Goal: Information Seeking & Learning: Learn about a topic

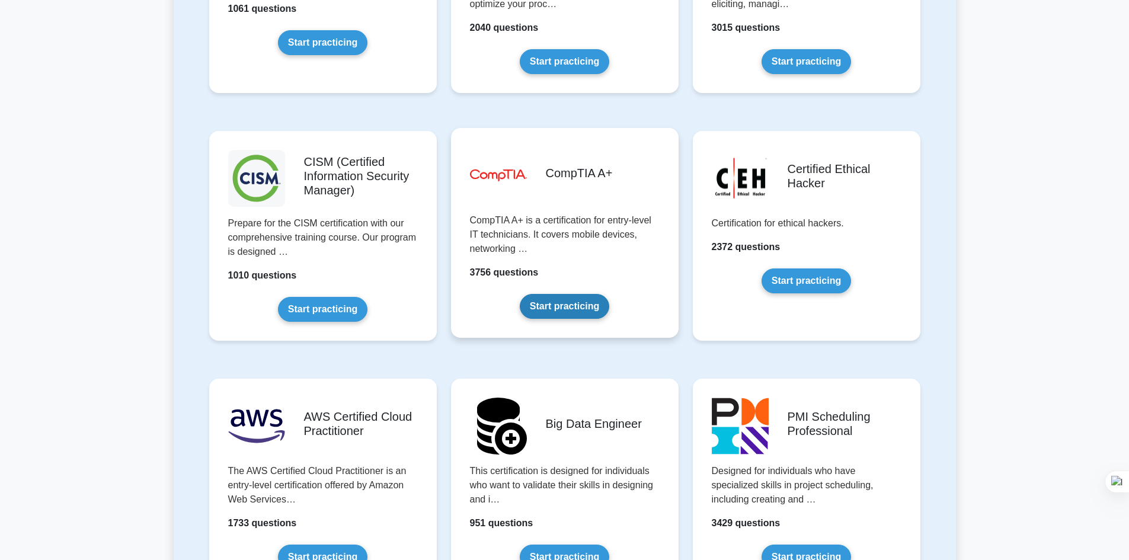
scroll to position [1633, 0]
click at [568, 293] on link "Start practicing" at bounding box center [565, 305] width 90 height 25
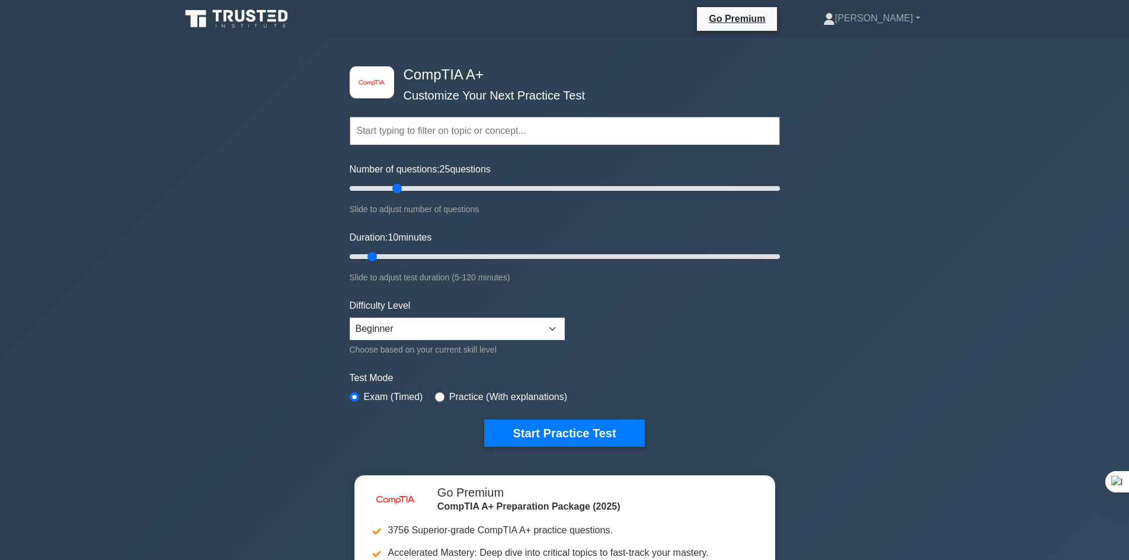
drag, startPoint x: 363, startPoint y: 190, endPoint x: 400, endPoint y: 187, distance: 36.3
click at [400, 187] on input "Number of questions: 25 questions" at bounding box center [565, 188] width 430 height 14
drag, startPoint x: 396, startPoint y: 187, endPoint x: 408, endPoint y: 186, distance: 11.9
type input "30"
click at [408, 186] on input "Number of questions: 30 questions" at bounding box center [565, 188] width 430 height 14
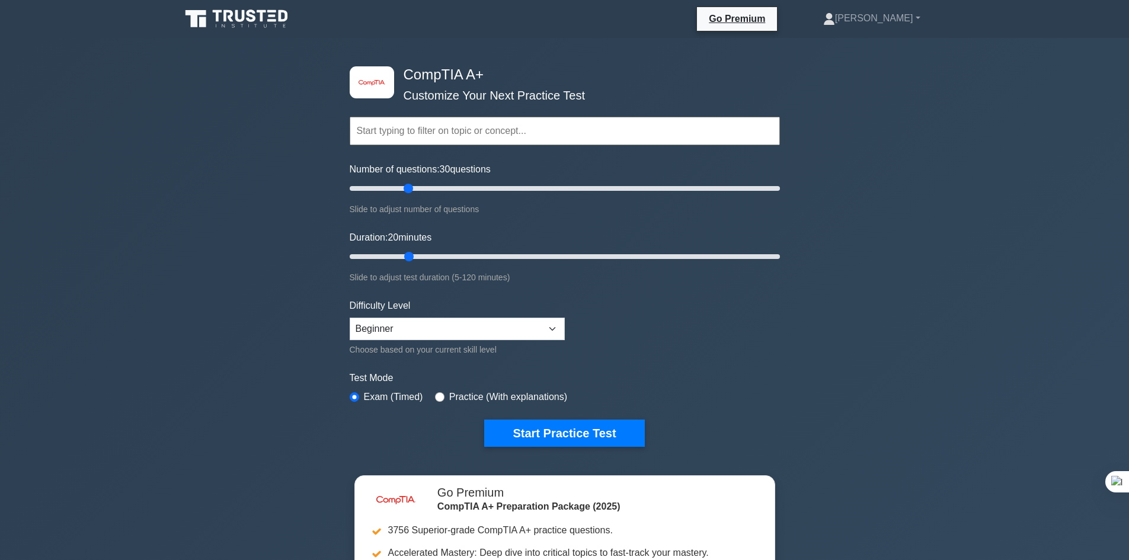
drag, startPoint x: 375, startPoint y: 255, endPoint x: 408, endPoint y: 250, distance: 34.1
type input "20"
click at [408, 250] on input "Duration: 20 minutes" at bounding box center [565, 257] width 430 height 14
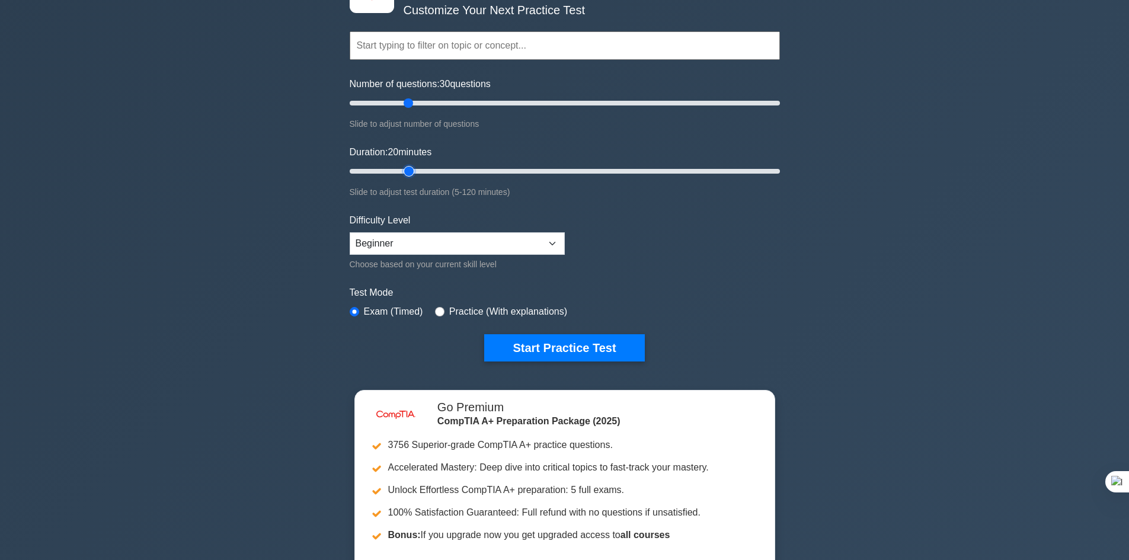
scroll to position [86, 0]
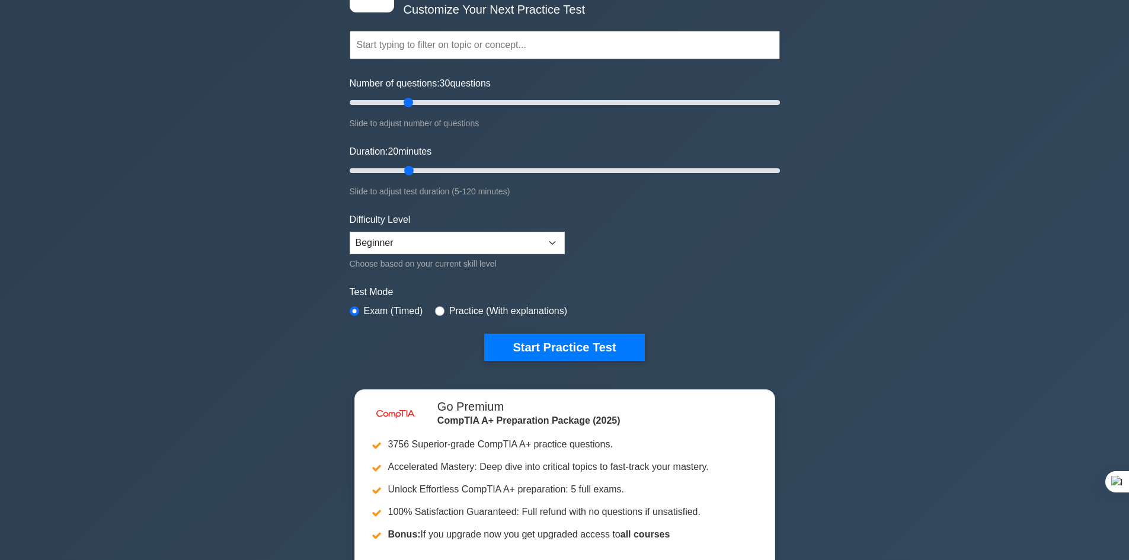
click at [485, 309] on label "Practice (With explanations)" at bounding box center [508, 311] width 118 height 14
click at [436, 310] on input "radio" at bounding box center [439, 310] width 9 height 9
radio input "true"
click at [562, 349] on button "Start Practice Test" at bounding box center [564, 347] width 160 height 27
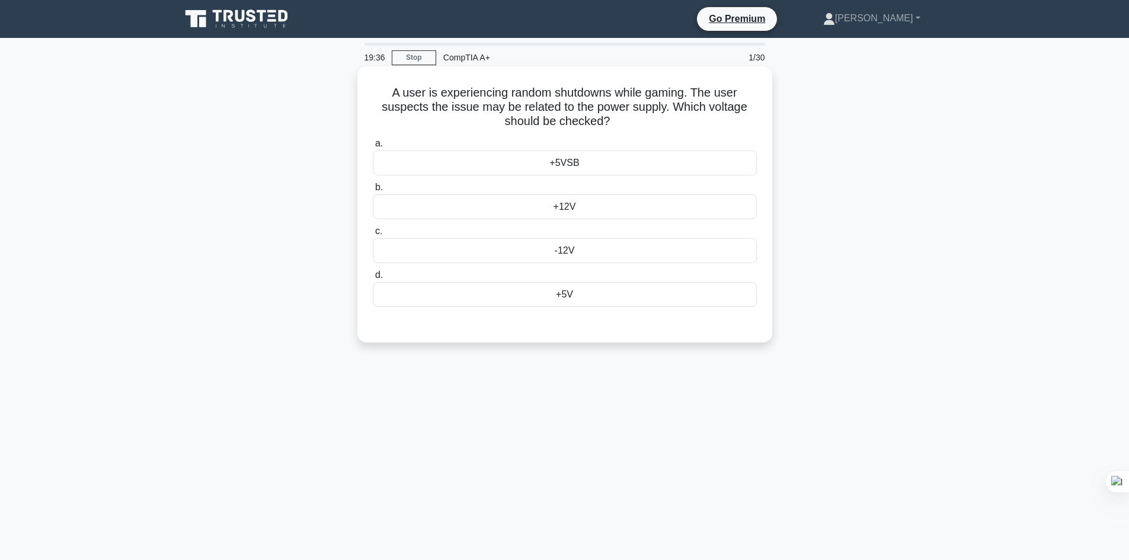
click at [576, 212] on div "+12V" at bounding box center [565, 206] width 384 height 25
click at [373, 191] on input "b. +12V" at bounding box center [373, 188] width 0 height 8
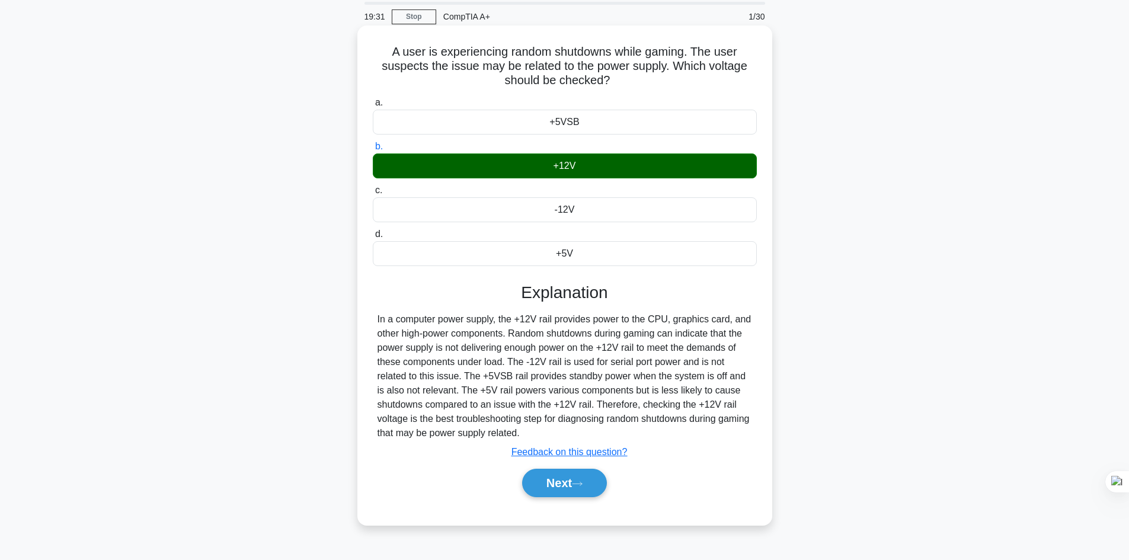
scroll to position [80, 0]
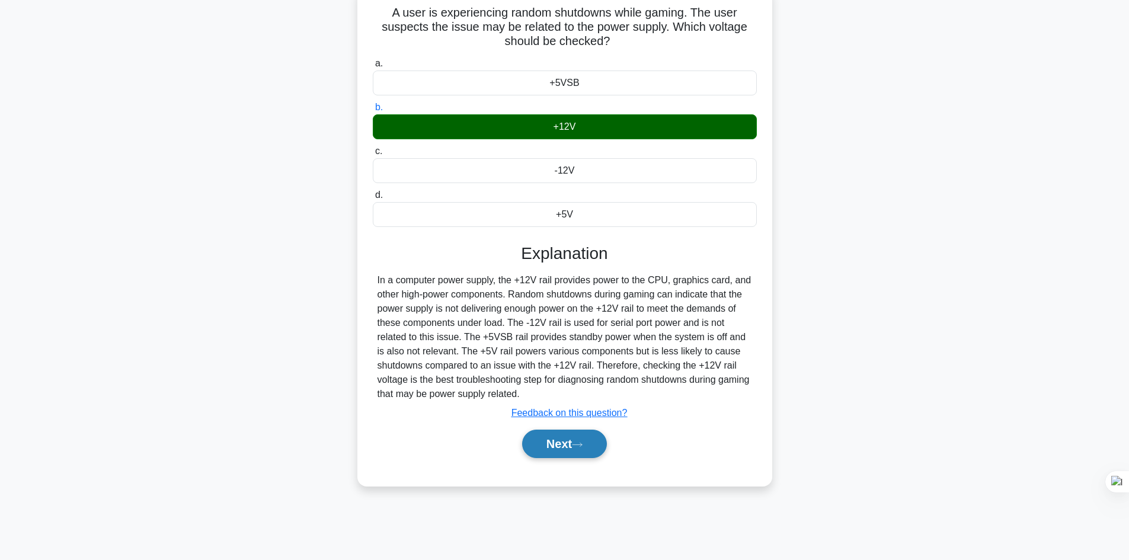
click at [585, 449] on button "Next" at bounding box center [564, 444] width 85 height 28
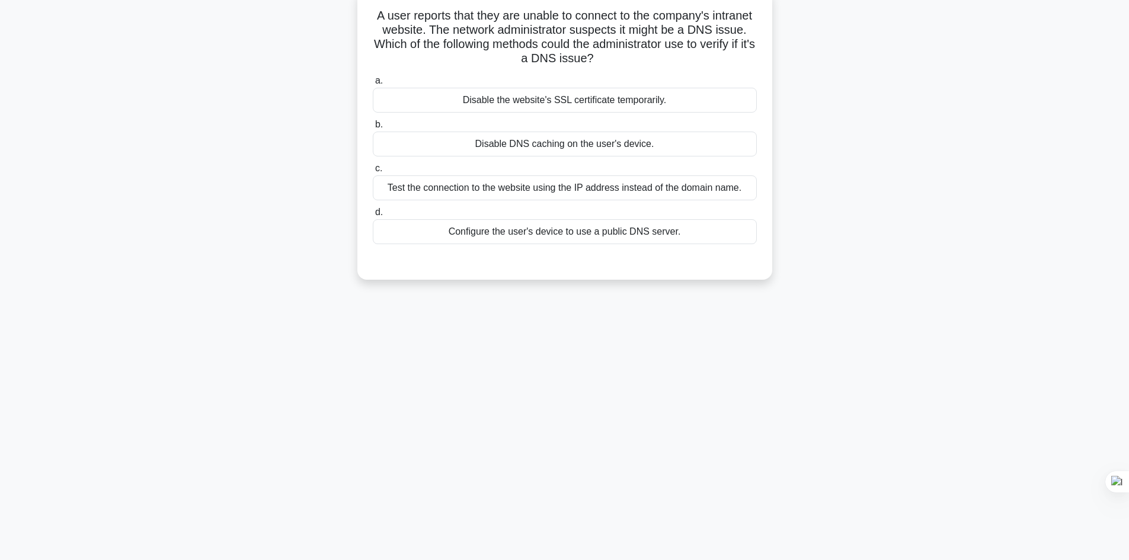
scroll to position [0, 0]
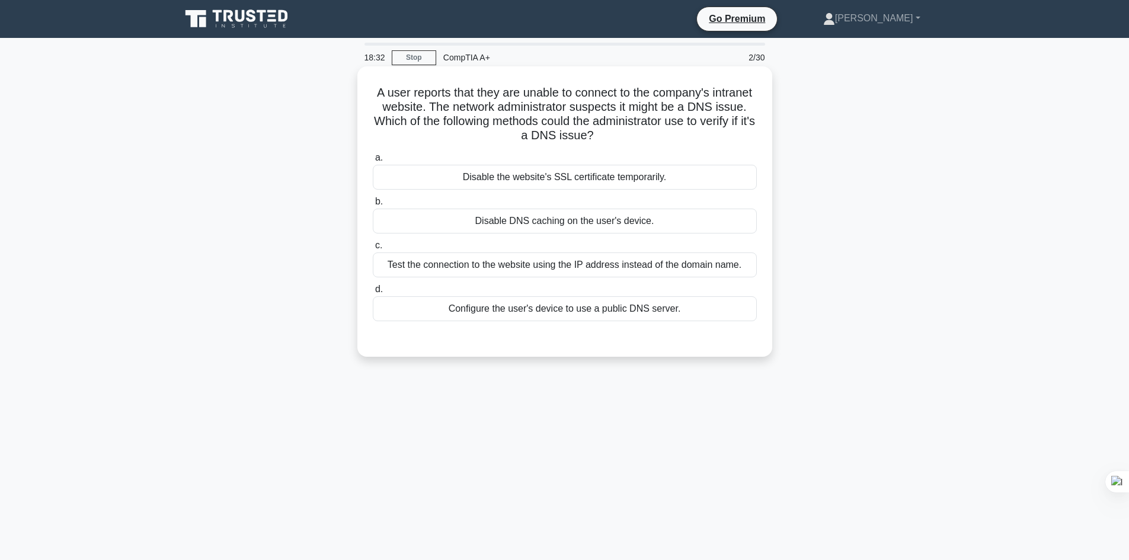
click at [508, 269] on div "Test the connection to the website using the IP address instead of the domain n…" at bounding box center [565, 265] width 384 height 25
click at [373, 250] on input "c. Test the connection to the website using the IP address instead of the domai…" at bounding box center [373, 246] width 0 height 8
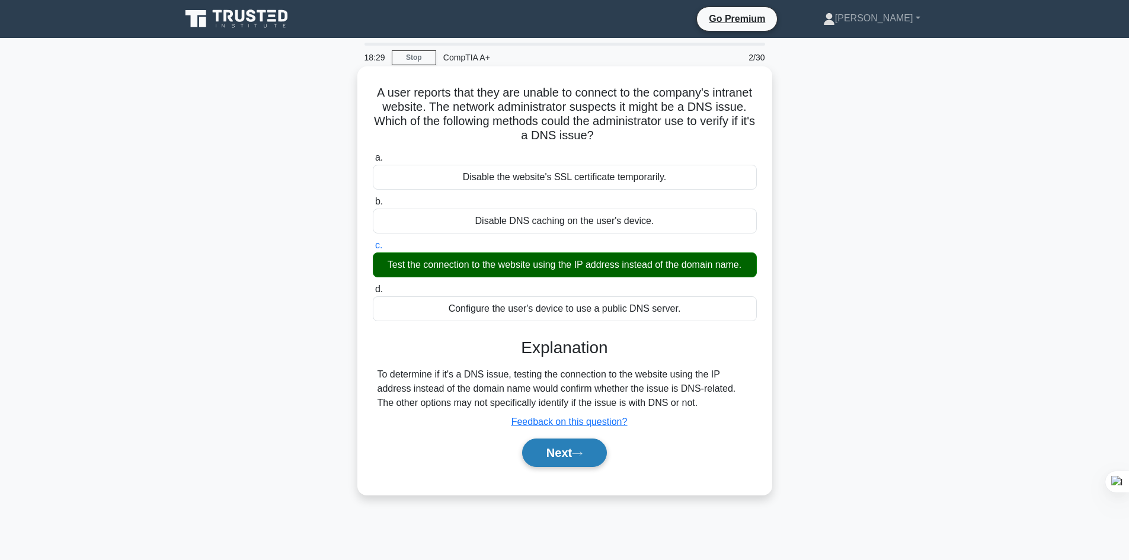
click at [555, 453] on button "Next" at bounding box center [564, 453] width 85 height 28
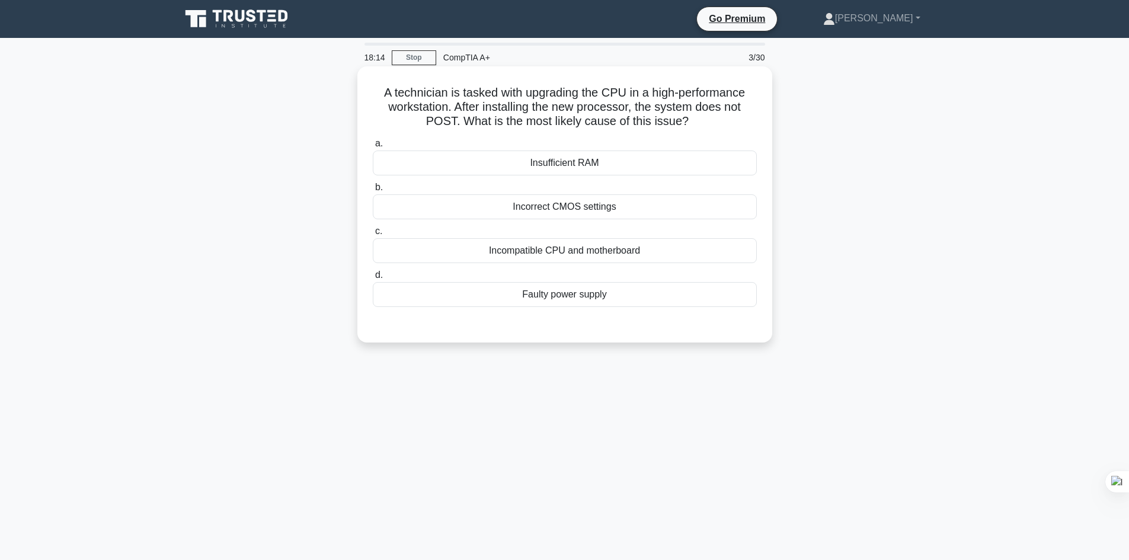
click at [622, 253] on div "Incompatible CPU and motherboard" at bounding box center [565, 250] width 384 height 25
click at [373, 235] on input "c. Incompatible CPU and motherboard" at bounding box center [373, 232] width 0 height 8
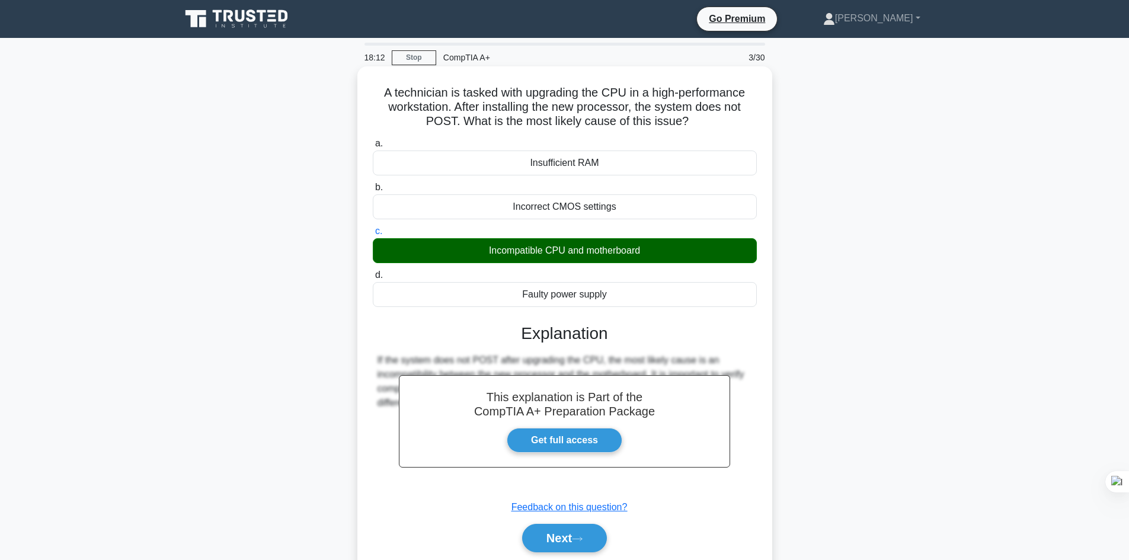
scroll to position [80, 0]
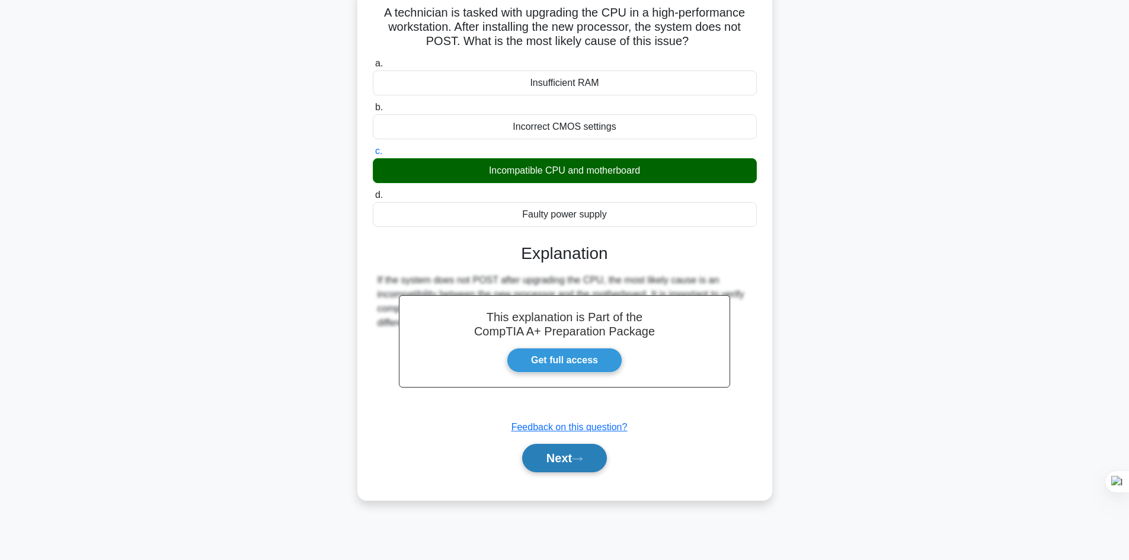
click at [566, 456] on button "Next" at bounding box center [564, 458] width 85 height 28
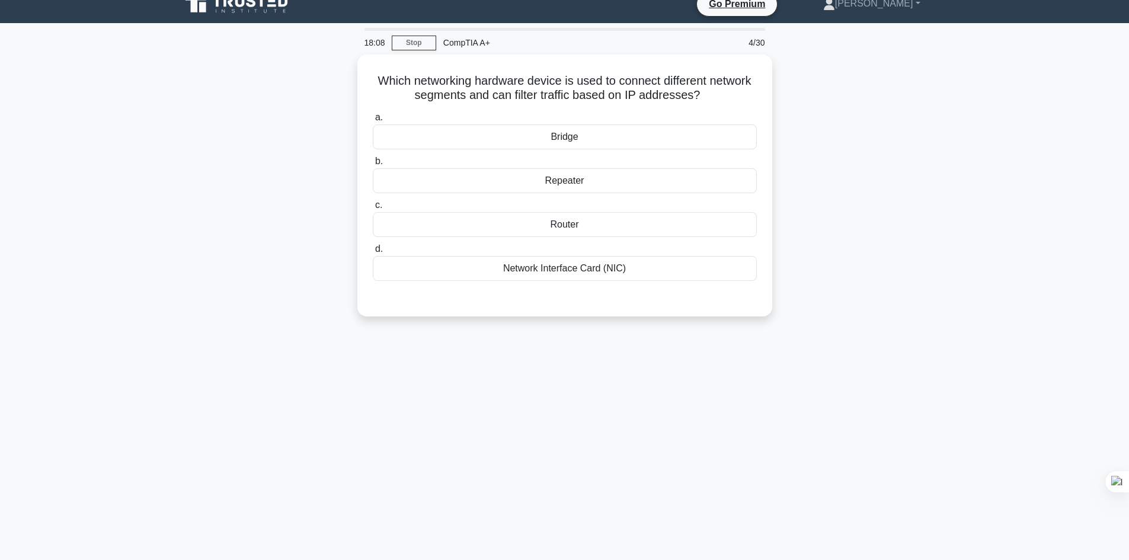
scroll to position [0, 0]
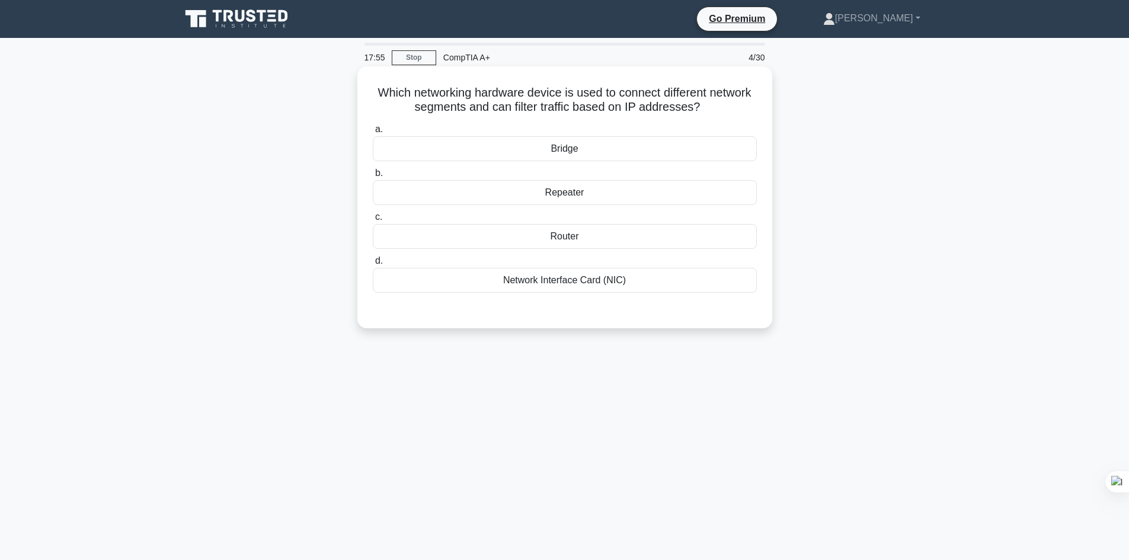
click at [582, 241] on div "Router" at bounding box center [565, 236] width 384 height 25
click at [373, 221] on input "c. Router" at bounding box center [373, 217] width 0 height 8
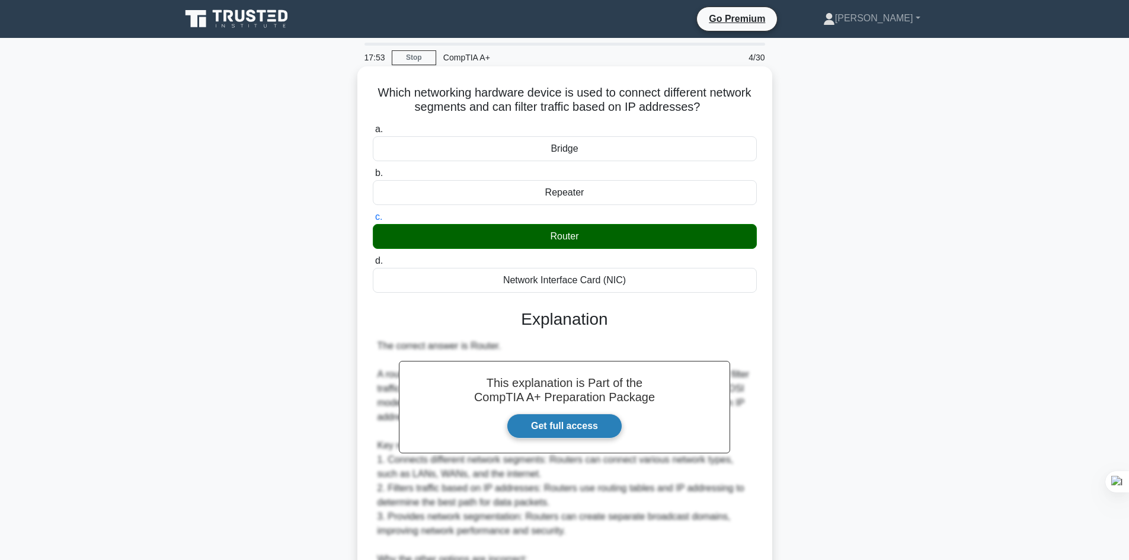
scroll to position [285, 0]
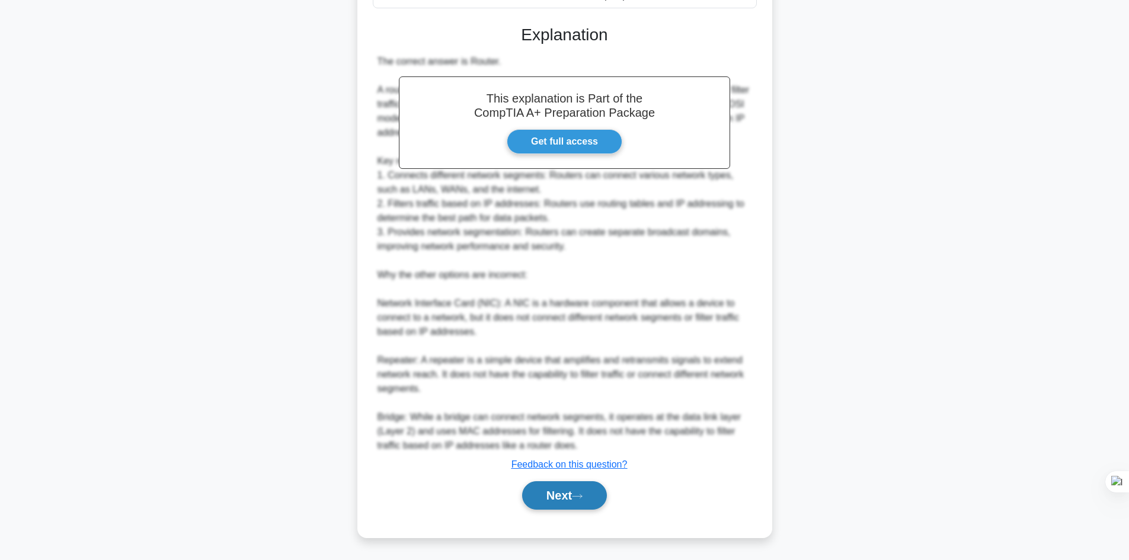
click at [567, 506] on button "Next" at bounding box center [564, 495] width 85 height 28
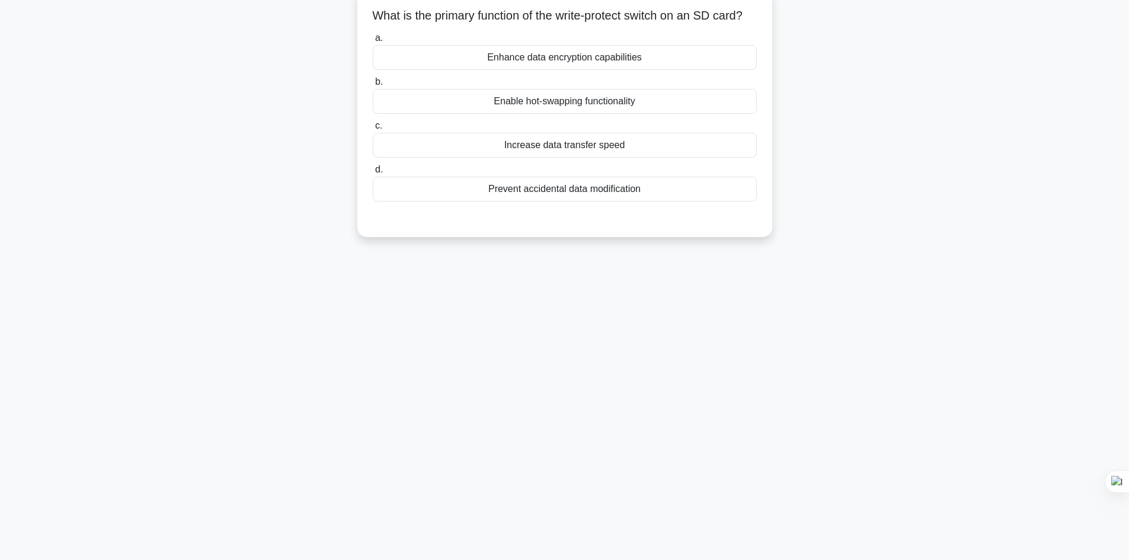
scroll to position [0, 0]
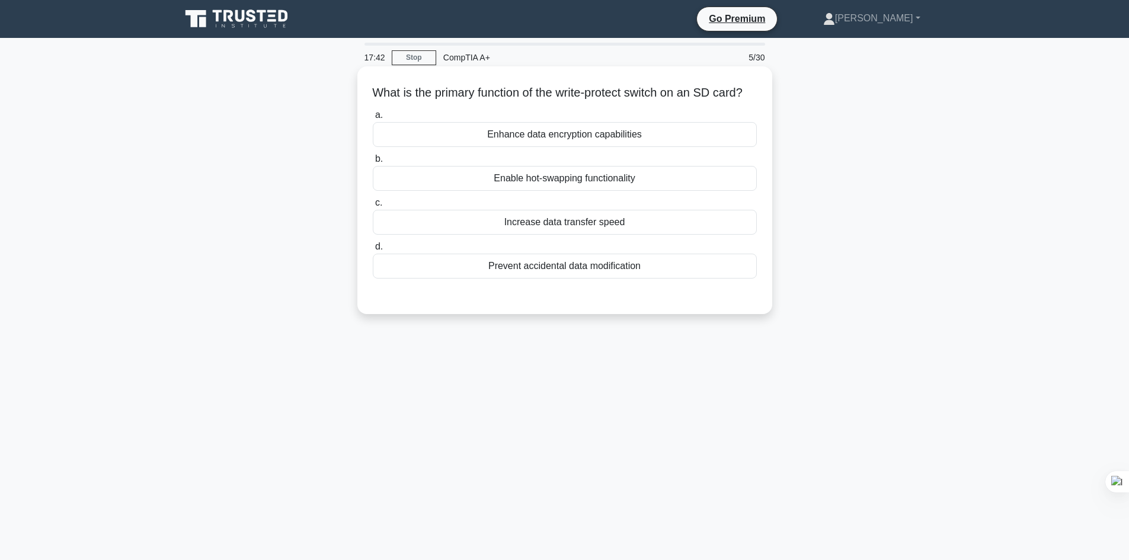
click at [614, 279] on div "Prevent accidental data modification" at bounding box center [565, 266] width 384 height 25
click at [373, 251] on input "d. Prevent accidental data modification" at bounding box center [373, 247] width 0 height 8
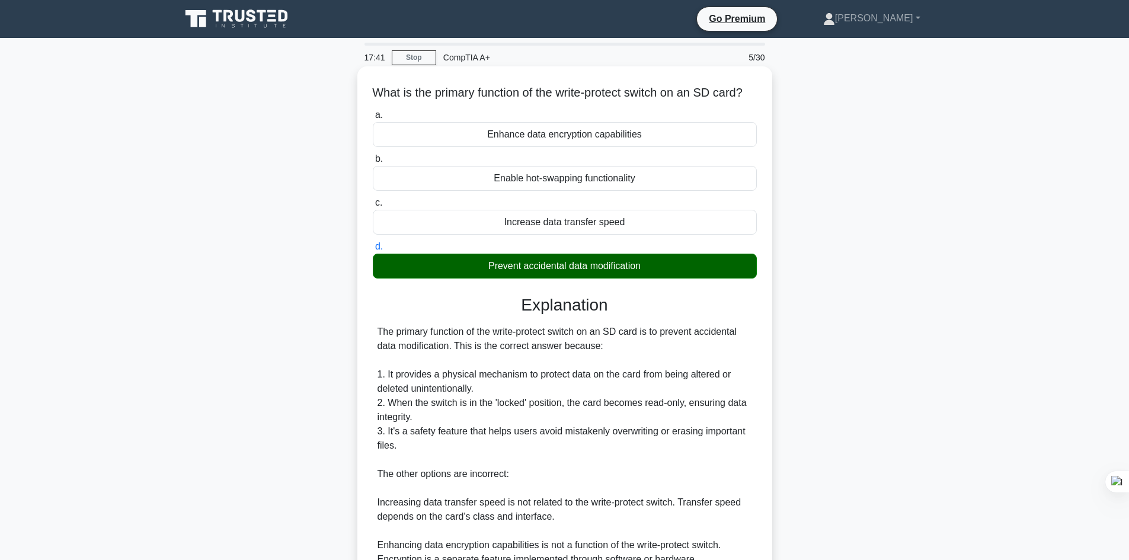
scroll to position [242, 0]
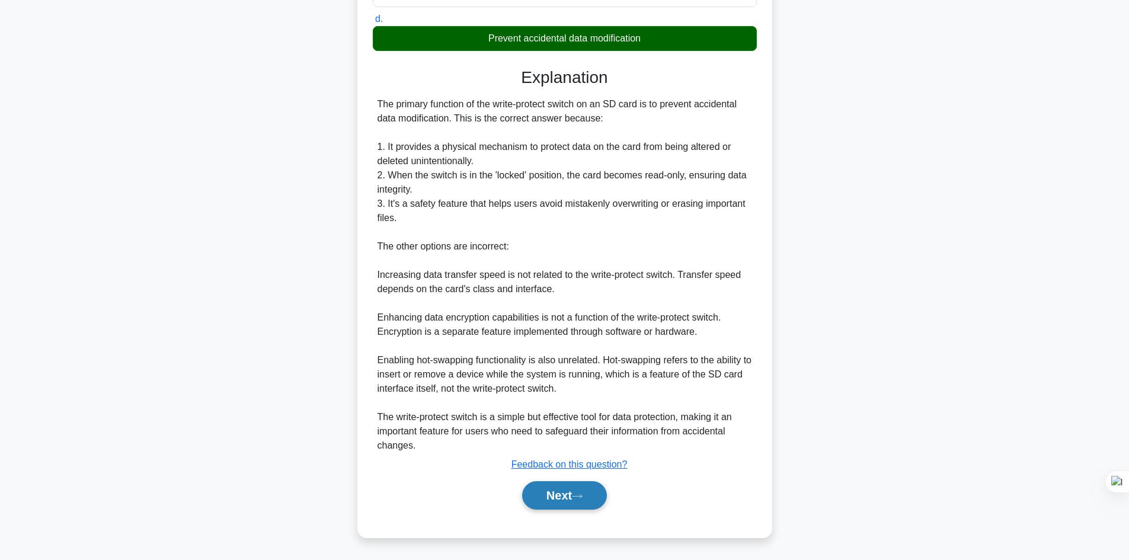
click at [556, 491] on button "Next" at bounding box center [564, 495] width 85 height 28
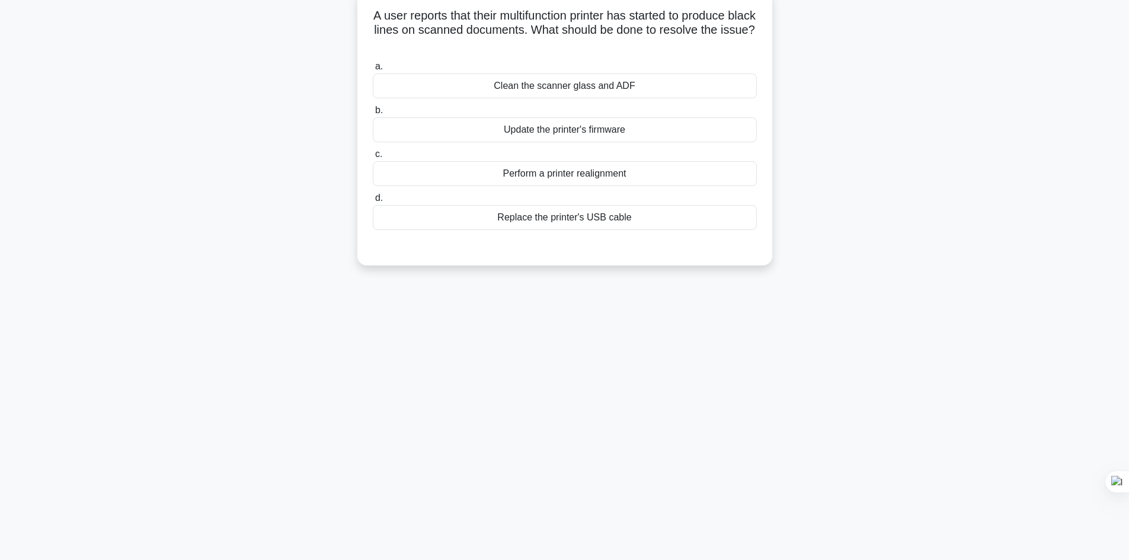
scroll to position [0, 0]
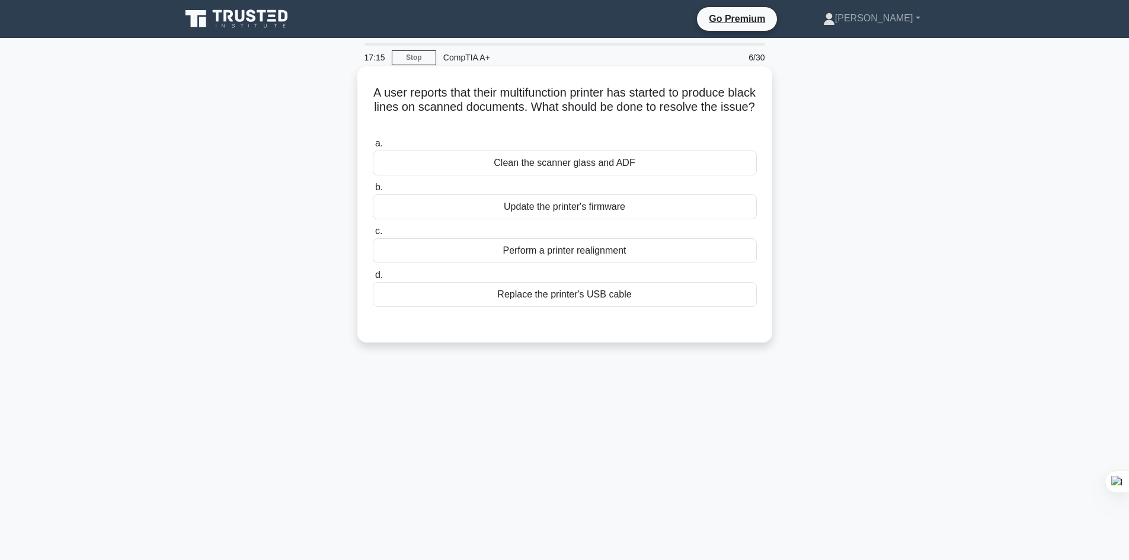
click at [628, 165] on div "Clean the scanner glass and ADF" at bounding box center [565, 163] width 384 height 25
click at [373, 148] on input "a. Clean the scanner glass and ADF" at bounding box center [373, 144] width 0 height 8
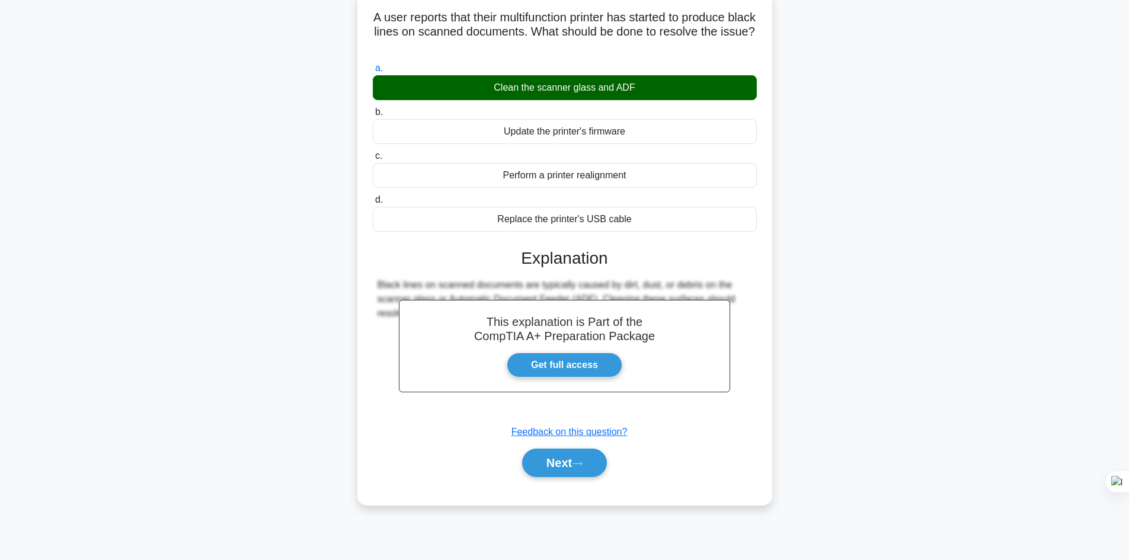
scroll to position [80, 0]
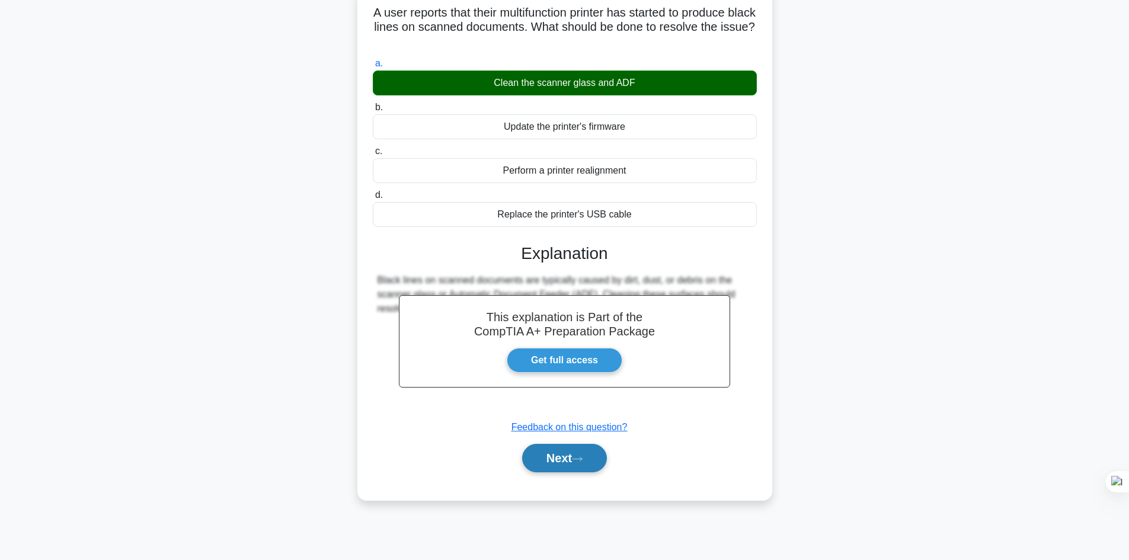
click at [557, 453] on button "Next" at bounding box center [564, 458] width 85 height 28
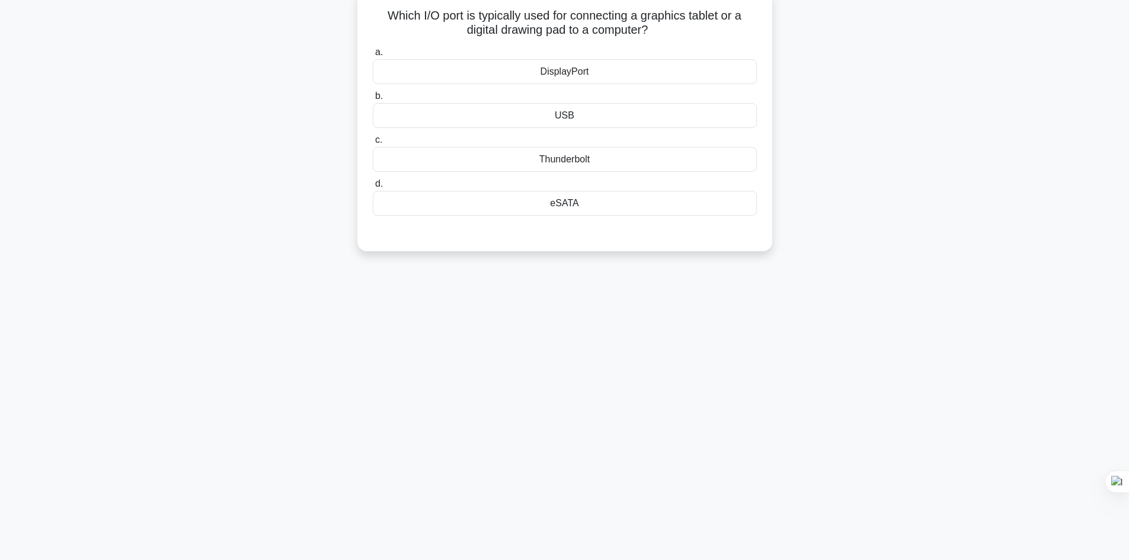
scroll to position [0, 0]
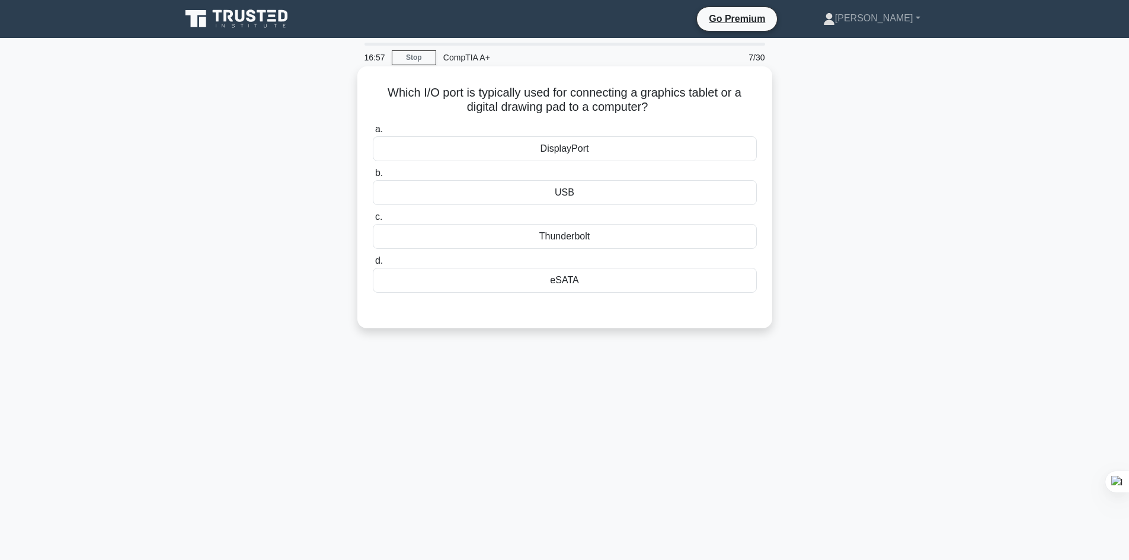
click at [571, 202] on div "USB" at bounding box center [565, 192] width 384 height 25
click at [373, 177] on input "b. USB" at bounding box center [373, 174] width 0 height 8
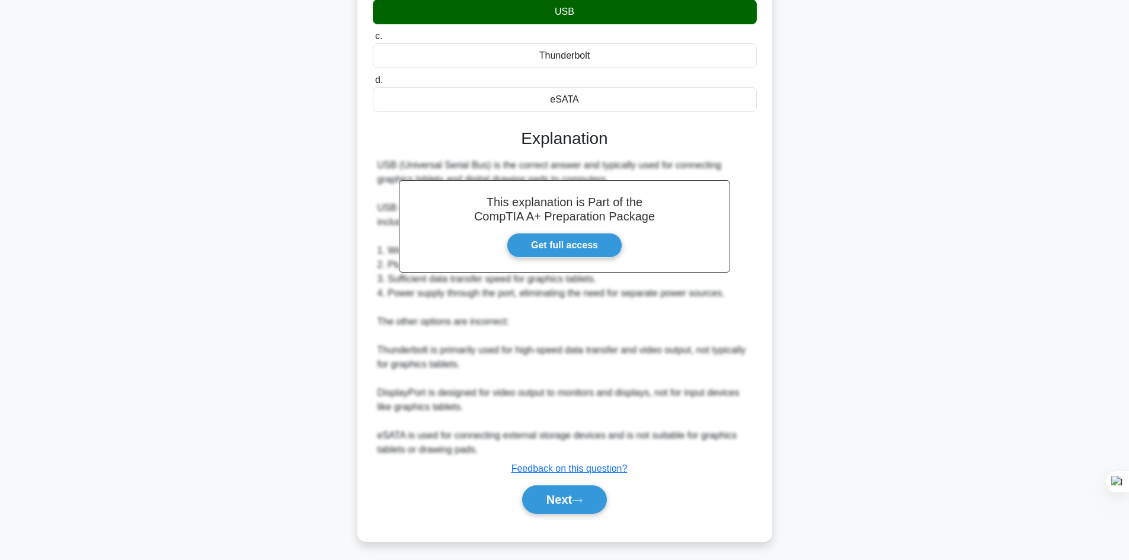
scroll to position [181, 0]
click at [548, 495] on button "Next" at bounding box center [564, 499] width 85 height 28
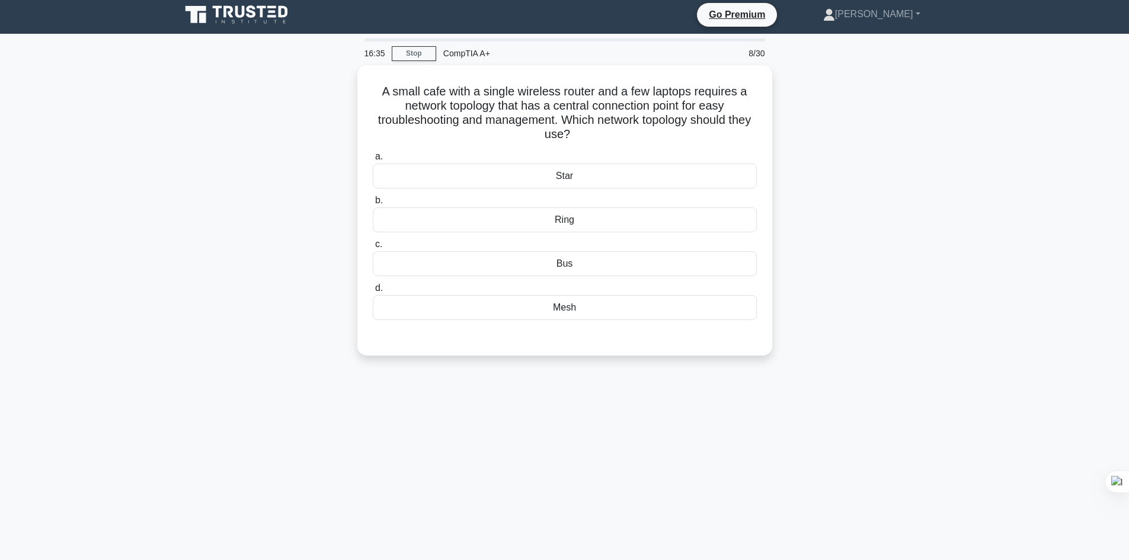
scroll to position [4, 0]
click at [564, 174] on div "Star" at bounding box center [565, 173] width 384 height 25
click at [373, 158] on input "a. Star" at bounding box center [373, 155] width 0 height 8
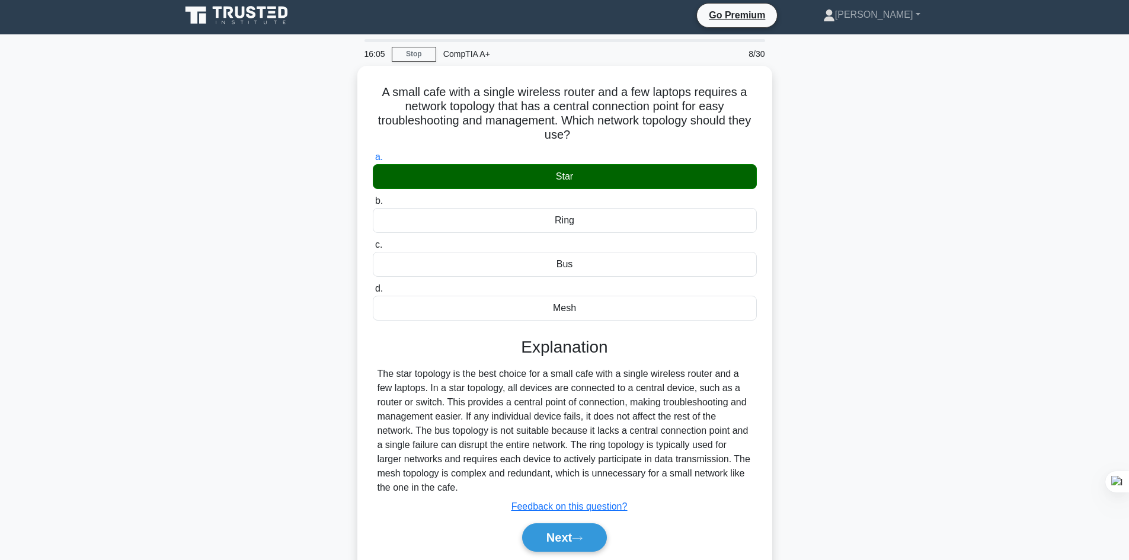
scroll to position [80, 0]
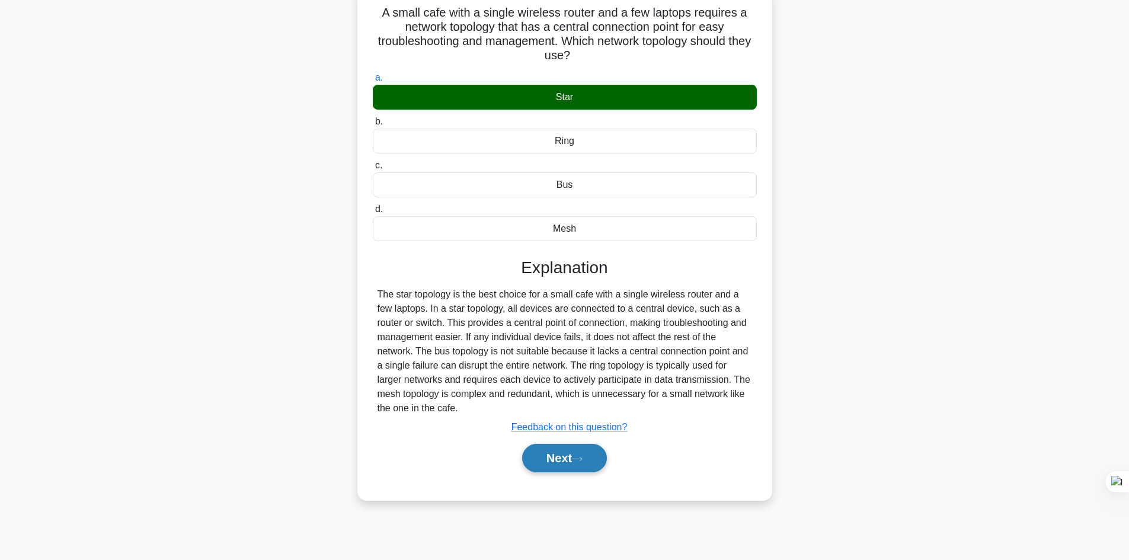
click at [569, 468] on button "Next" at bounding box center [564, 458] width 85 height 28
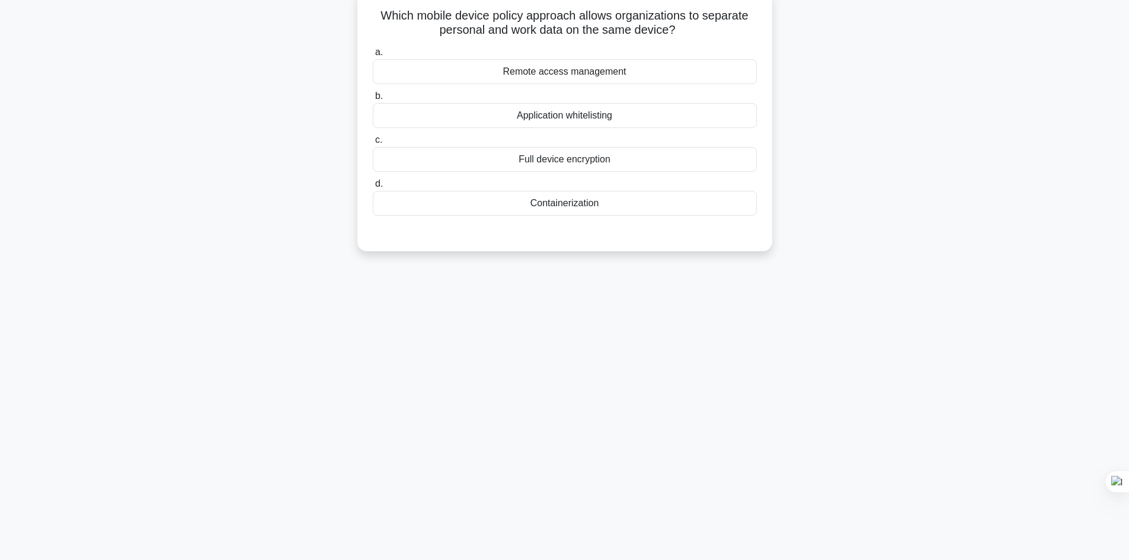
scroll to position [0, 0]
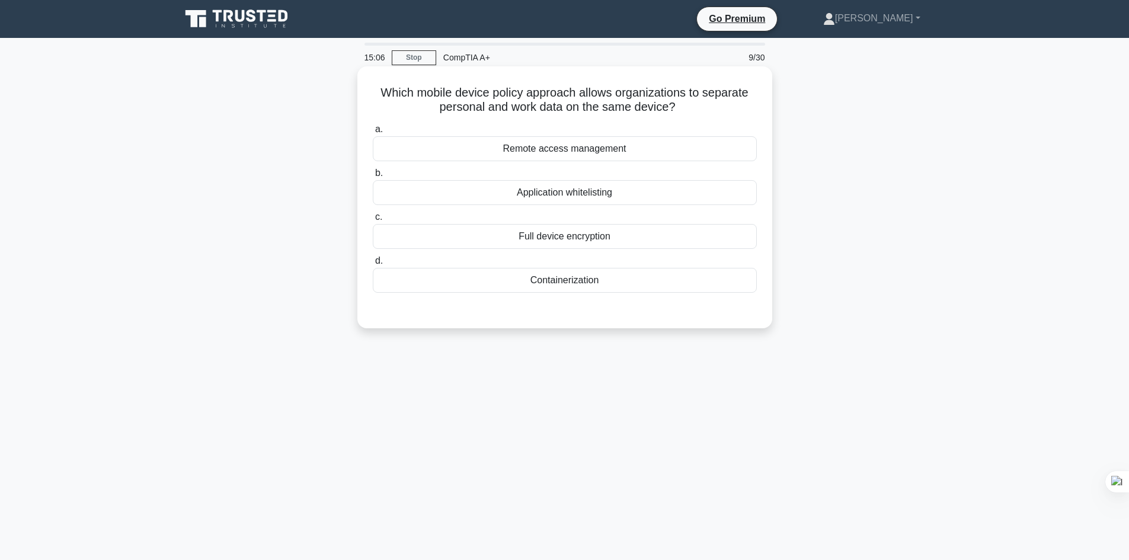
click at [547, 273] on div "Containerization" at bounding box center [565, 280] width 384 height 25
click at [373, 265] on input "d. Containerization" at bounding box center [373, 261] width 0 height 8
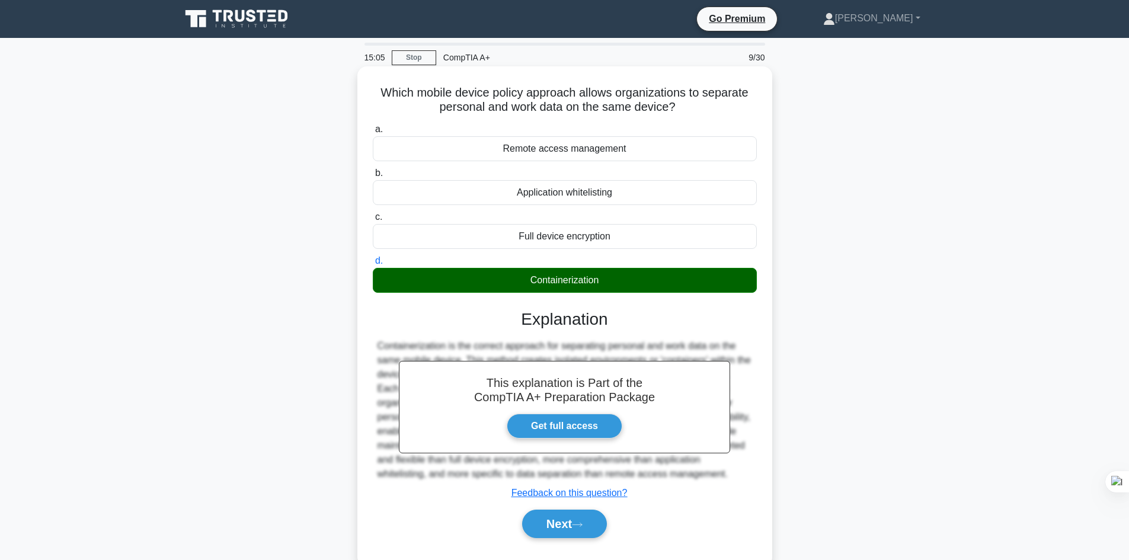
scroll to position [80, 0]
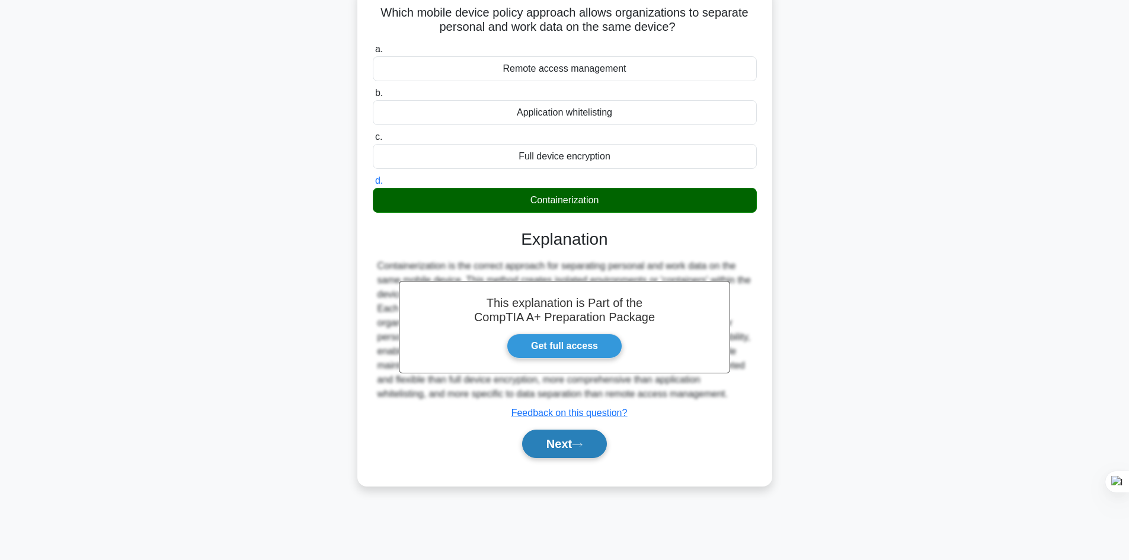
click at [550, 436] on button "Next" at bounding box center [564, 444] width 85 height 28
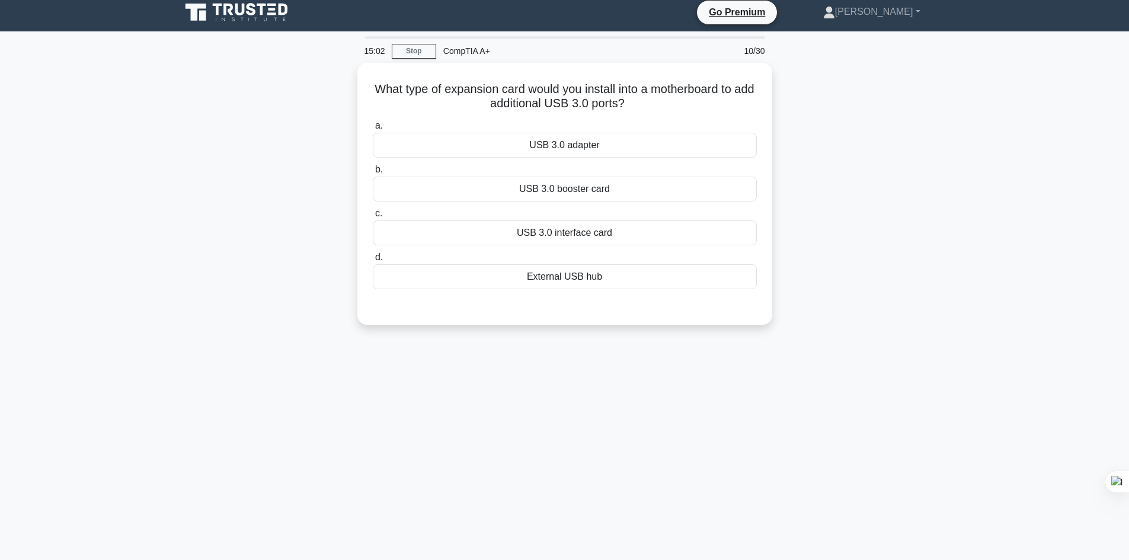
scroll to position [0, 0]
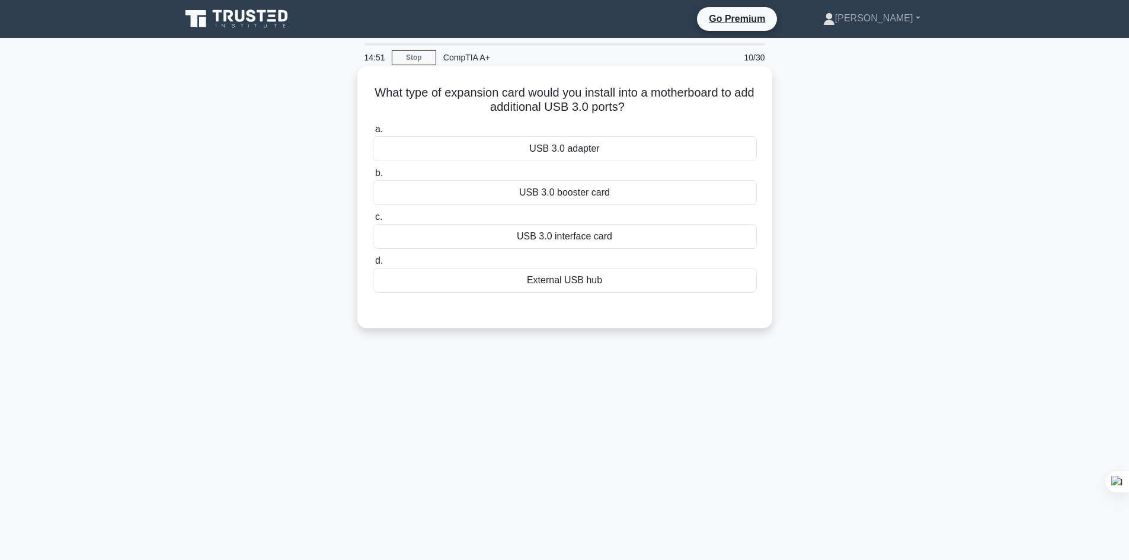
click at [554, 239] on div "USB 3.0 interface card" at bounding box center [565, 236] width 384 height 25
click at [373, 221] on input "c. USB 3.0 interface card" at bounding box center [373, 217] width 0 height 8
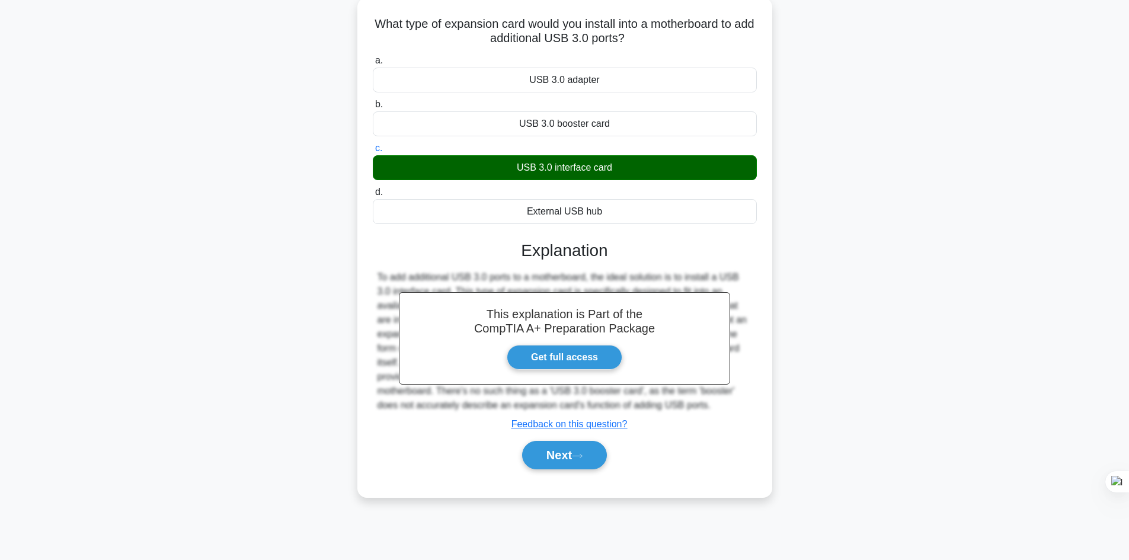
scroll to position [69, 0]
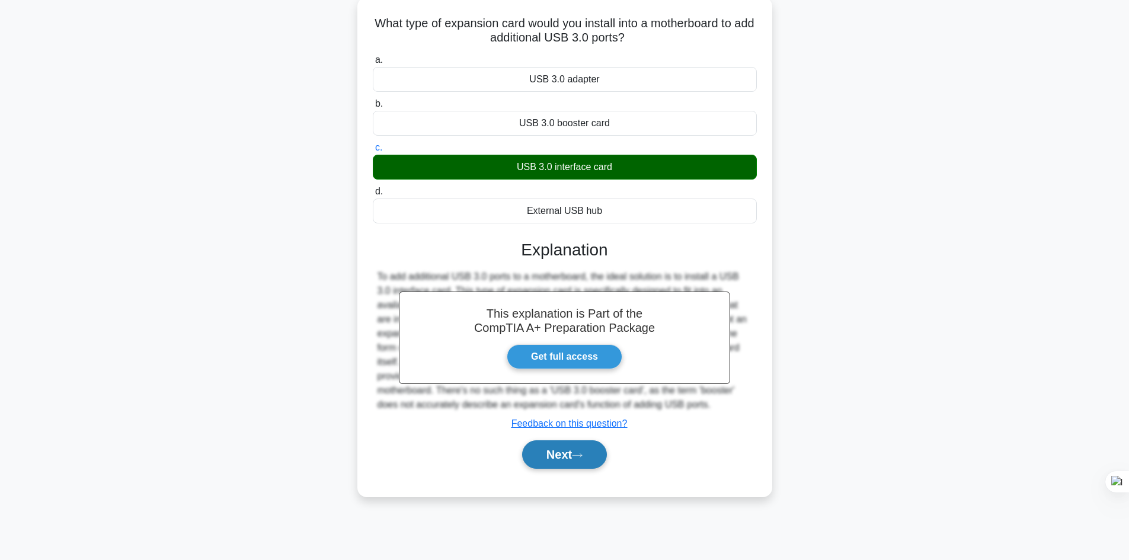
click at [547, 455] on button "Next" at bounding box center [564, 454] width 85 height 28
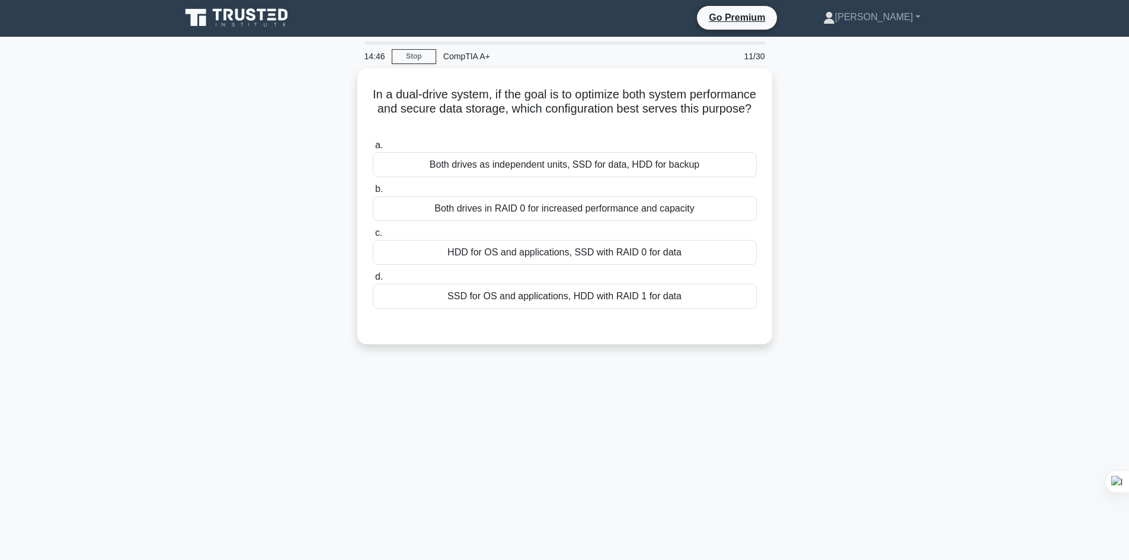
scroll to position [0, 0]
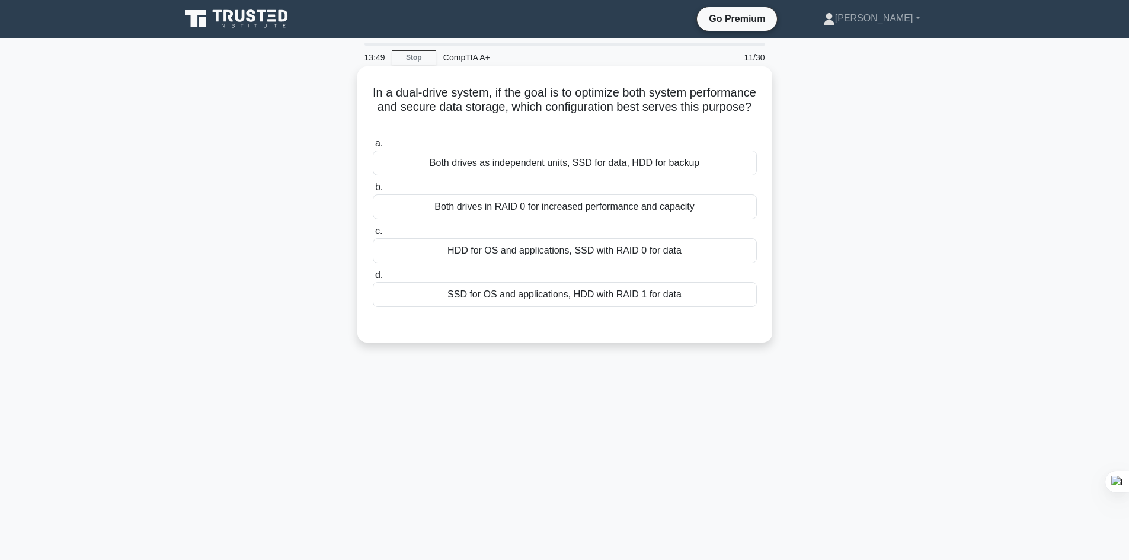
click at [631, 167] on div "Both drives as independent units, SSD for data, HDD for backup" at bounding box center [565, 163] width 384 height 25
click at [373, 148] on input "a. Both drives as independent units, SSD for data, HDD for backup" at bounding box center [373, 144] width 0 height 8
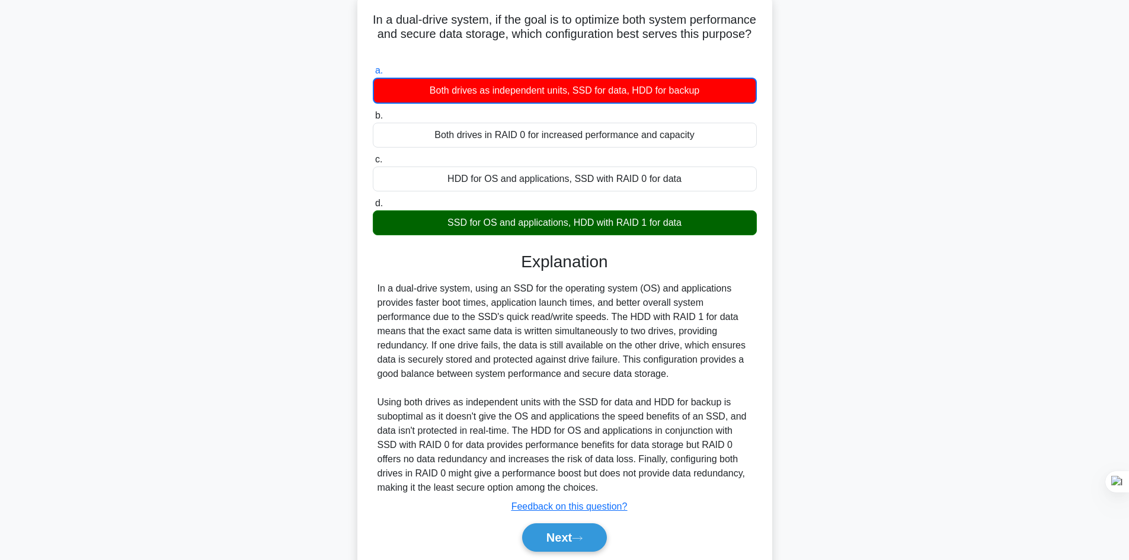
scroll to position [116, 0]
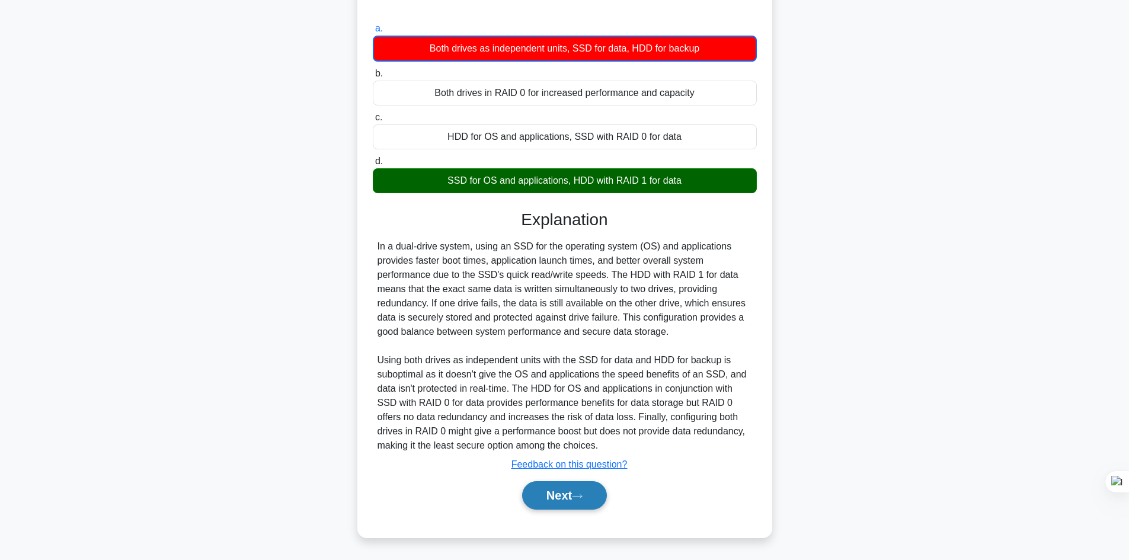
click at [554, 493] on button "Next" at bounding box center [564, 495] width 85 height 28
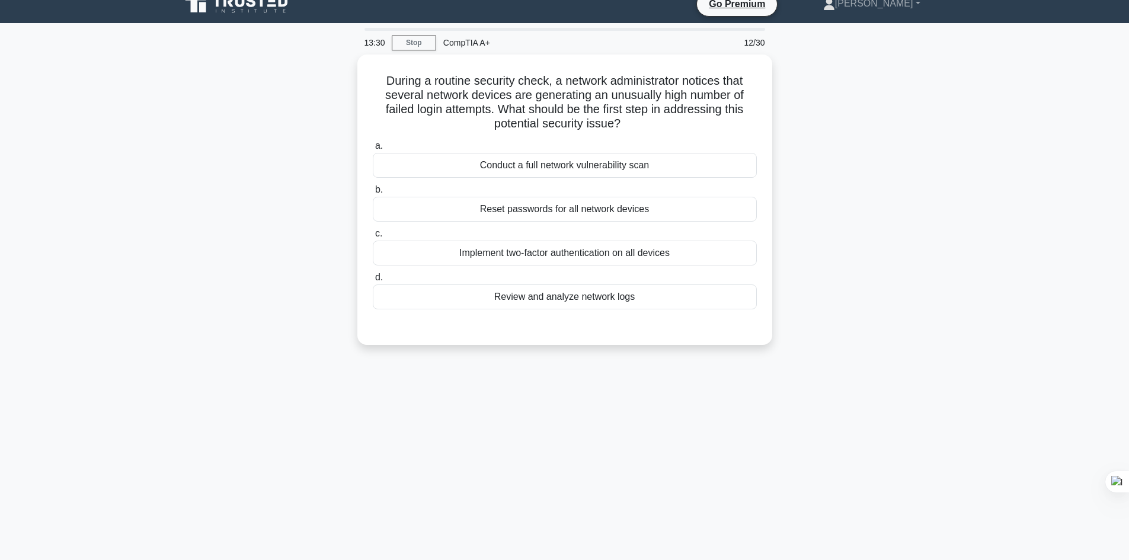
scroll to position [0, 0]
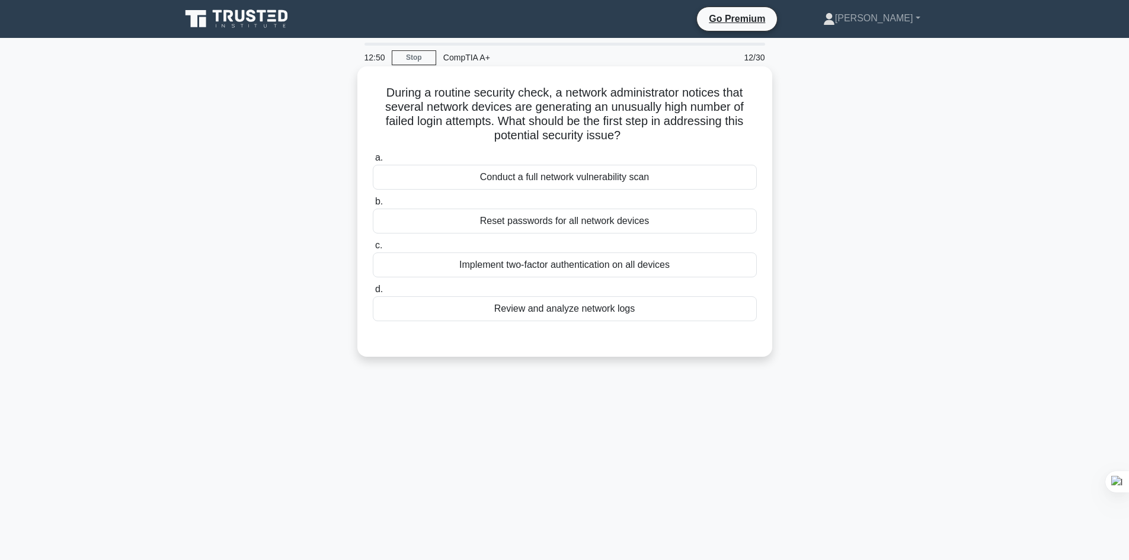
click at [620, 312] on div "Review and analyze network logs" at bounding box center [565, 308] width 384 height 25
click at [373, 293] on input "d. Review and analyze network logs" at bounding box center [373, 290] width 0 height 8
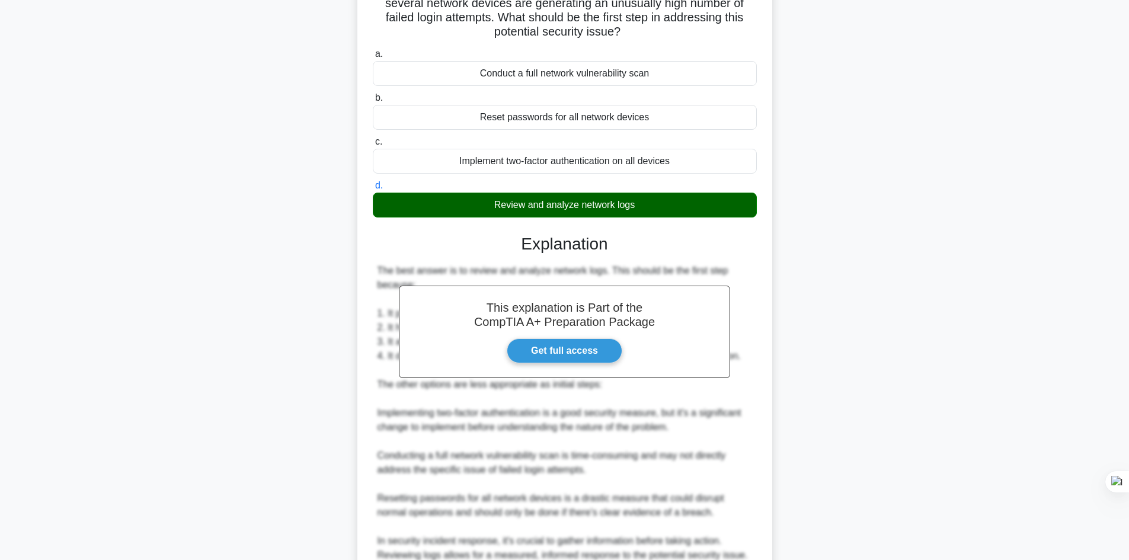
scroll to position [214, 0]
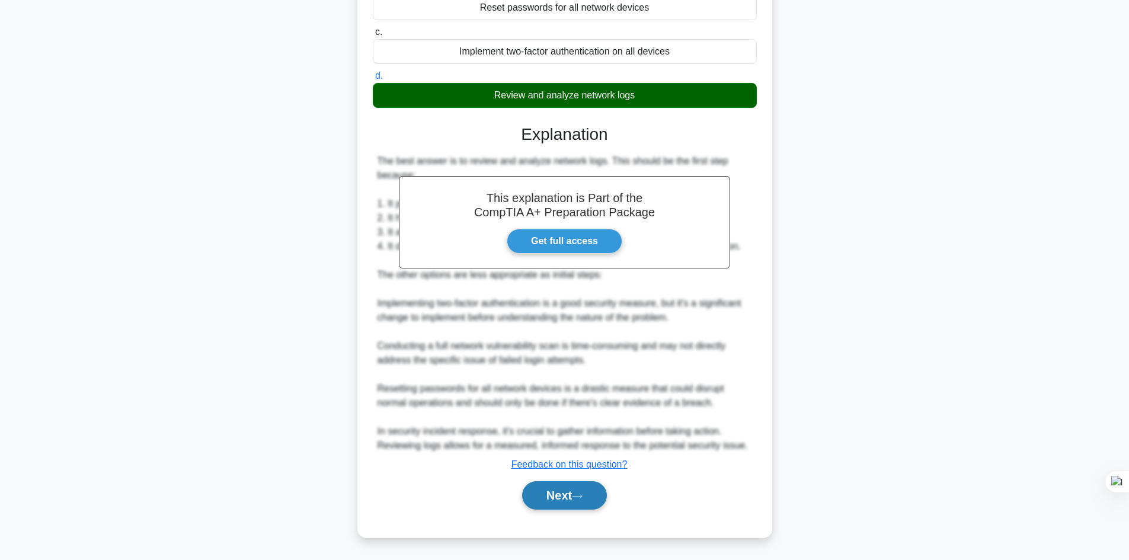
click at [564, 491] on button "Next" at bounding box center [564, 495] width 85 height 28
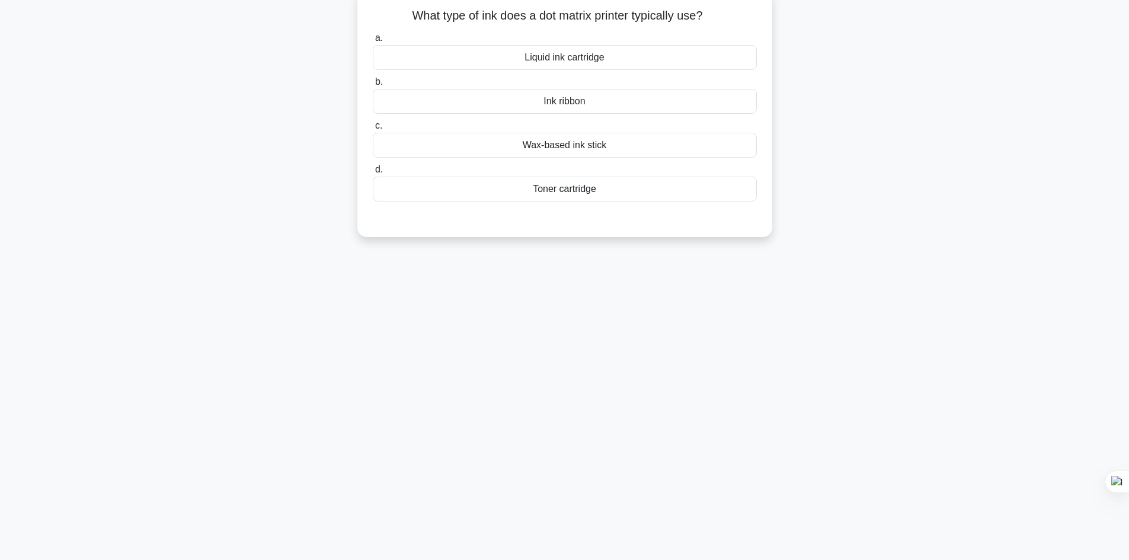
scroll to position [0, 0]
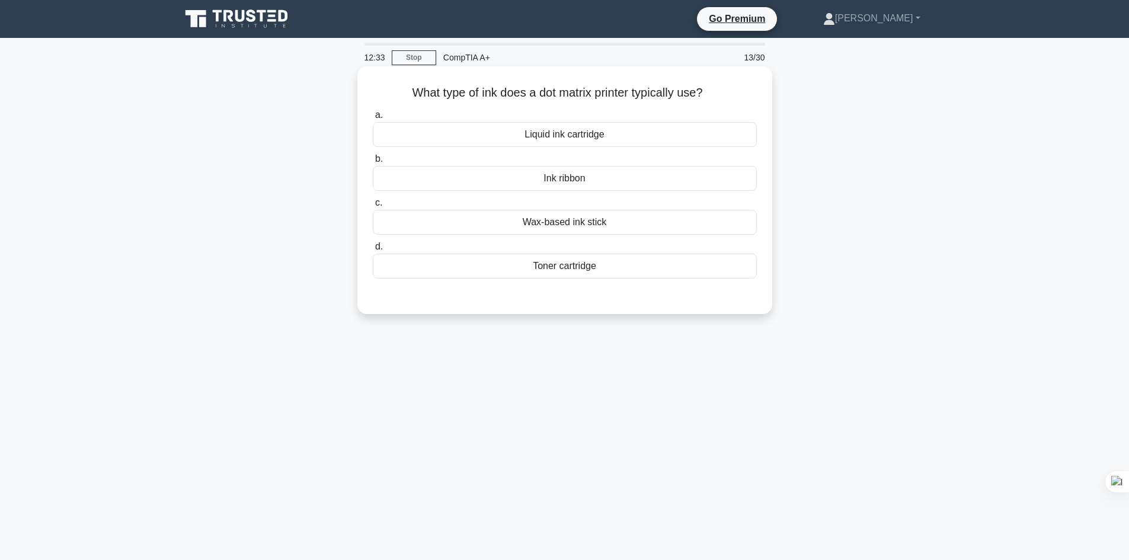
click at [571, 183] on div "Ink ribbon" at bounding box center [565, 178] width 384 height 25
click at [373, 163] on input "b. Ink ribbon" at bounding box center [373, 159] width 0 height 8
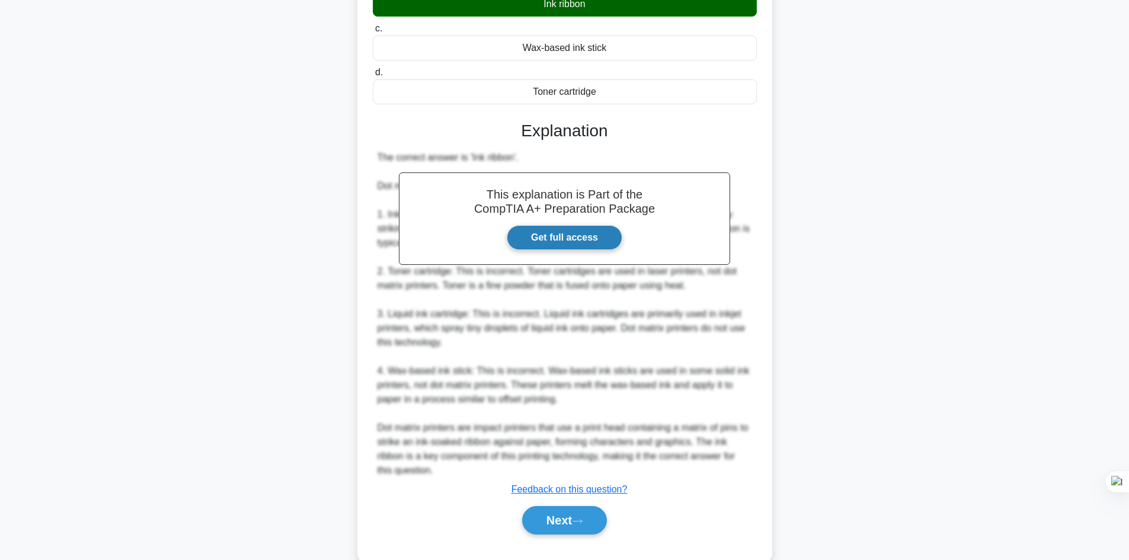
scroll to position [181, 0]
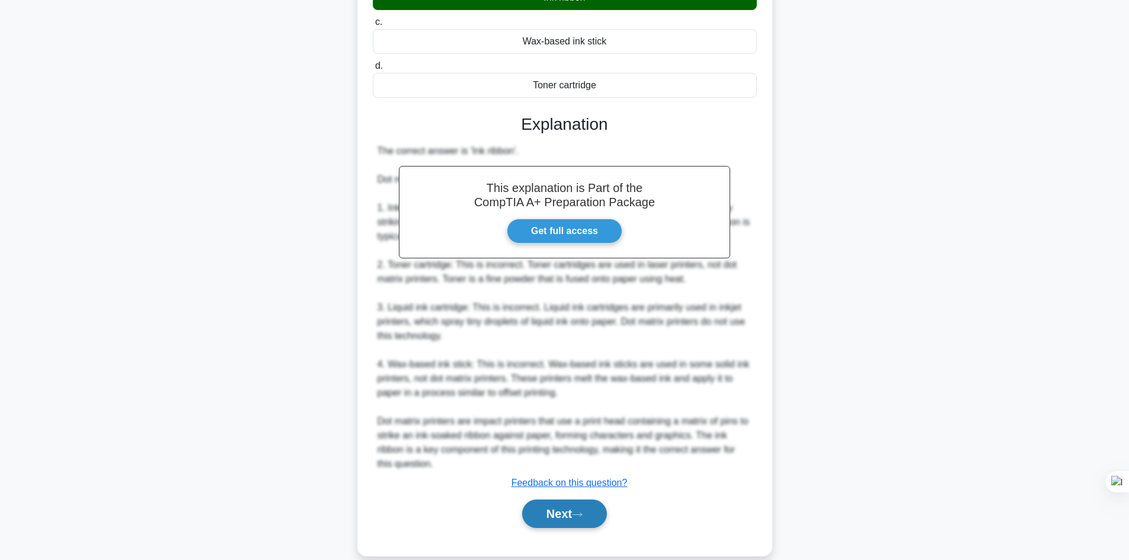
click at [552, 524] on button "Next" at bounding box center [564, 514] width 85 height 28
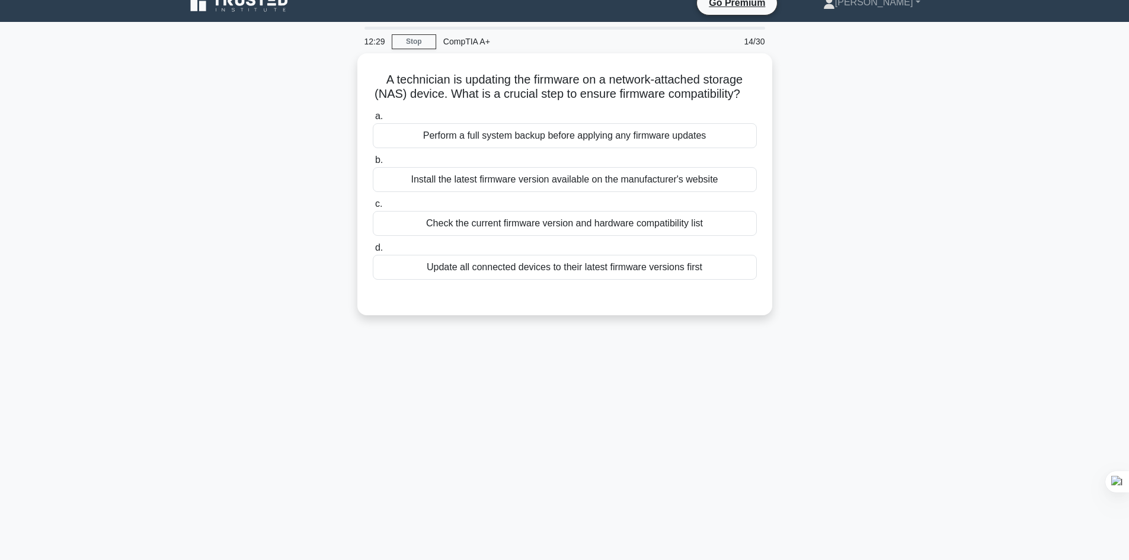
scroll to position [0, 0]
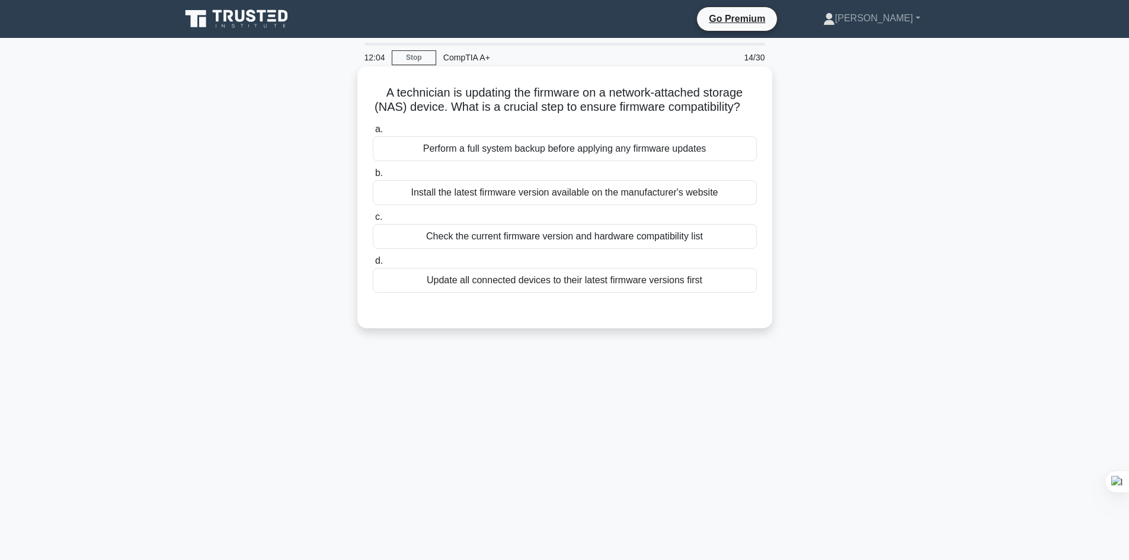
click at [659, 249] on div "Check the current firmware version and hardware compatibility list" at bounding box center [565, 236] width 384 height 25
click at [373, 221] on input "c. Check the current firmware version and hardware compatibility list" at bounding box center [373, 217] width 0 height 8
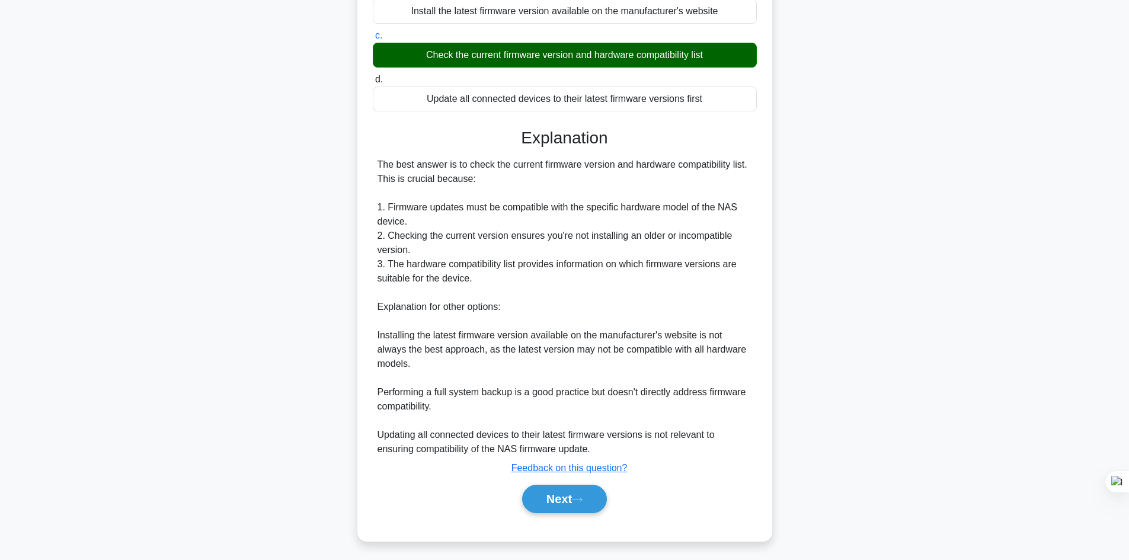
scroll to position [200, 0]
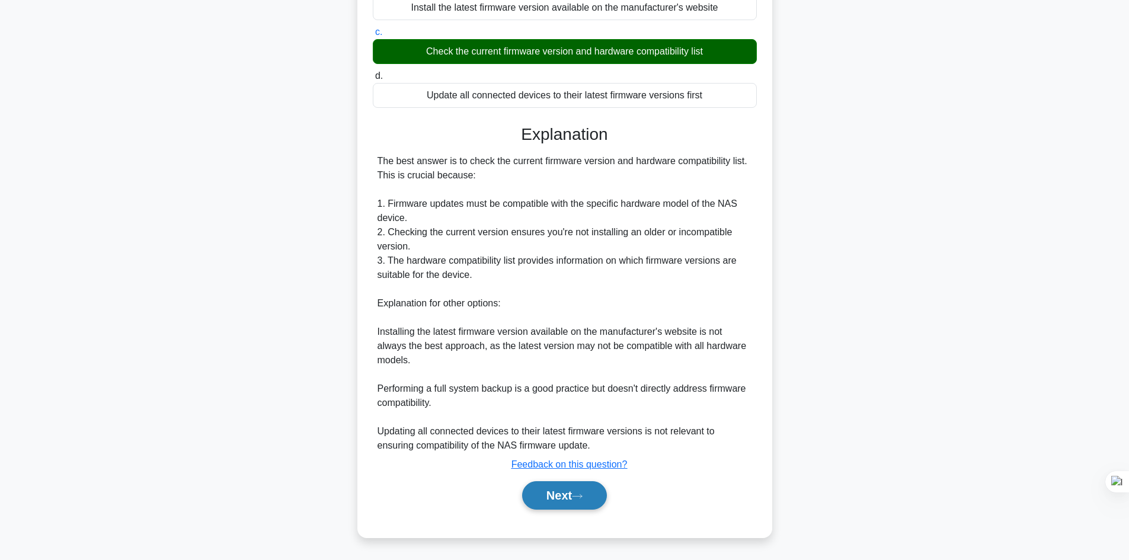
click at [577, 497] on icon at bounding box center [577, 496] width 11 height 7
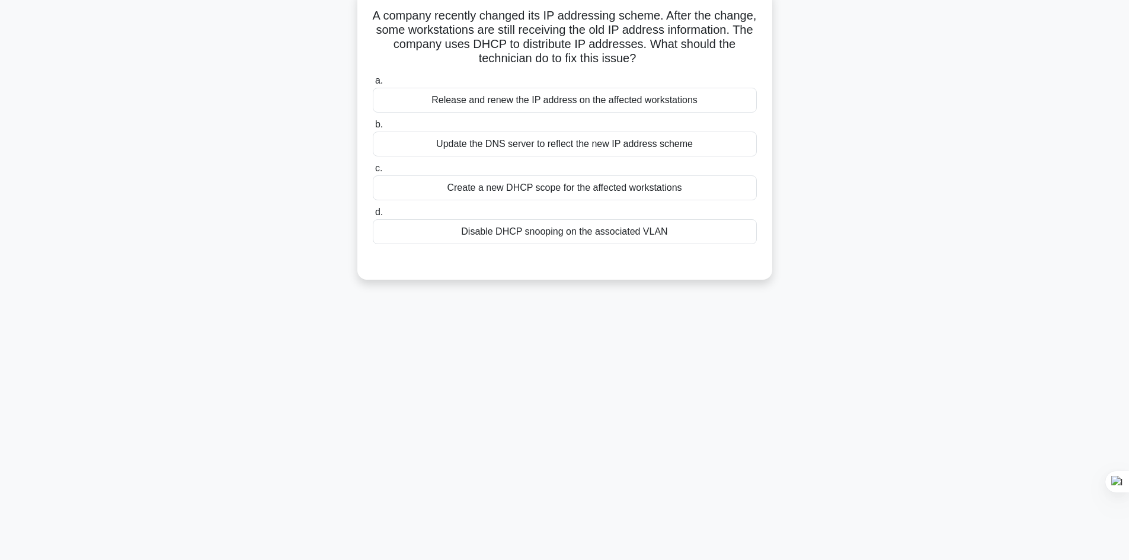
scroll to position [0, 0]
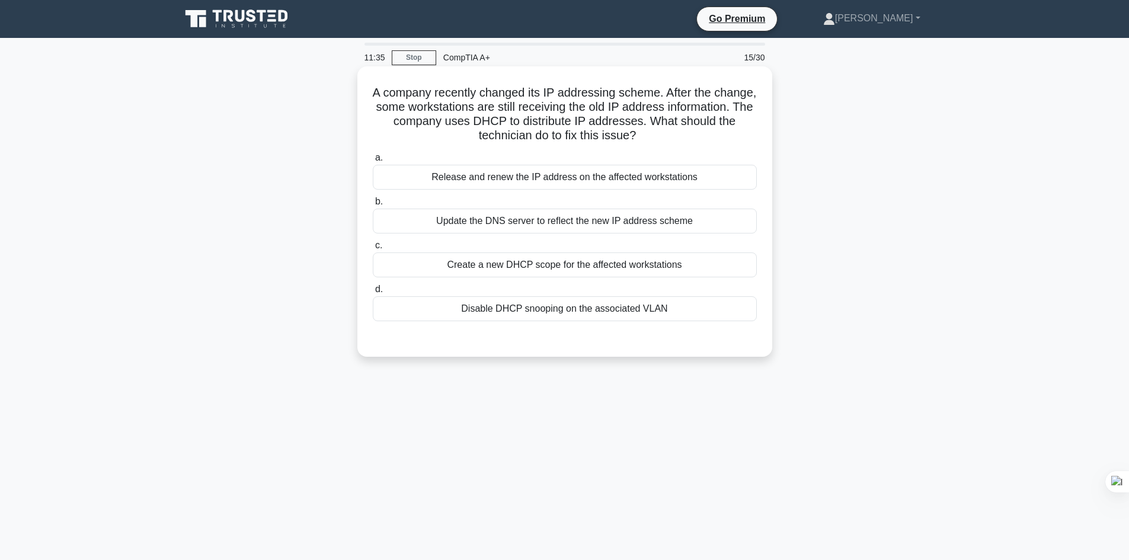
click at [687, 175] on div "Release and renew the IP address on the affected workstations" at bounding box center [565, 177] width 384 height 25
click at [373, 162] on input "a. Release and renew the IP address on the affected workstations" at bounding box center [373, 158] width 0 height 8
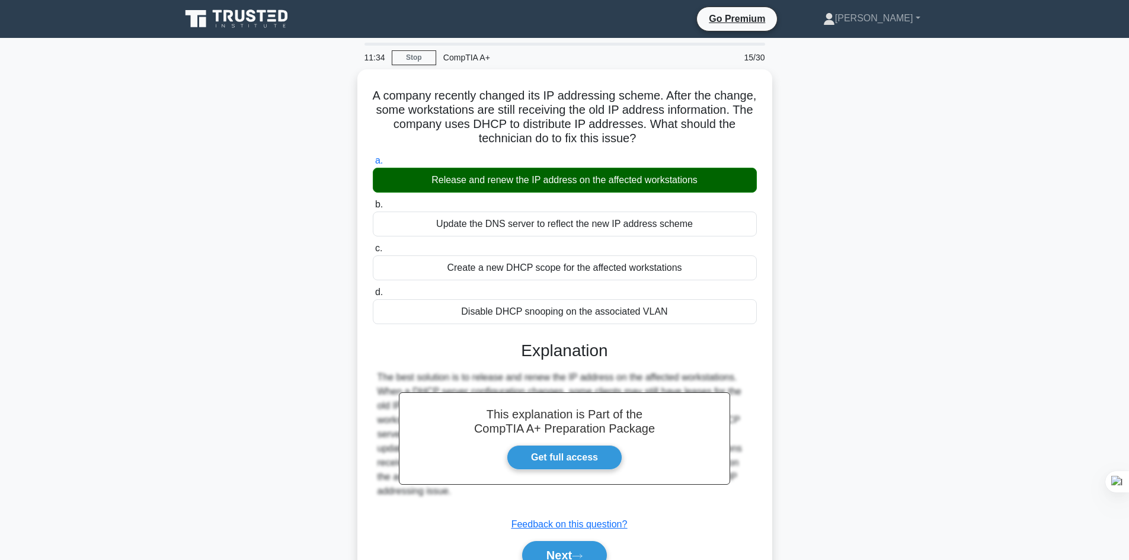
scroll to position [80, 0]
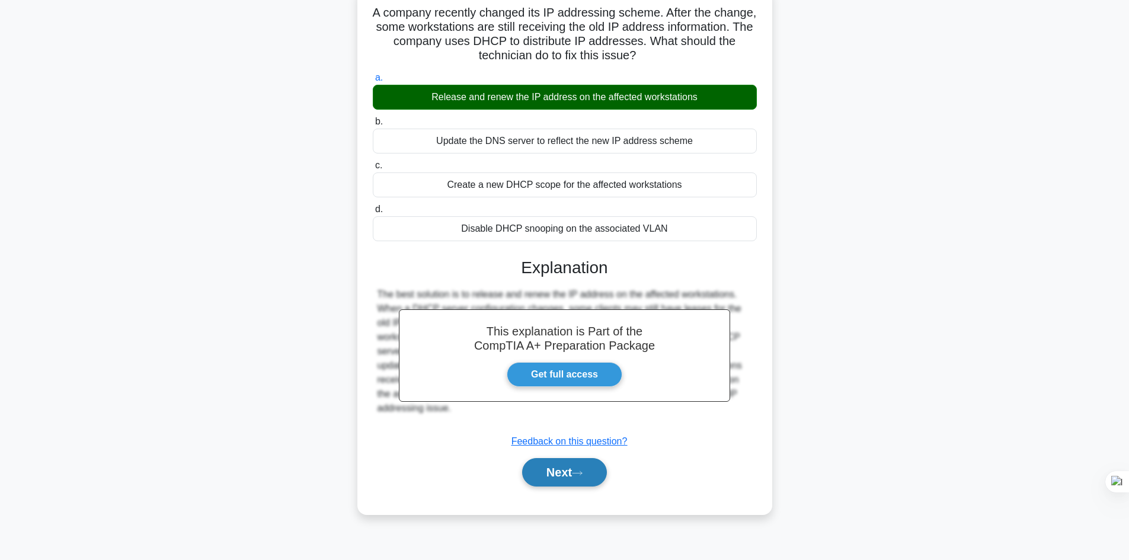
click at [563, 481] on button "Next" at bounding box center [564, 472] width 85 height 28
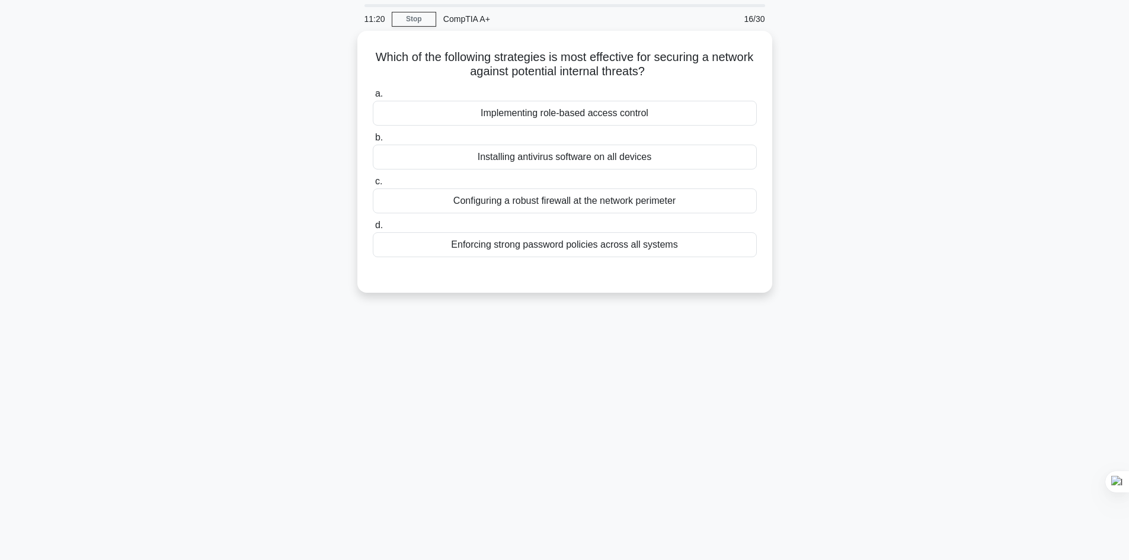
scroll to position [0, 0]
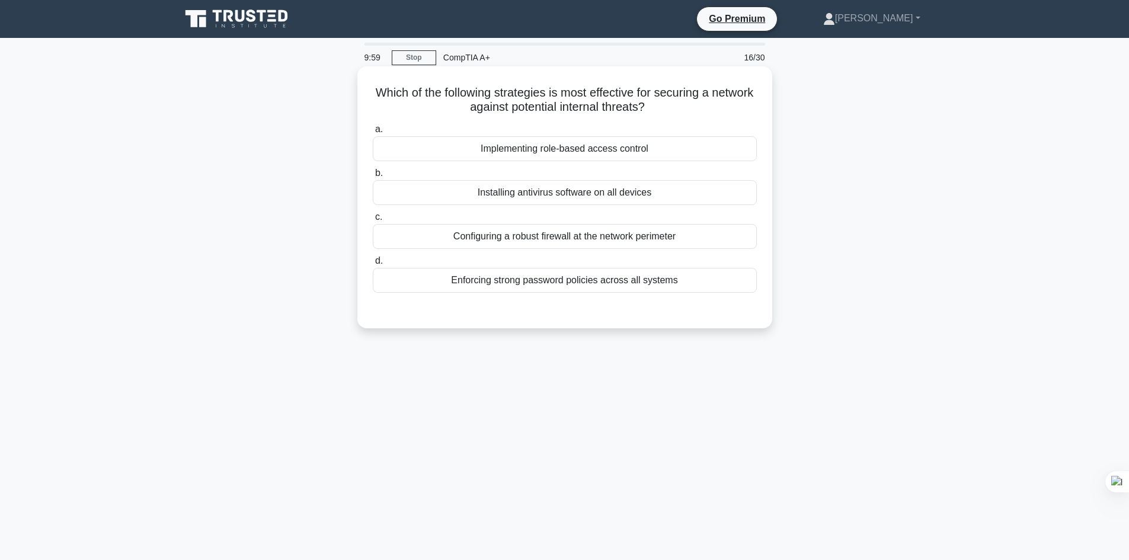
click at [559, 241] on div "Configuring a robust firewall at the network perimeter" at bounding box center [565, 236] width 384 height 25
click at [373, 221] on input "c. Configuring a robust firewall at the network perimeter" at bounding box center [373, 217] width 0 height 8
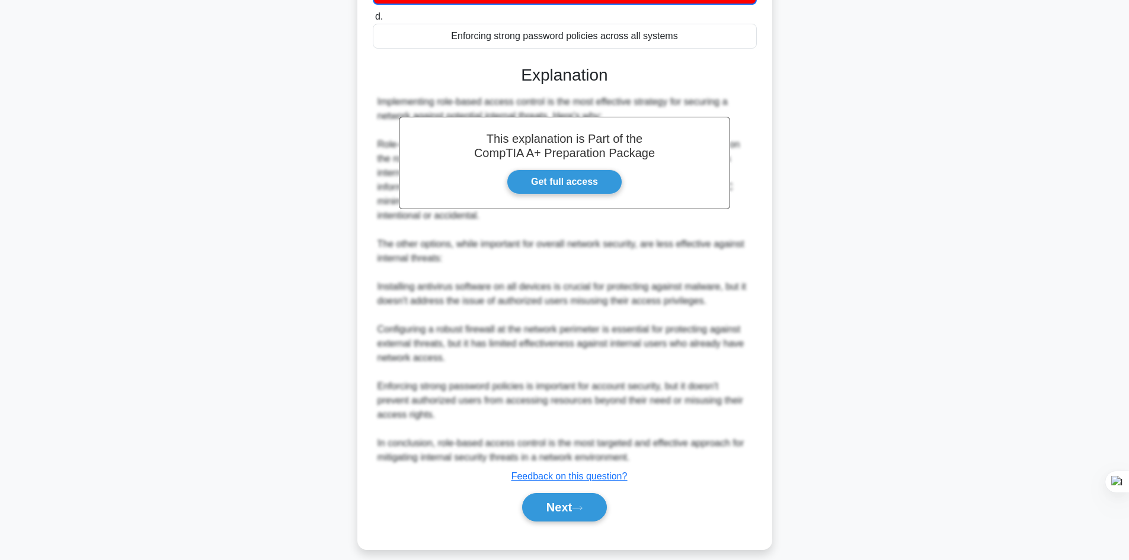
scroll to position [258, 0]
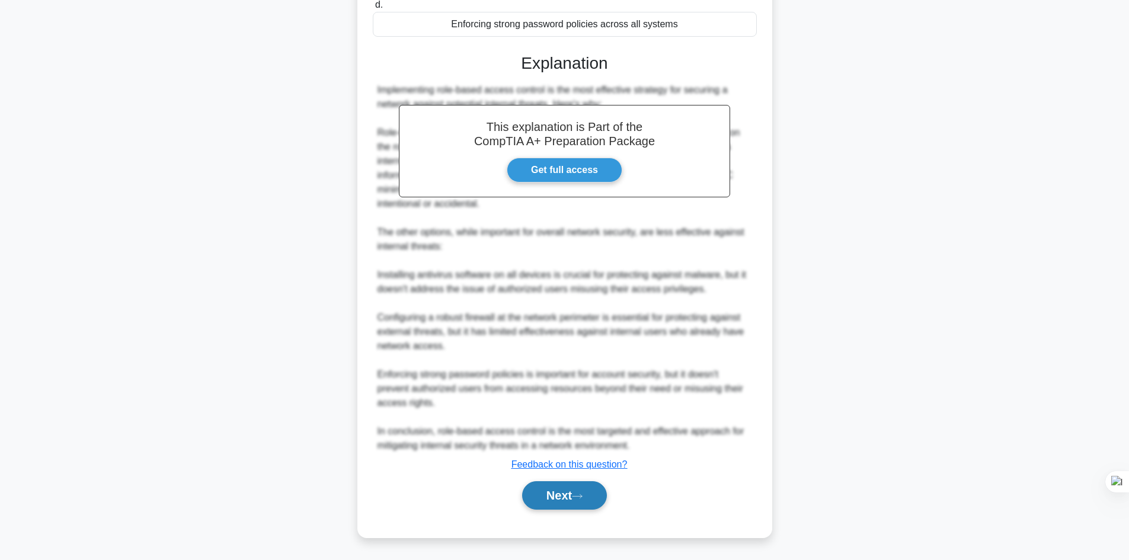
click at [546, 501] on button "Next" at bounding box center [564, 495] width 85 height 28
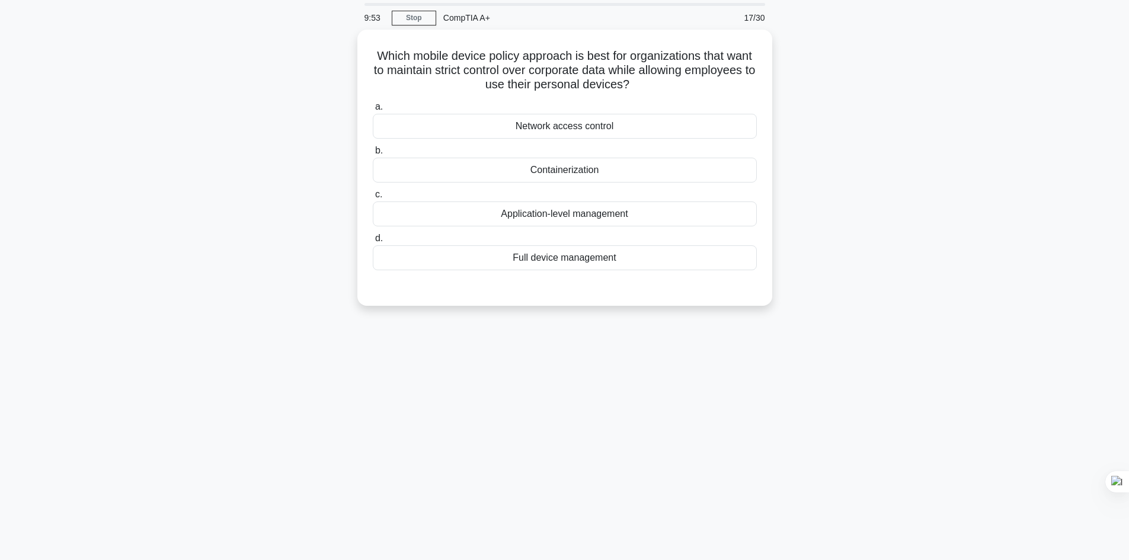
scroll to position [38, 0]
click at [586, 123] on div "Network access control" at bounding box center [565, 125] width 384 height 25
click at [373, 110] on input "a. Network access control" at bounding box center [373, 106] width 0 height 8
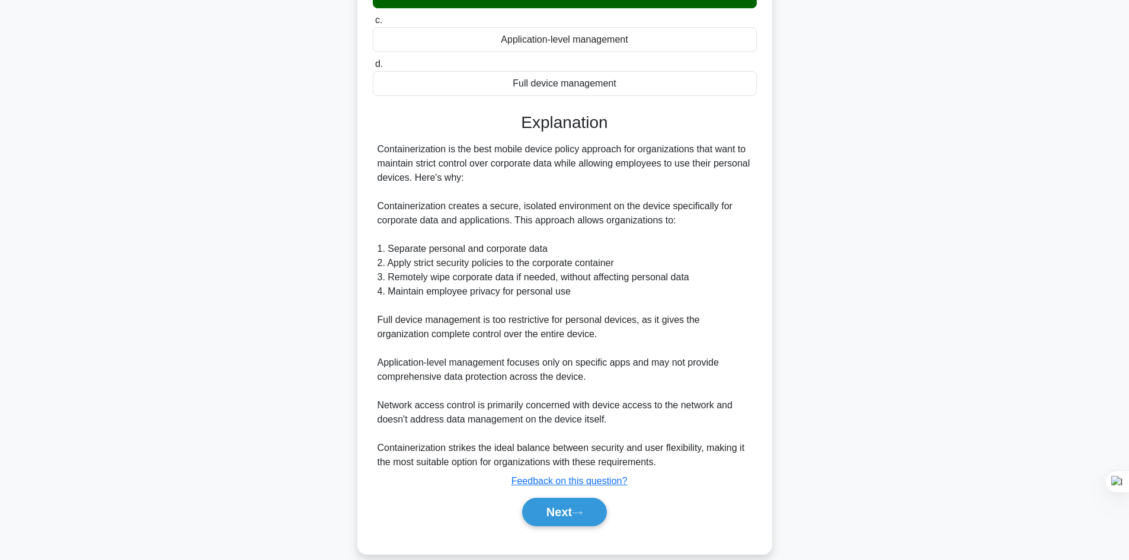
scroll to position [229, 0]
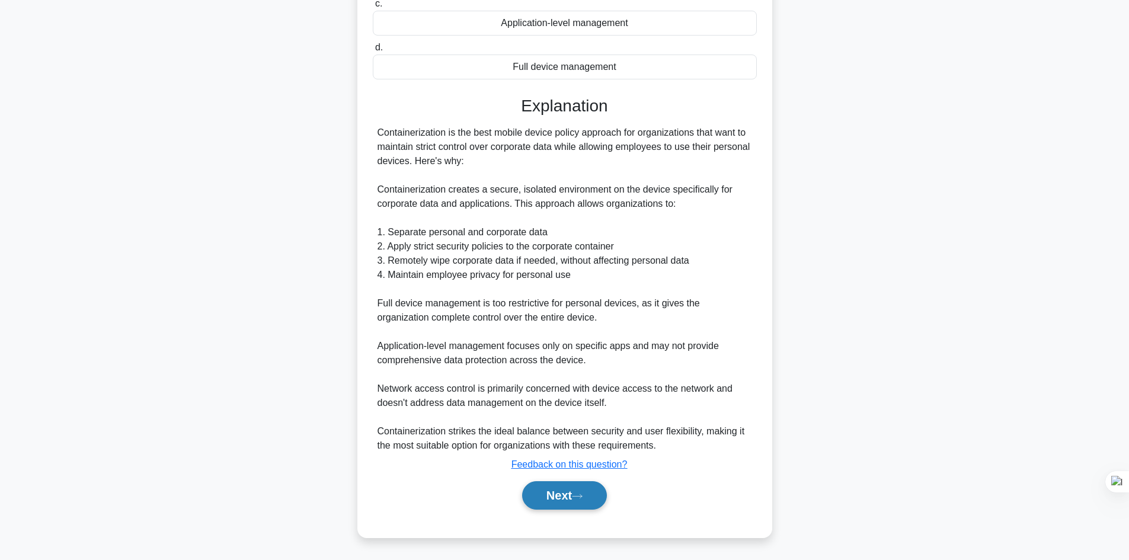
click at [583, 497] on icon at bounding box center [577, 496] width 11 height 7
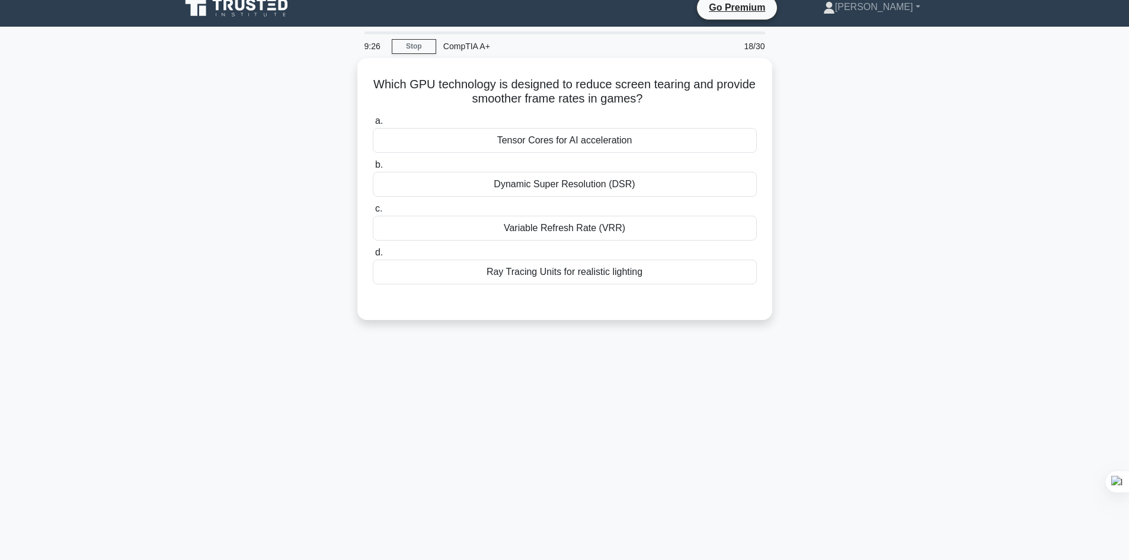
scroll to position [10, 0]
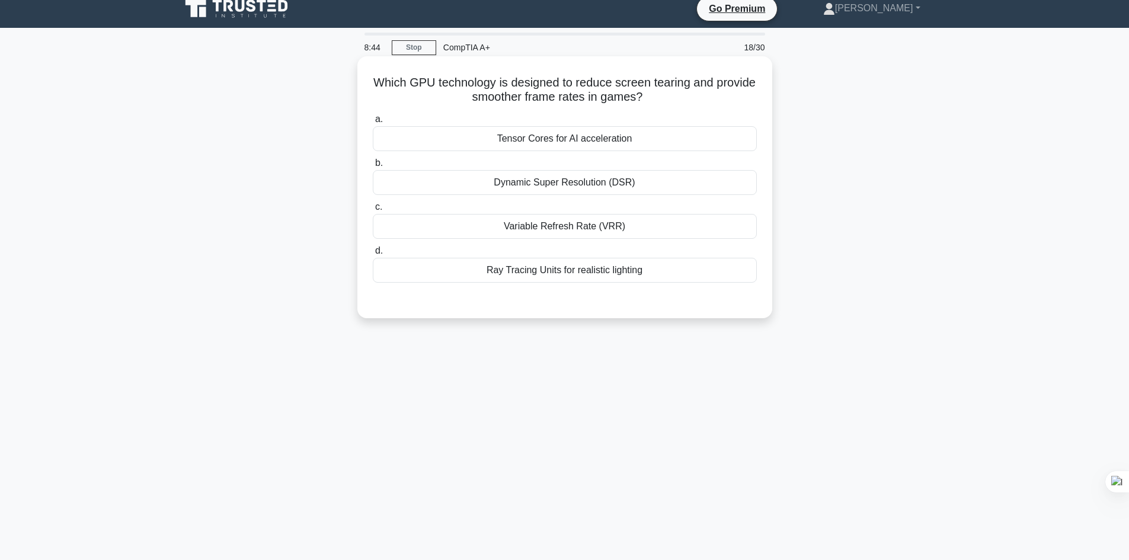
click at [585, 185] on div "Dynamic Super Resolution (DSR)" at bounding box center [565, 182] width 384 height 25
click at [373, 167] on input "b. Dynamic Super Resolution (DSR)" at bounding box center [373, 163] width 0 height 8
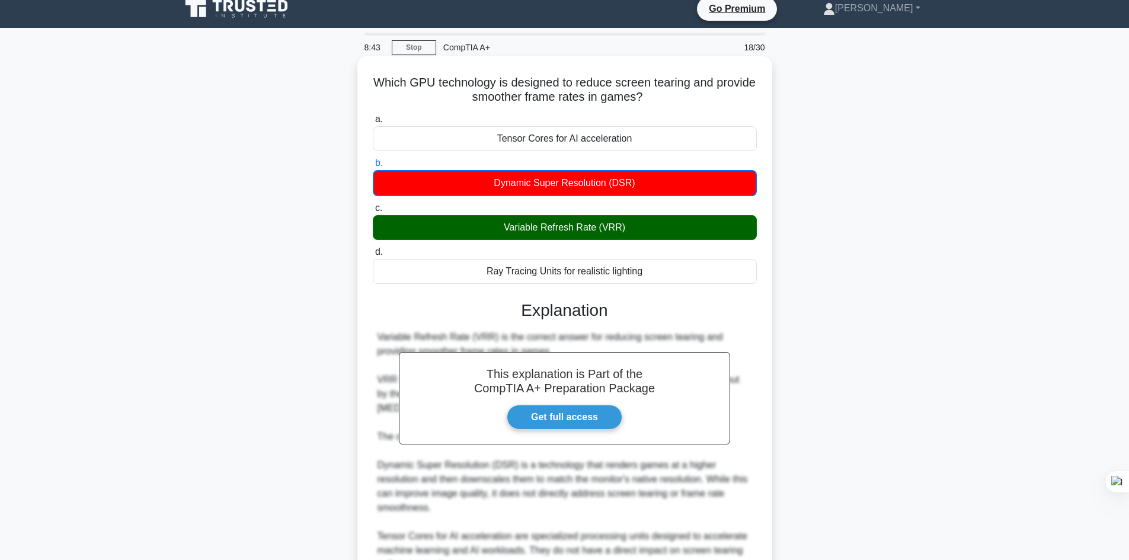
scroll to position [187, 0]
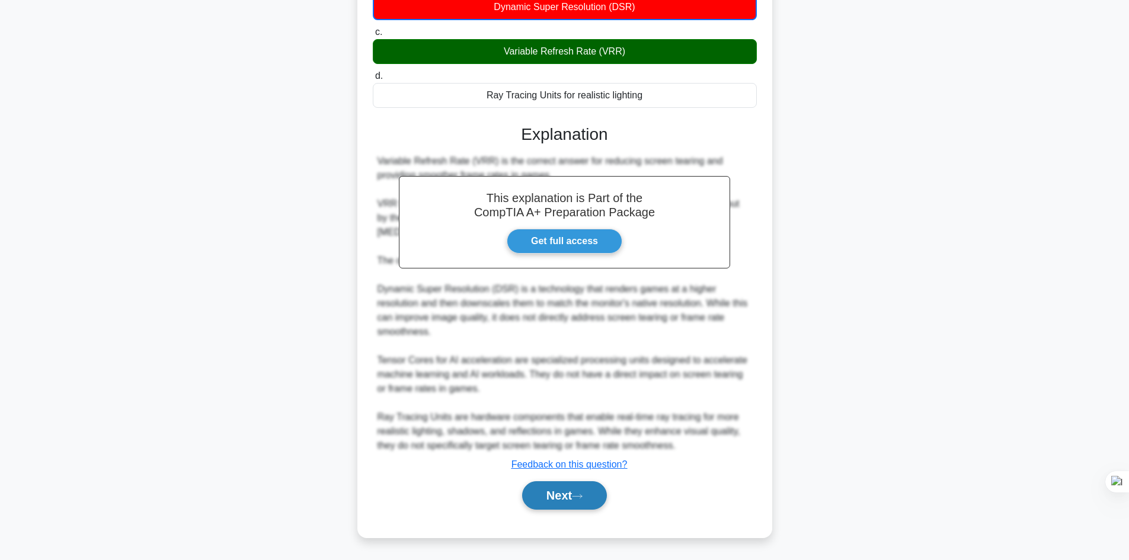
click at [562, 491] on button "Next" at bounding box center [564, 495] width 85 height 28
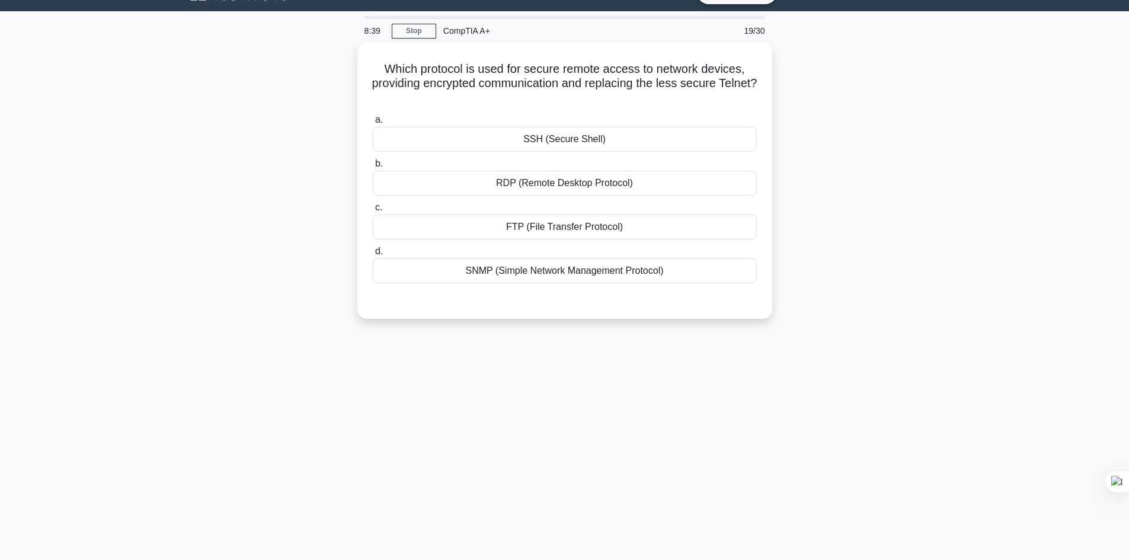
scroll to position [26, 0]
click at [566, 136] on div "SSH (Secure Shell)" at bounding box center [565, 136] width 384 height 25
click at [373, 122] on input "a. SSH (Secure Shell)" at bounding box center [373, 118] width 0 height 8
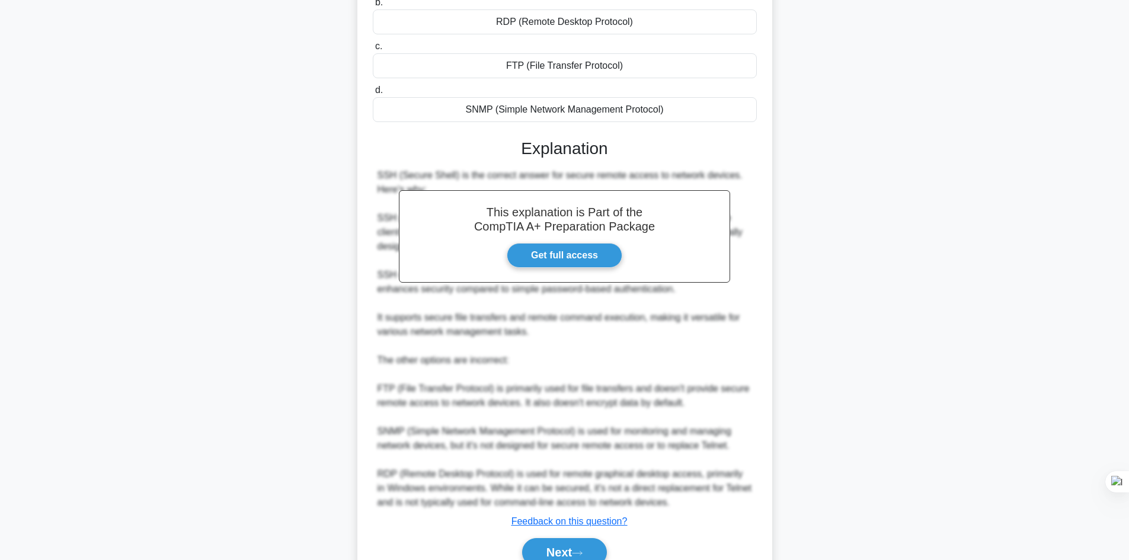
scroll to position [242, 0]
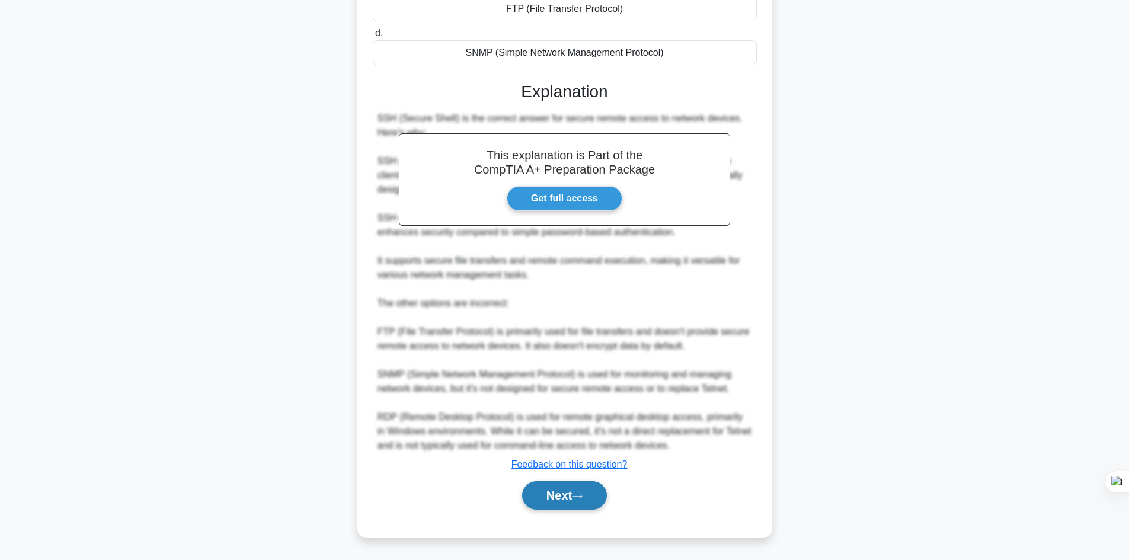
click at [563, 493] on button "Next" at bounding box center [564, 495] width 85 height 28
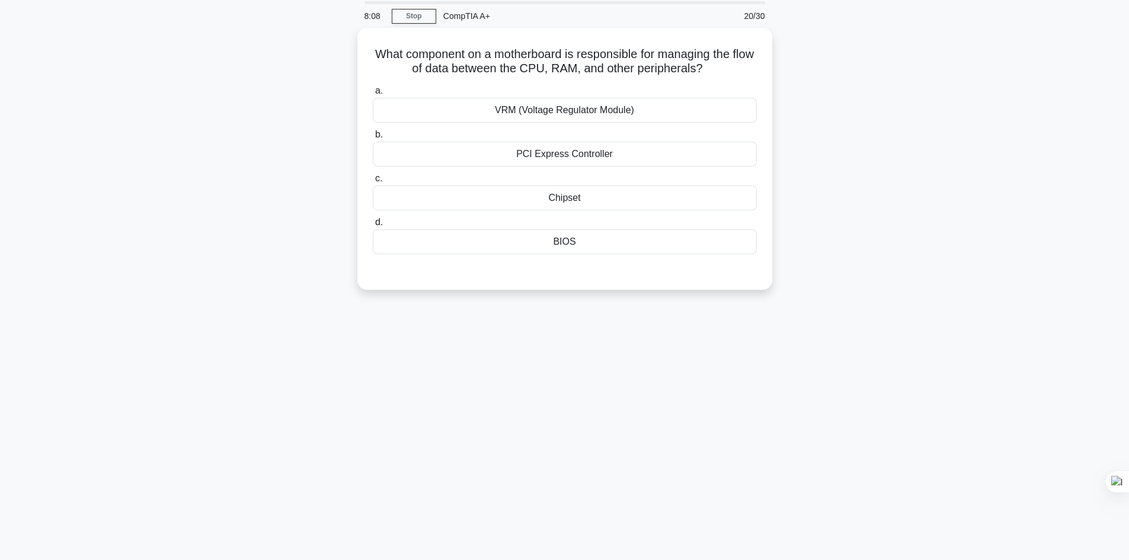
scroll to position [34, 0]
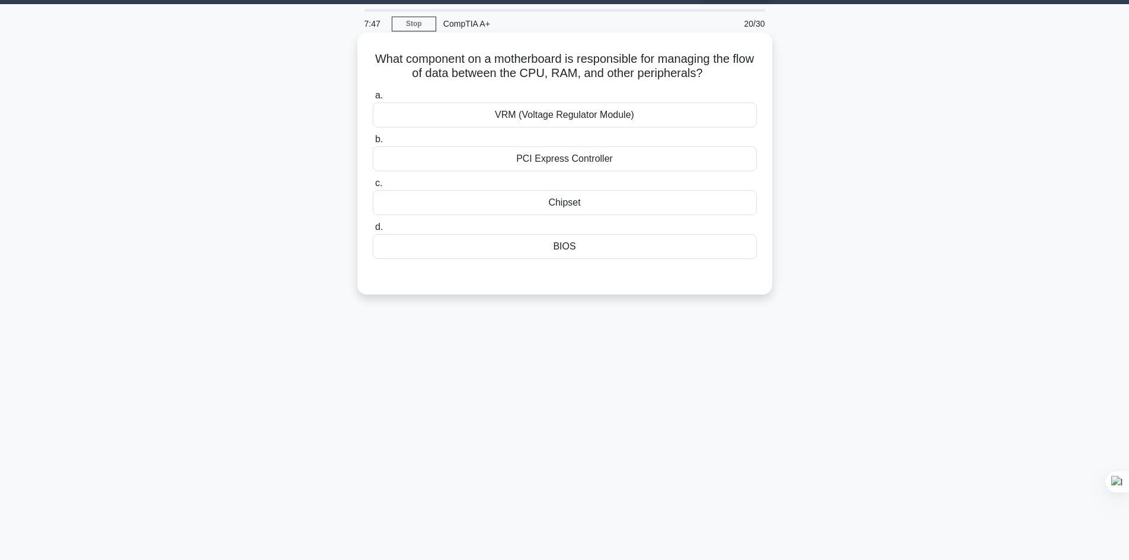
click at [561, 201] on div "Chipset" at bounding box center [565, 202] width 384 height 25
click at [373, 187] on input "c. Chipset" at bounding box center [373, 184] width 0 height 8
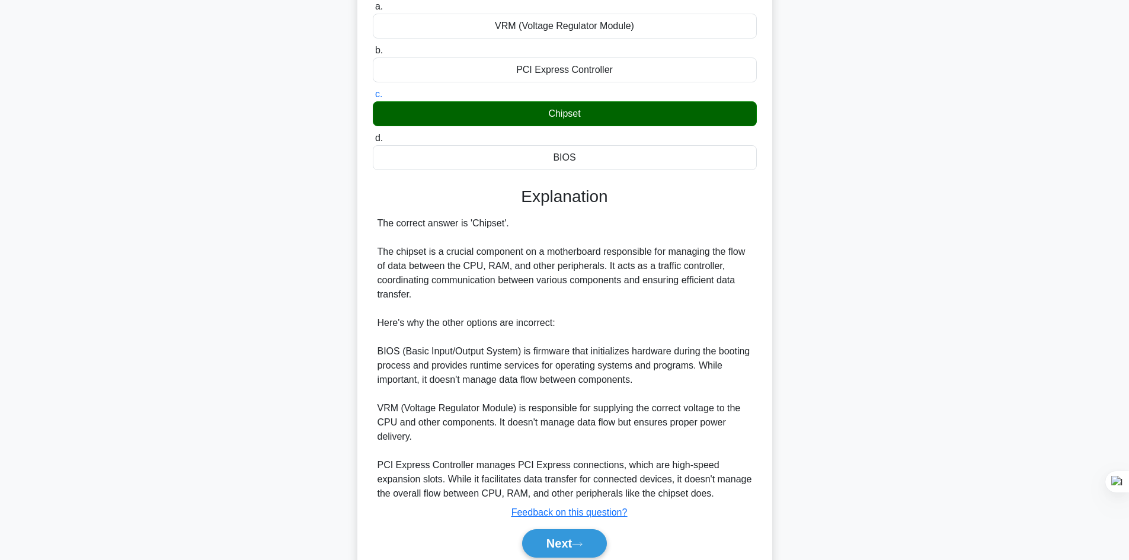
scroll to position [171, 0]
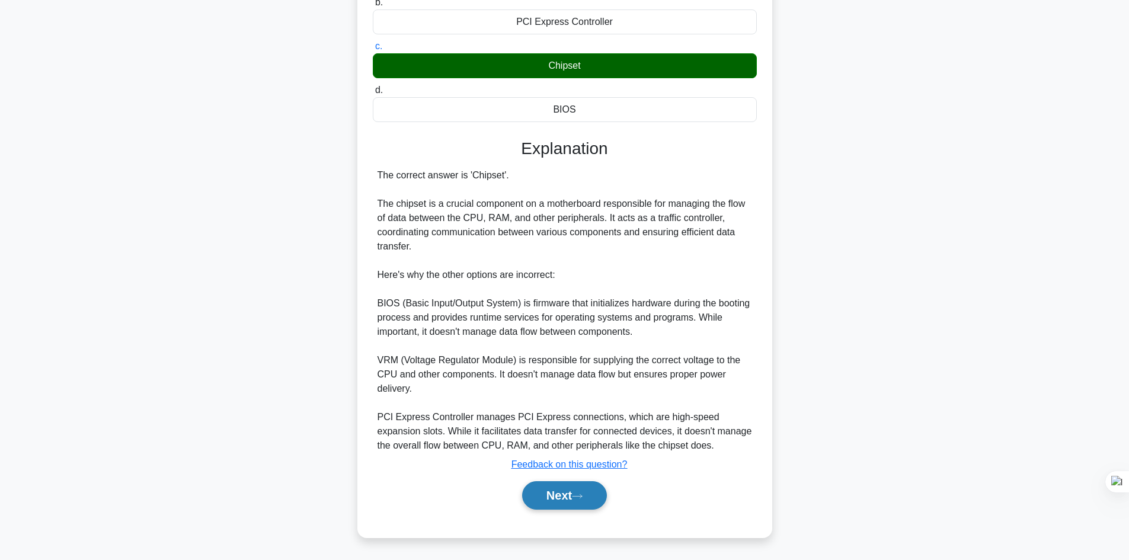
click at [556, 505] on button "Next" at bounding box center [564, 495] width 85 height 28
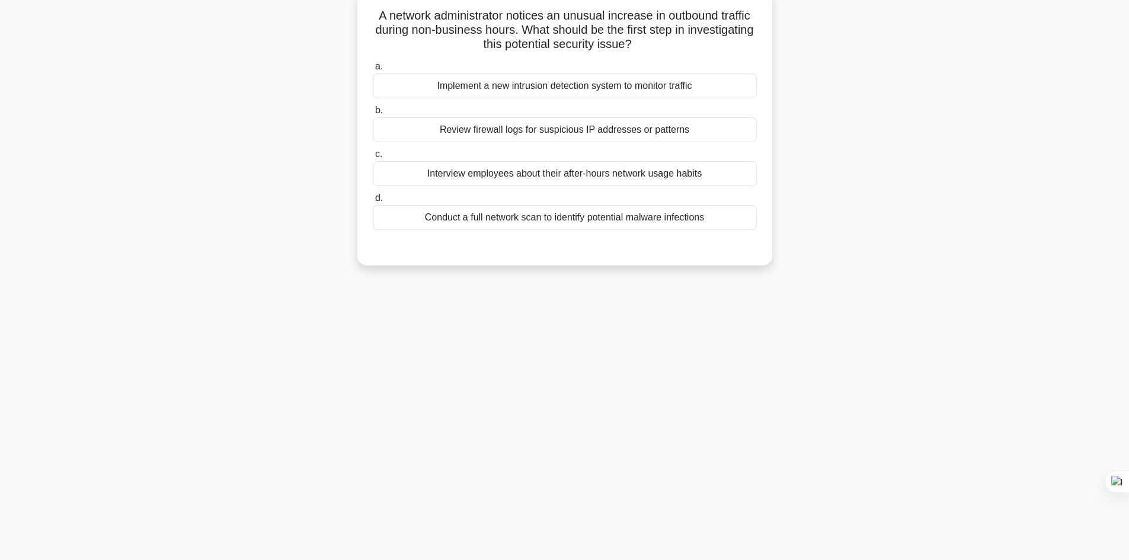
scroll to position [0, 0]
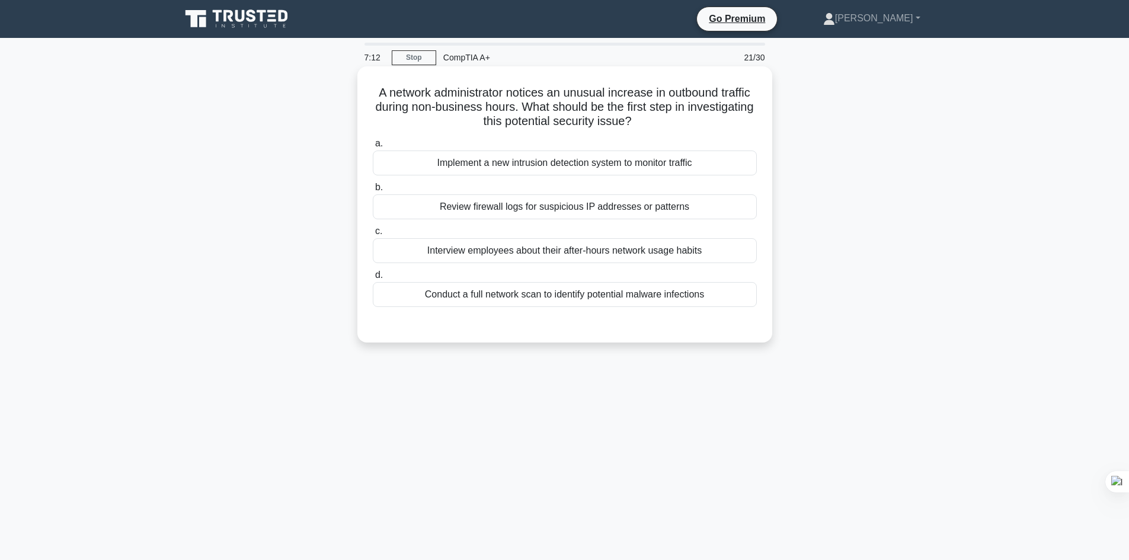
click at [582, 210] on div "Review firewall logs for suspicious IP addresses or patterns" at bounding box center [565, 206] width 384 height 25
click at [373, 191] on input "b. Review firewall logs for suspicious IP addresses or patterns" at bounding box center [373, 188] width 0 height 8
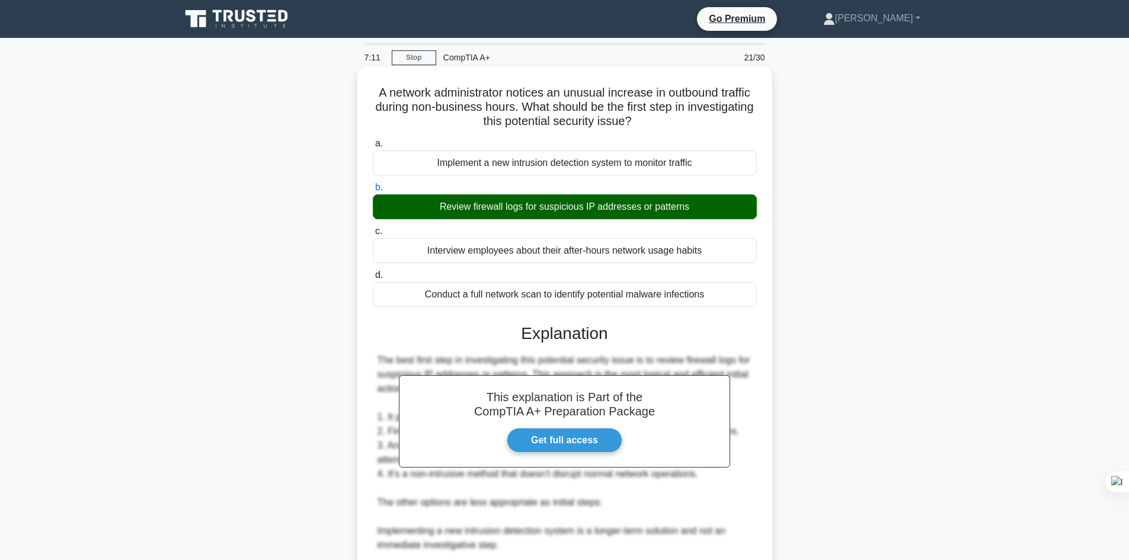
scroll to position [228, 0]
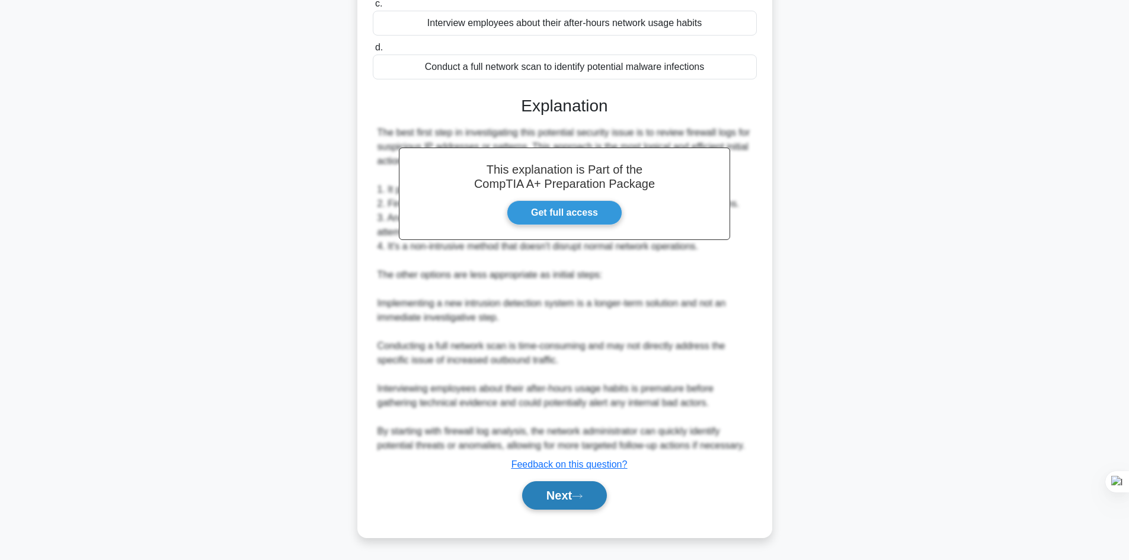
click at [566, 503] on button "Next" at bounding box center [564, 495] width 85 height 28
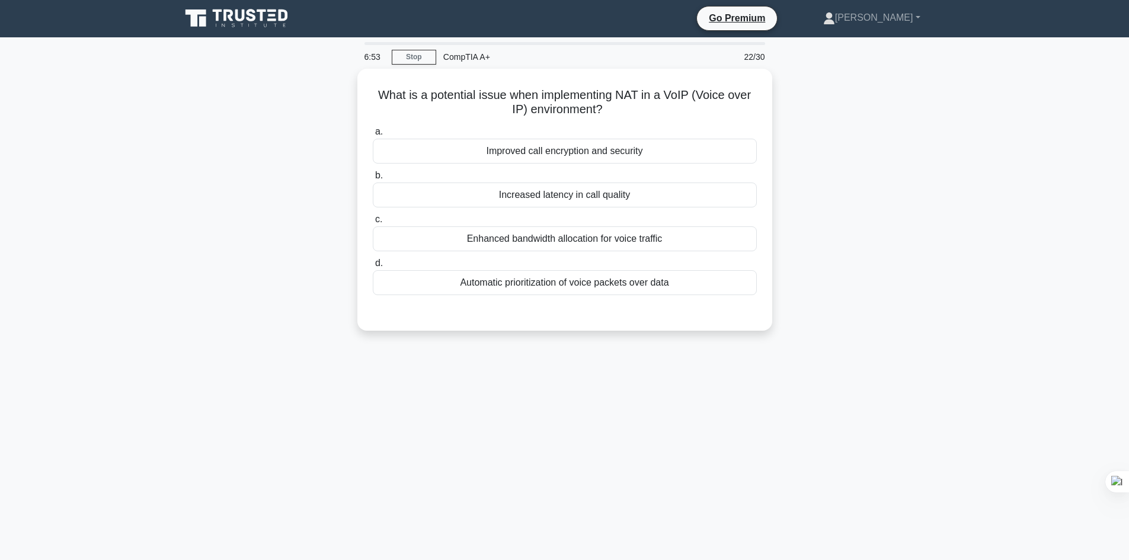
scroll to position [0, 0]
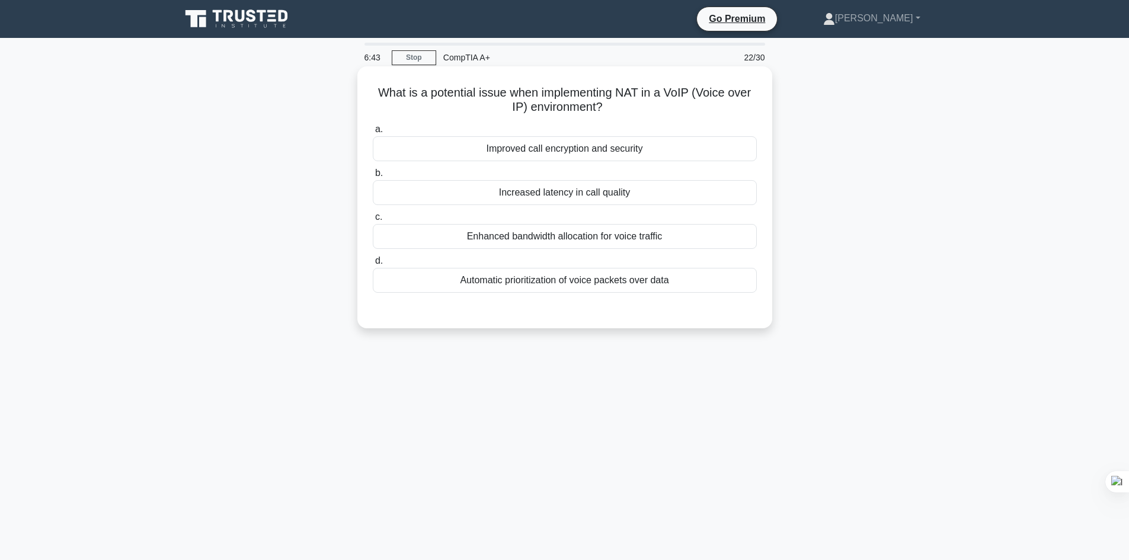
click at [596, 287] on div "Automatic prioritization of voice packets over data" at bounding box center [565, 280] width 384 height 25
click at [373, 265] on input "d. Automatic prioritization of voice packets over data" at bounding box center [373, 261] width 0 height 8
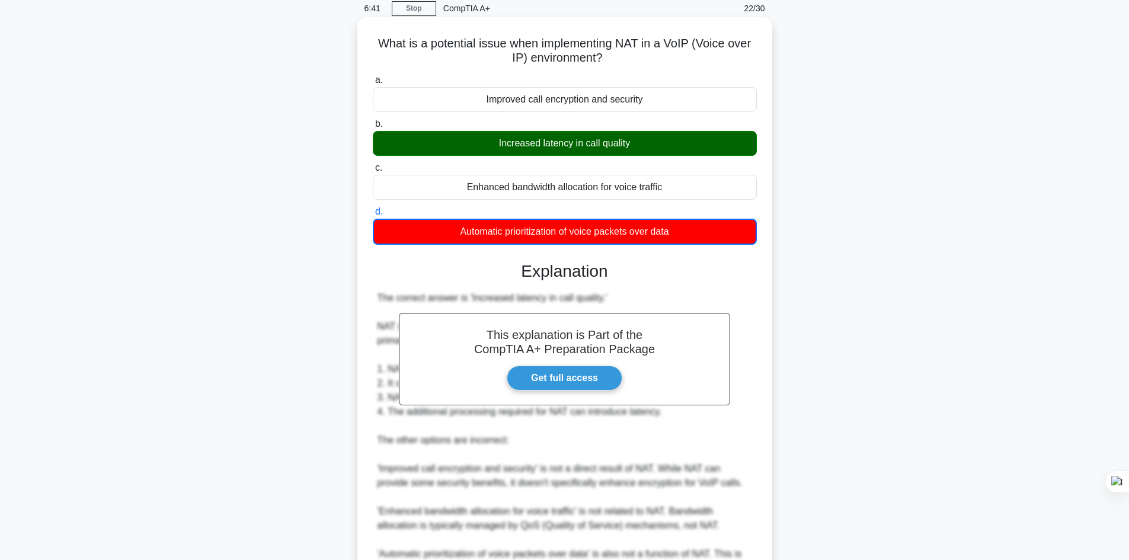
scroll to position [173, 0]
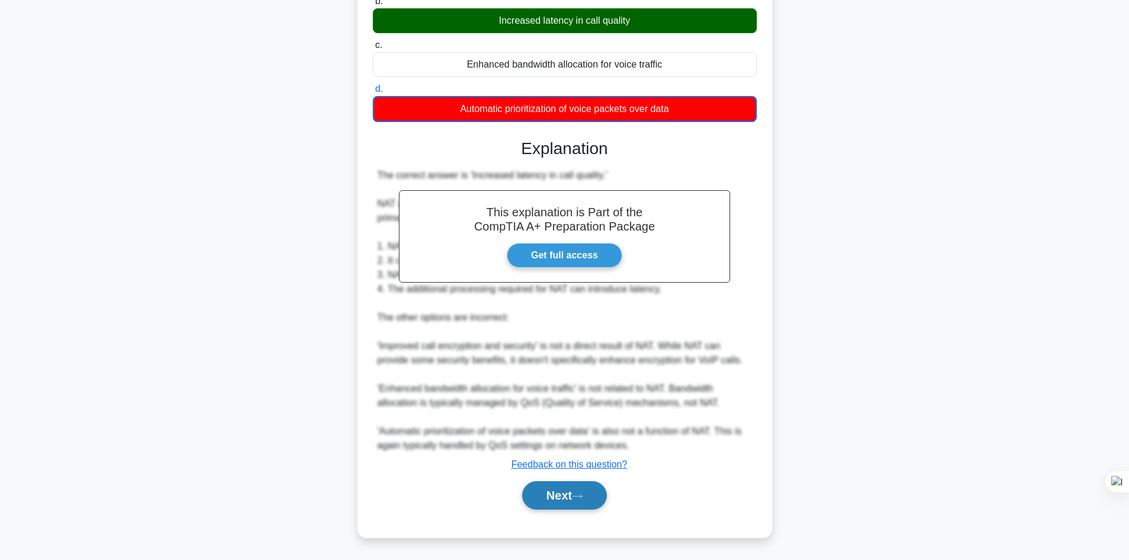
click at [567, 500] on button "Next" at bounding box center [564, 495] width 85 height 28
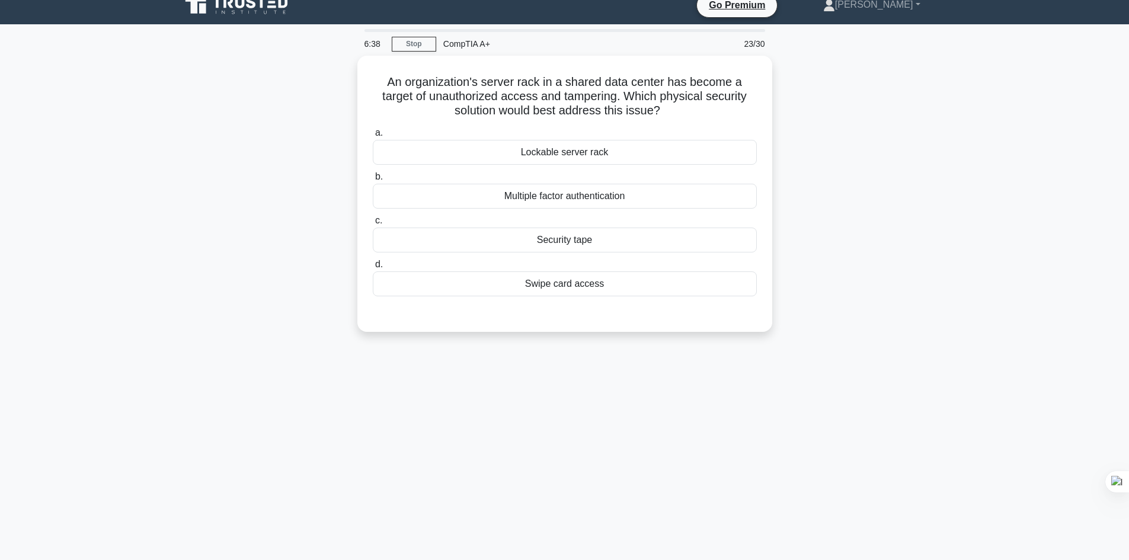
scroll to position [0, 0]
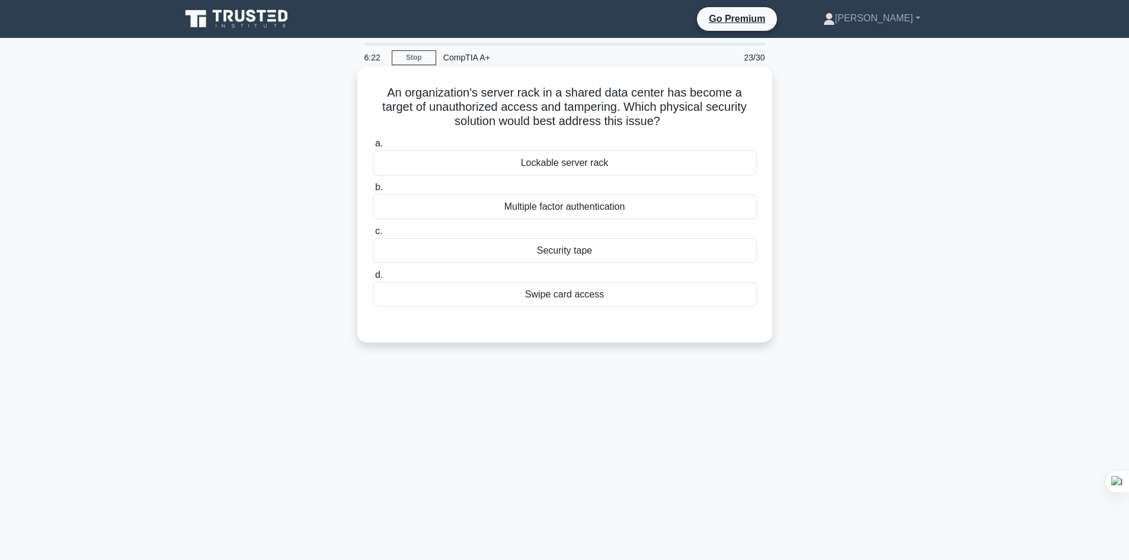
click at [580, 168] on div "Lockable server rack" at bounding box center [565, 163] width 384 height 25
click at [373, 148] on input "a. Lockable server rack" at bounding box center [373, 144] width 0 height 8
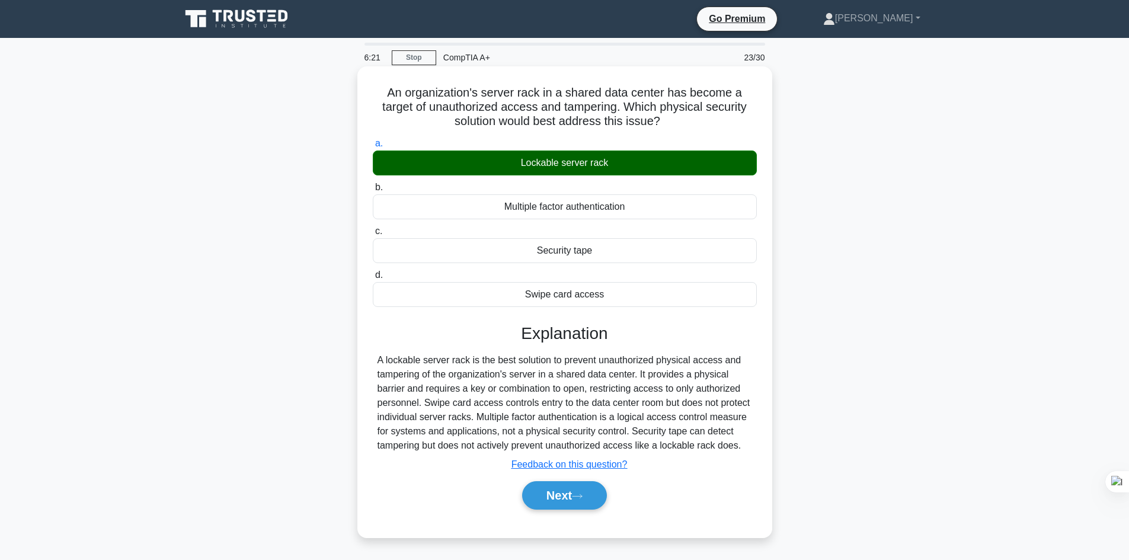
scroll to position [80, 0]
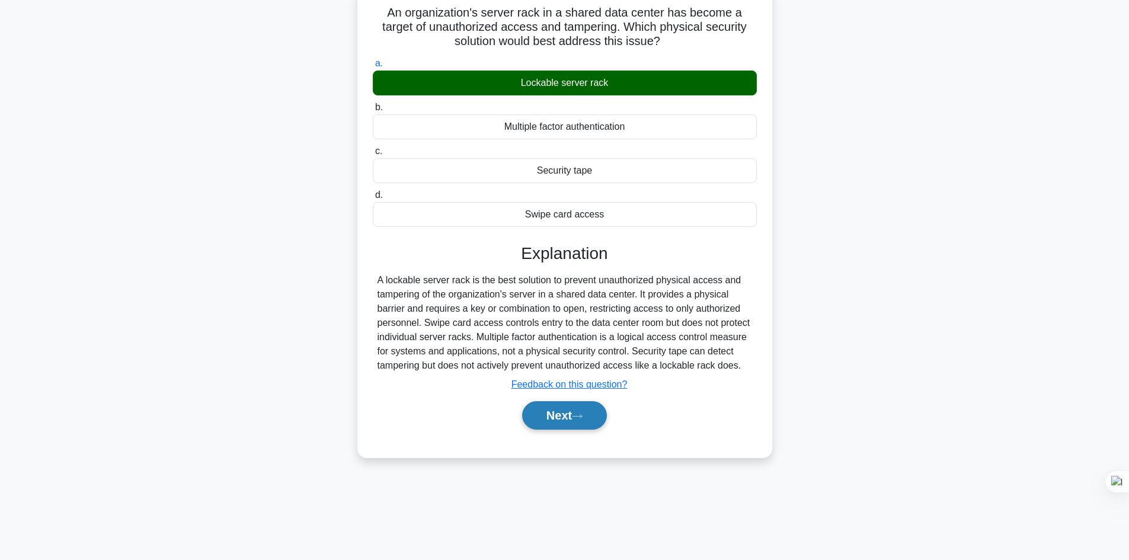
click at [566, 410] on button "Next" at bounding box center [564, 415] width 85 height 28
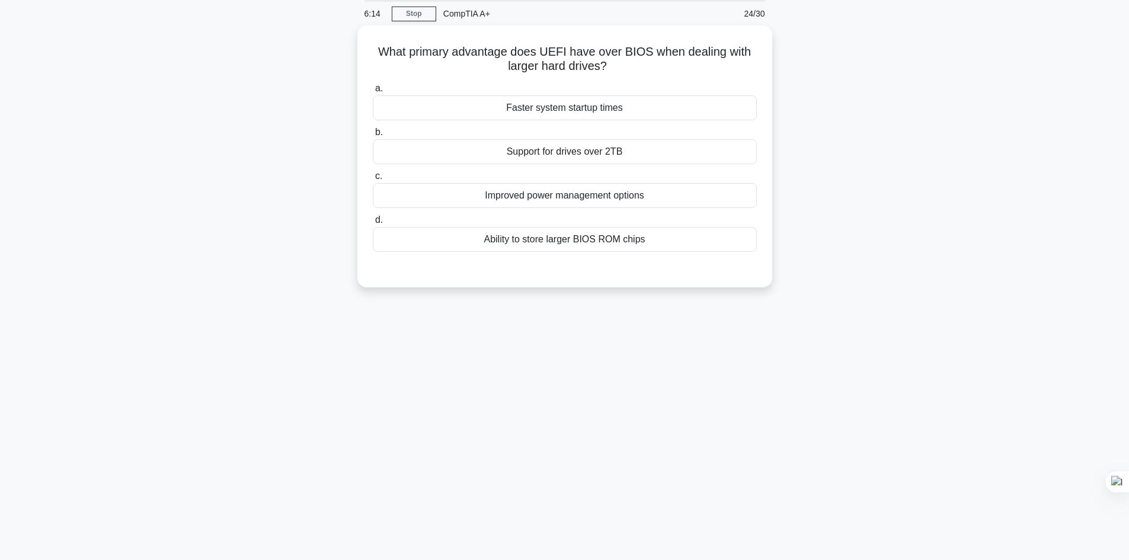
scroll to position [43, 0]
click at [561, 149] on div "Support for drives over 2TB" at bounding box center [565, 149] width 384 height 25
click at [373, 134] on input "b. Support for drives over 2TB" at bounding box center [373, 130] width 0 height 8
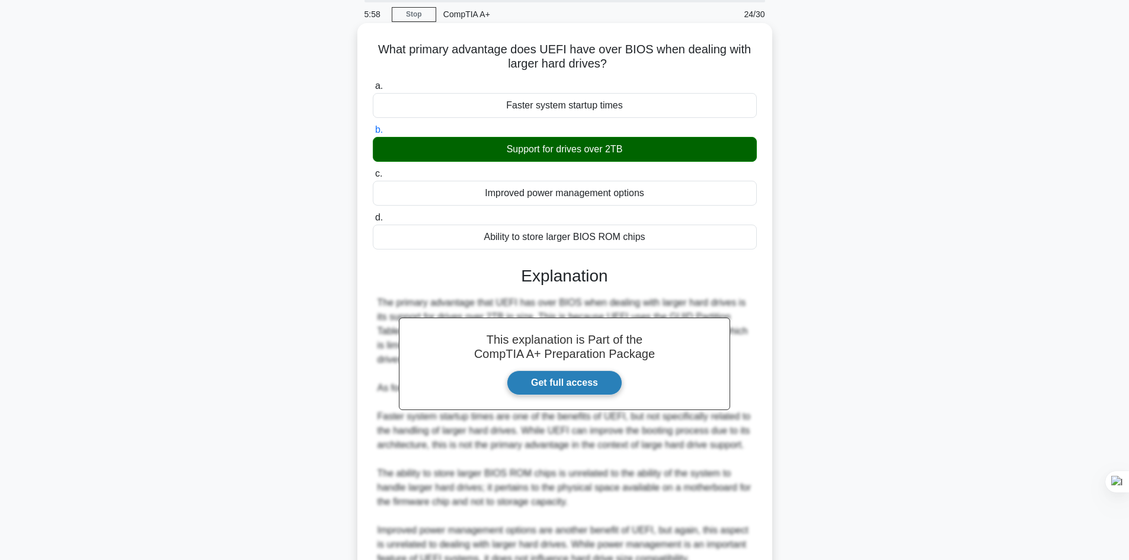
scroll to position [143, 0]
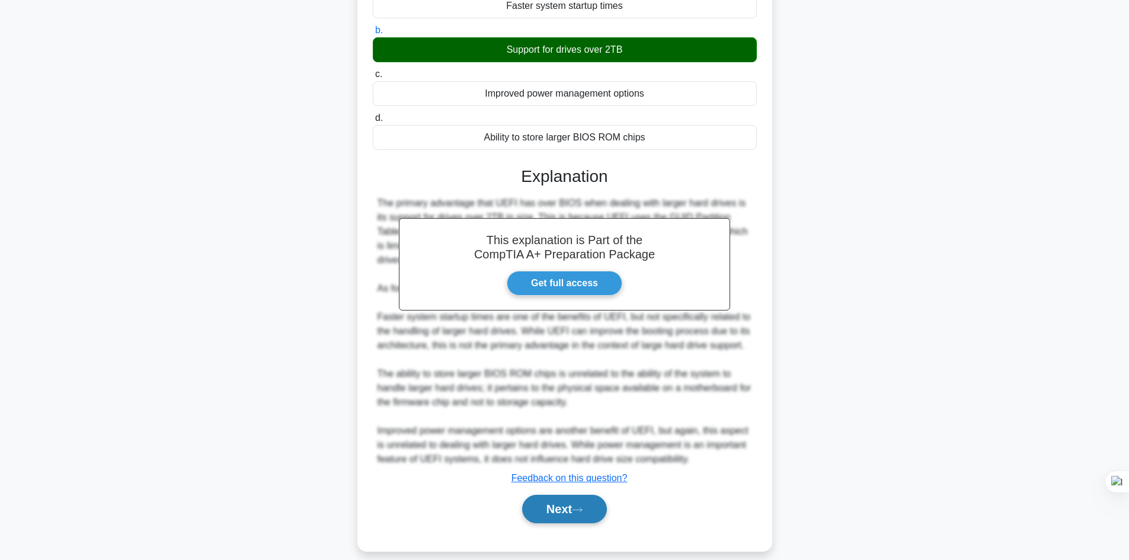
click at [567, 506] on button "Next" at bounding box center [564, 509] width 85 height 28
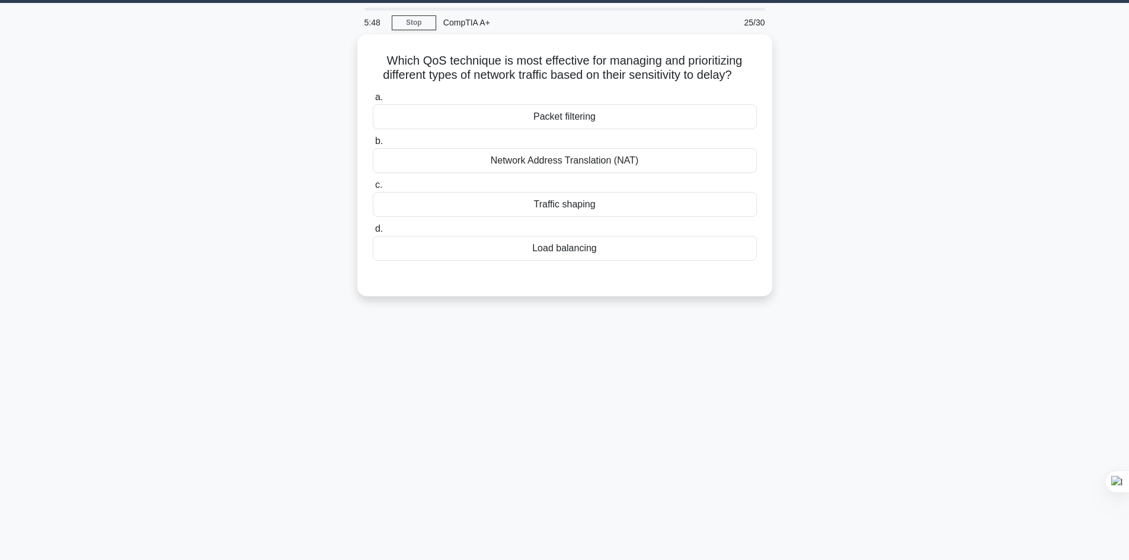
scroll to position [34, 0]
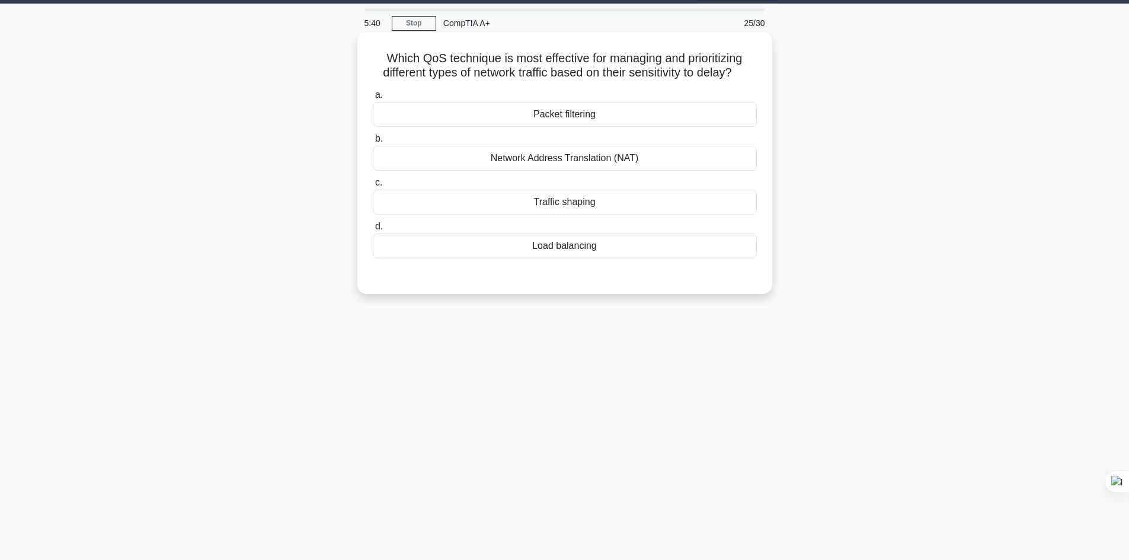
click at [569, 206] on div "Traffic shaping" at bounding box center [565, 202] width 384 height 25
click at [373, 187] on input "c. Traffic shaping" at bounding box center [373, 183] width 0 height 8
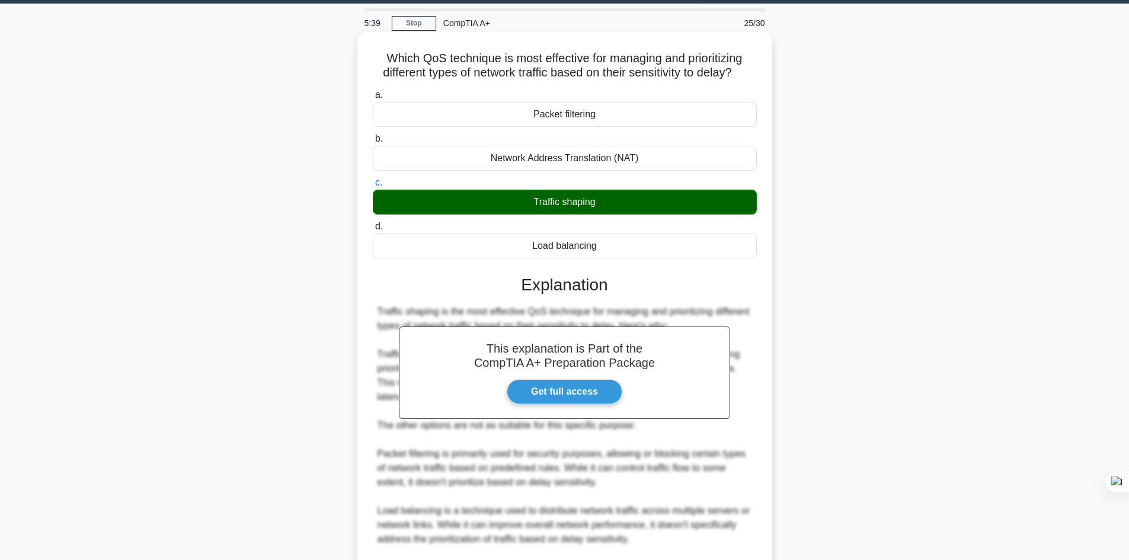
scroll to position [242, 0]
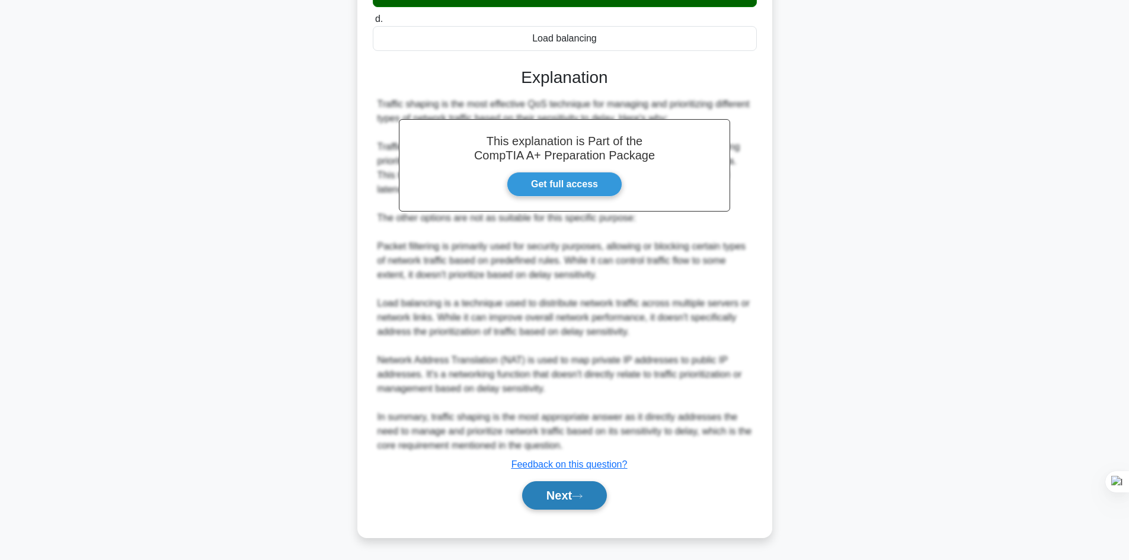
click at [579, 494] on icon at bounding box center [577, 496] width 11 height 7
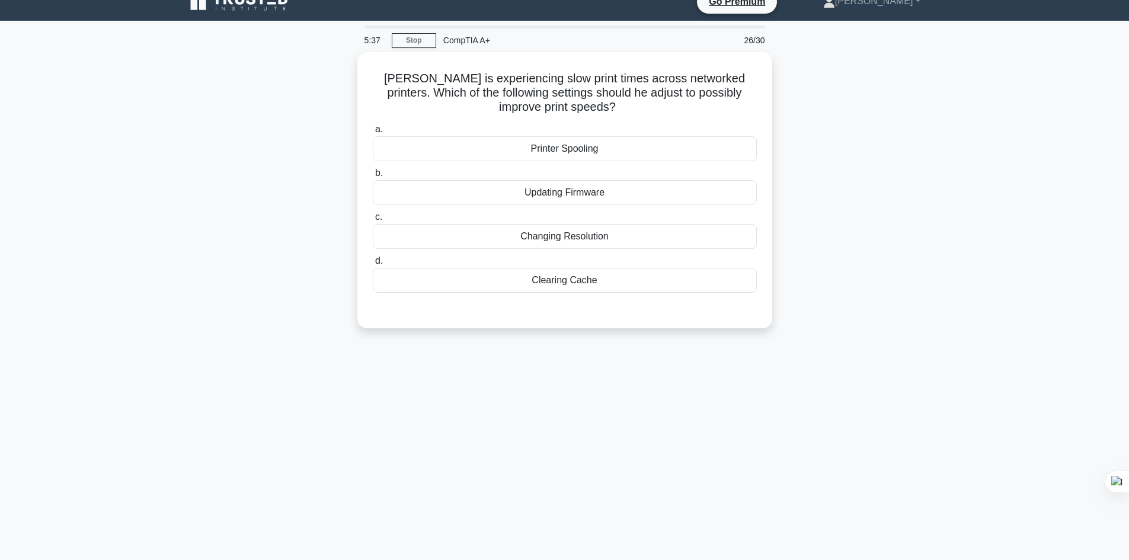
scroll to position [16, 0]
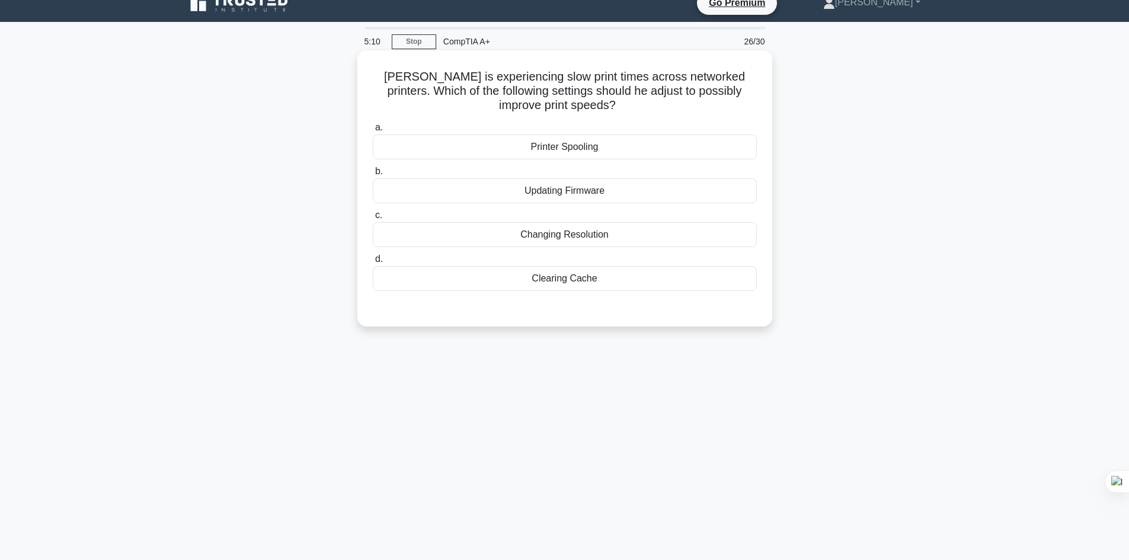
click at [580, 154] on div "Printer Spooling" at bounding box center [565, 147] width 384 height 25
click at [373, 132] on input "a. Printer Spooling" at bounding box center [373, 128] width 0 height 8
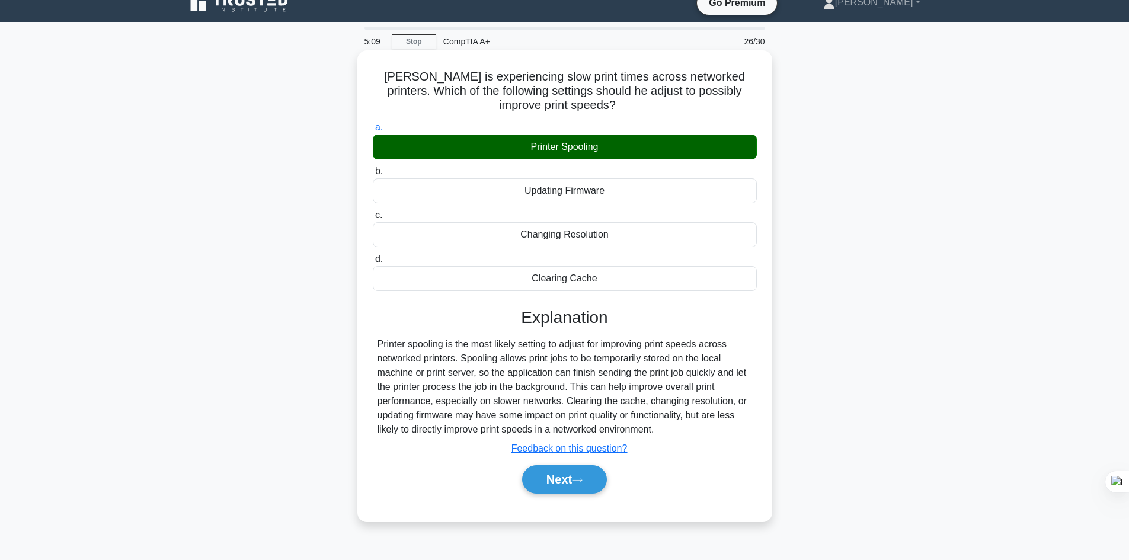
scroll to position [80, 0]
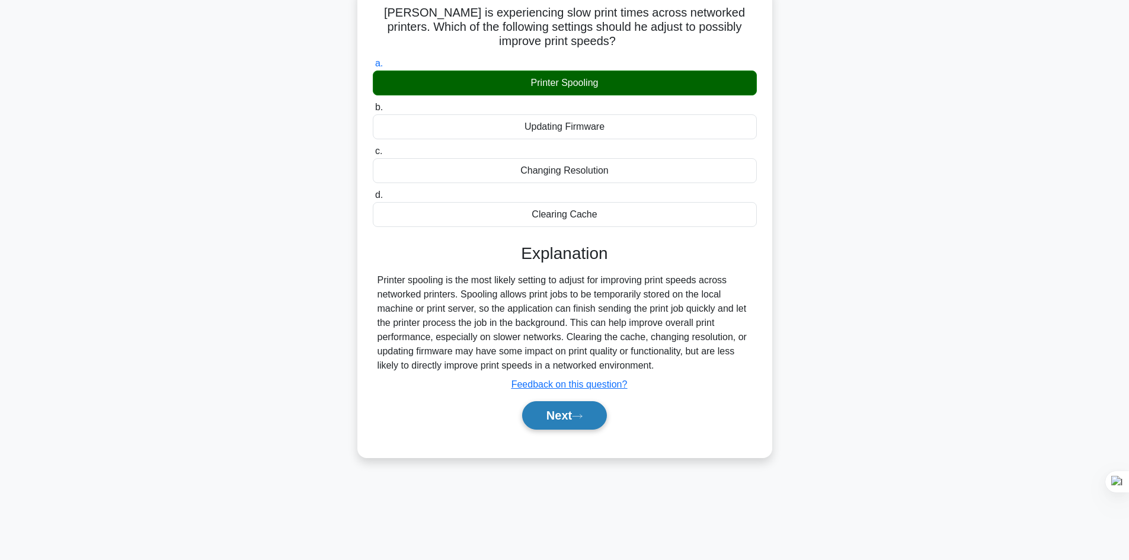
click at [567, 415] on button "Next" at bounding box center [564, 415] width 85 height 28
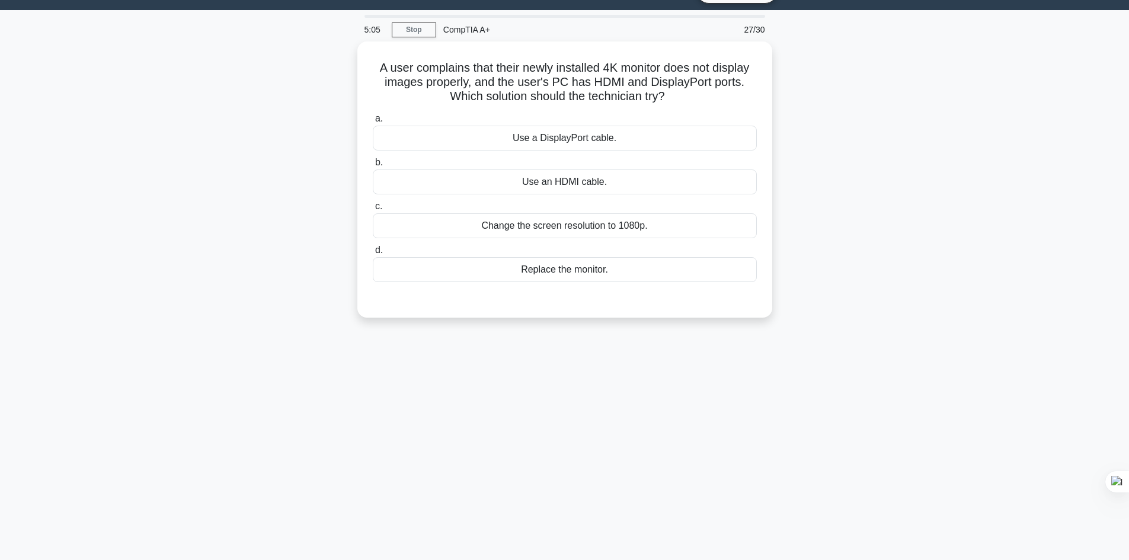
scroll to position [23, 0]
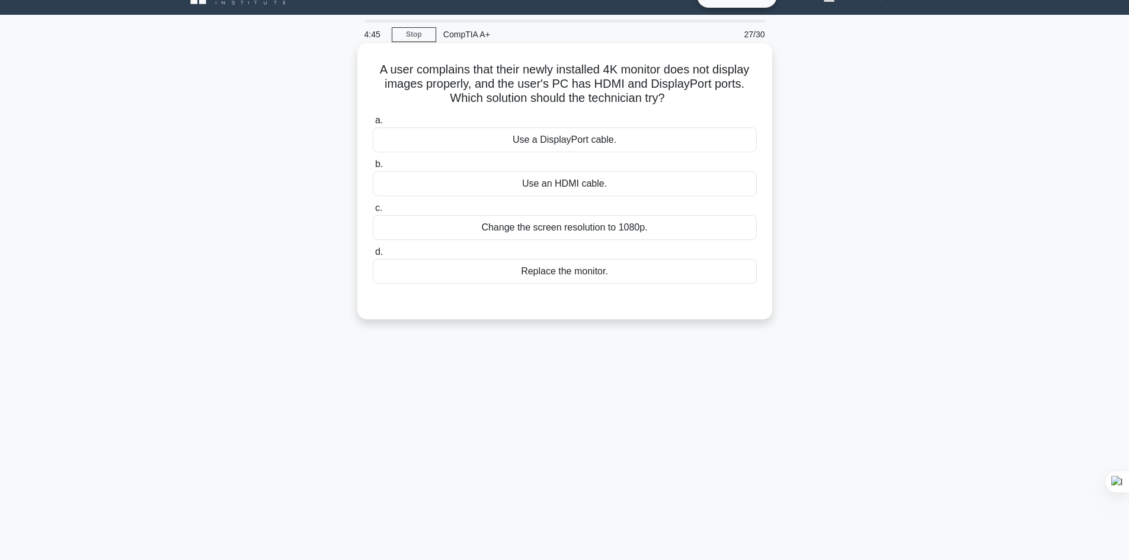
click at [590, 145] on div "Use a DisplayPort cable." at bounding box center [565, 139] width 384 height 25
click at [373, 124] on input "a. Use a DisplayPort cable." at bounding box center [373, 121] width 0 height 8
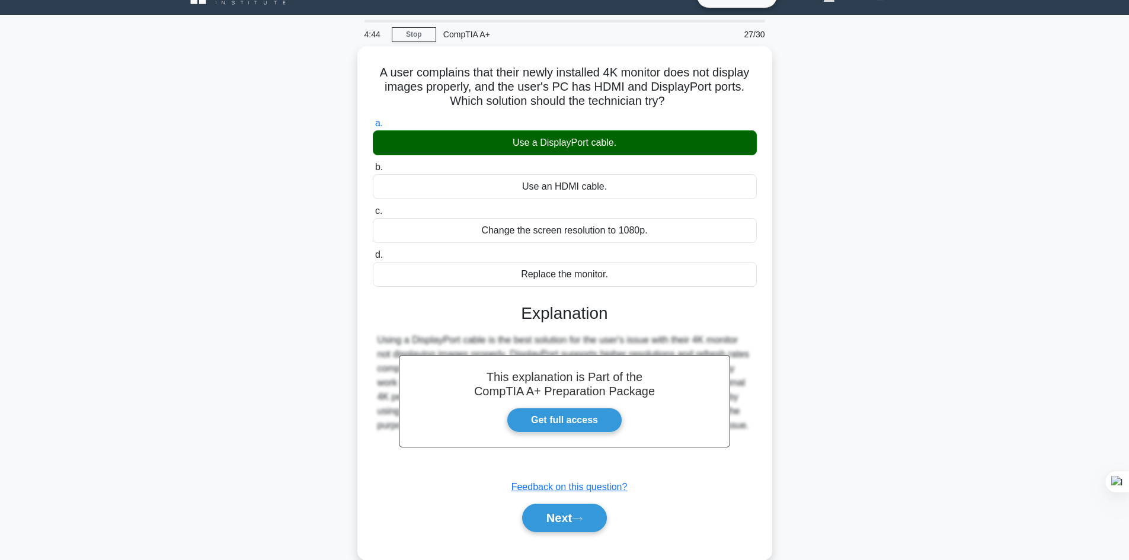
scroll to position [80, 0]
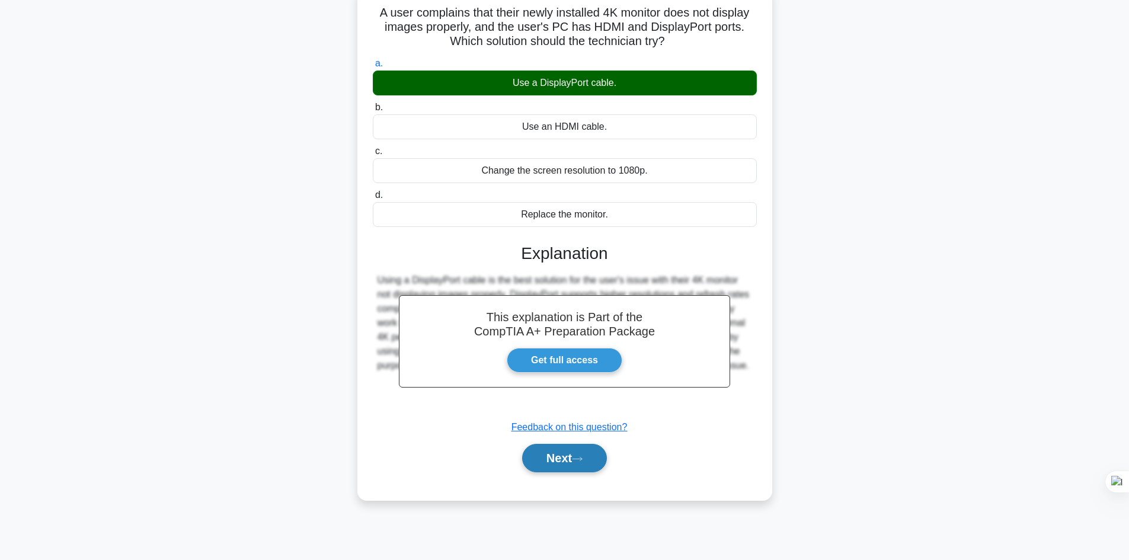
click at [553, 459] on button "Next" at bounding box center [564, 458] width 85 height 28
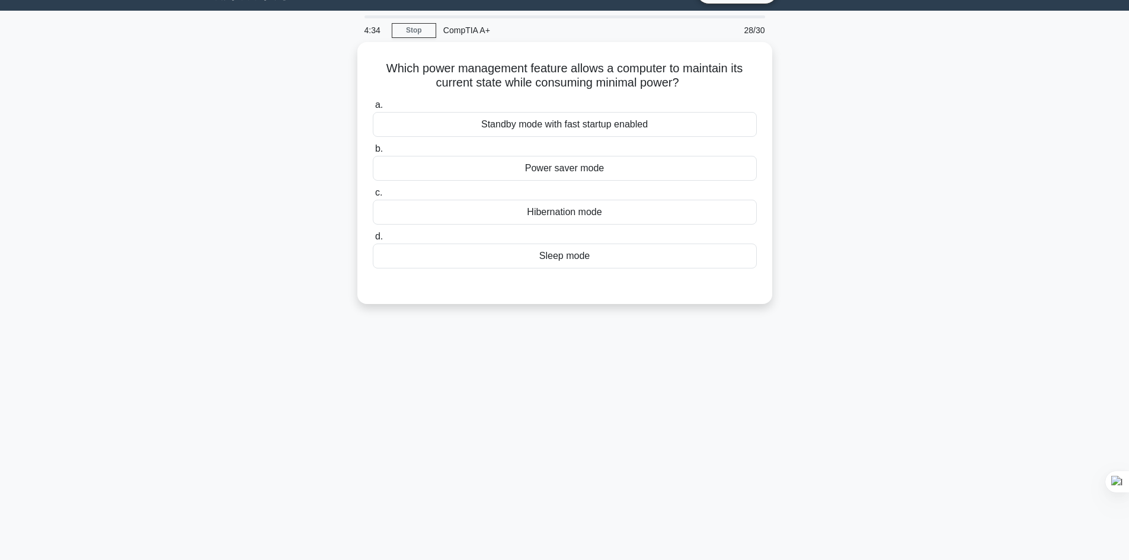
scroll to position [27, 0]
click at [553, 459] on div "4:30 Stop CompTIA A+ 28/30 Which power management feature allows a computer to …" at bounding box center [565, 312] width 783 height 593
click at [589, 215] on div "Hibernation mode" at bounding box center [565, 209] width 384 height 25
click at [373, 194] on input "c. Hibernation mode" at bounding box center [373, 191] width 0 height 8
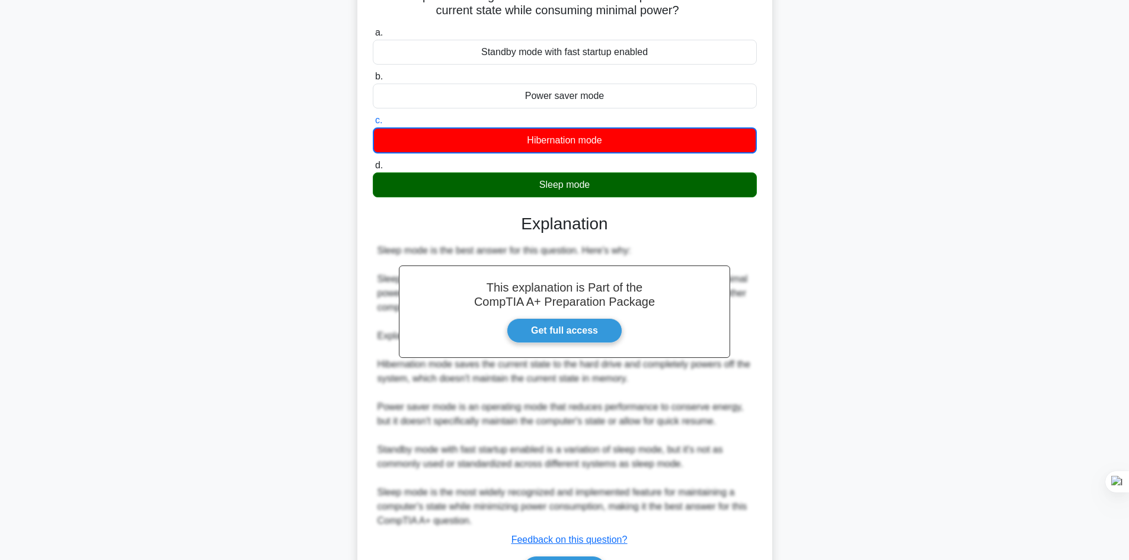
scroll to position [173, 0]
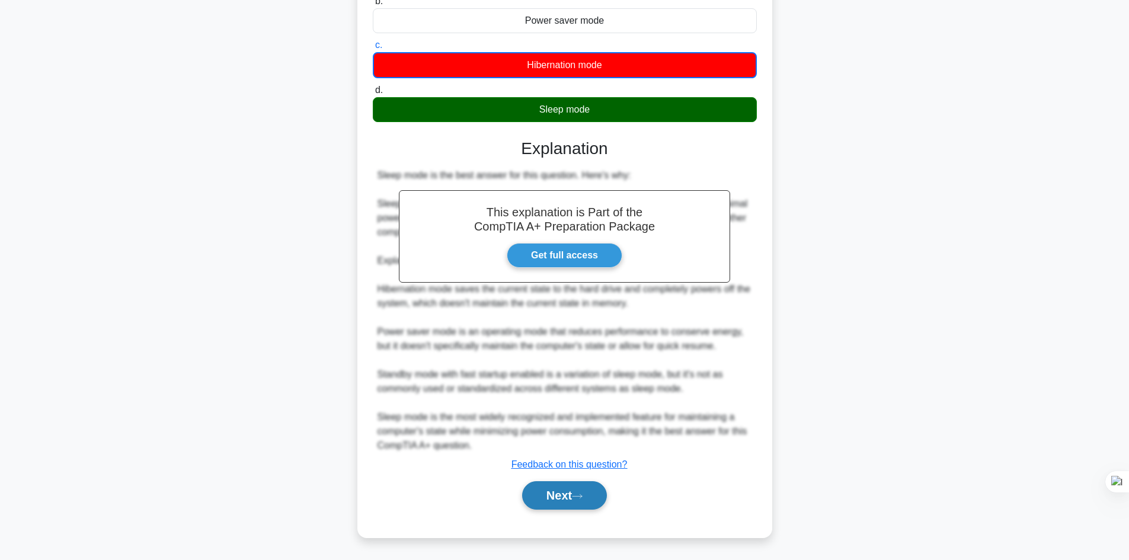
click at [580, 507] on button "Next" at bounding box center [564, 495] width 85 height 28
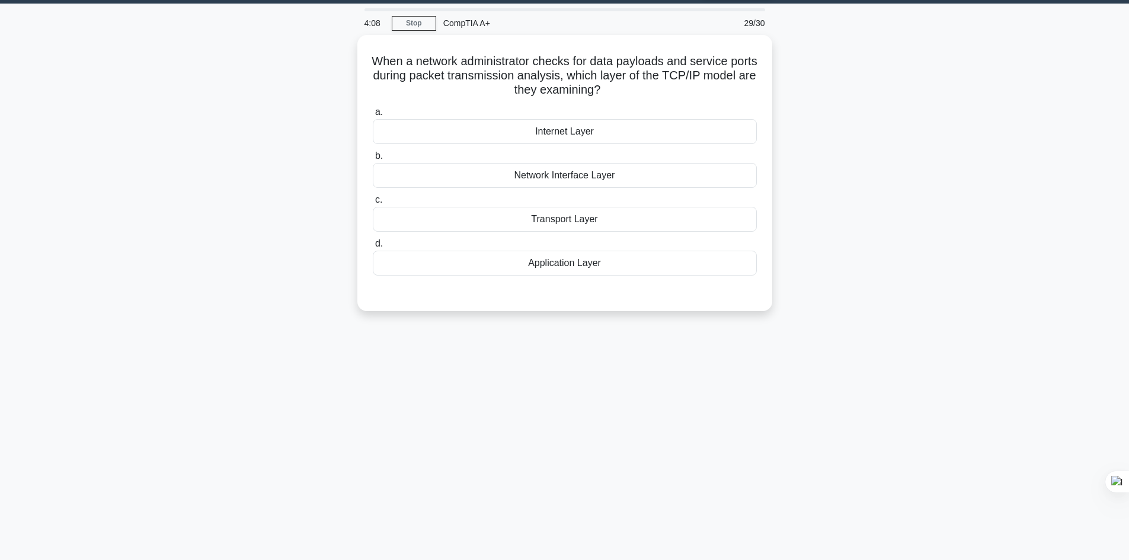
scroll to position [34, 0]
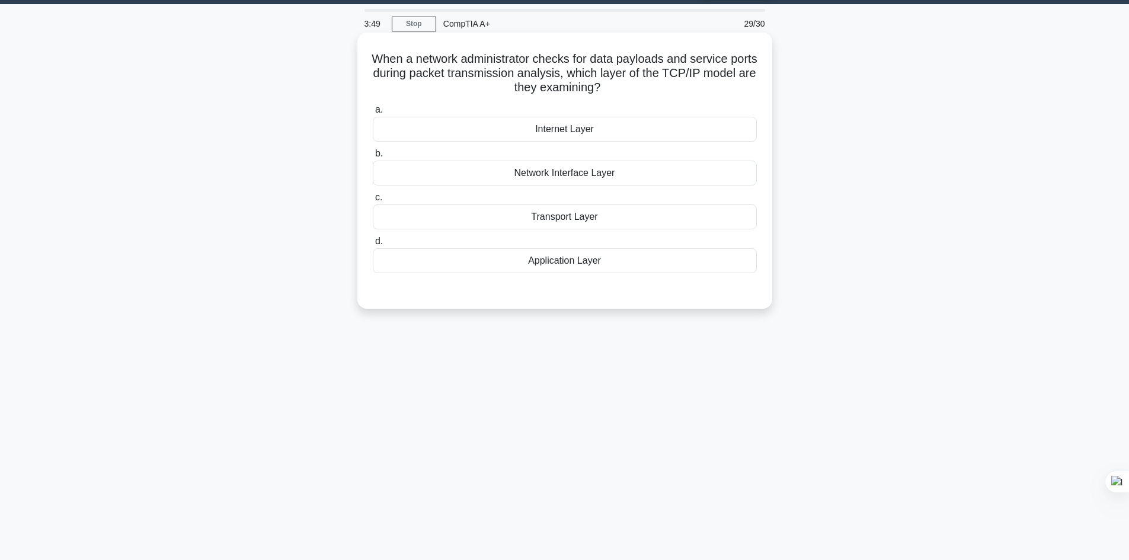
click at [590, 224] on div "Transport Layer" at bounding box center [565, 217] width 384 height 25
click at [373, 202] on input "c. Transport Layer" at bounding box center [373, 198] width 0 height 8
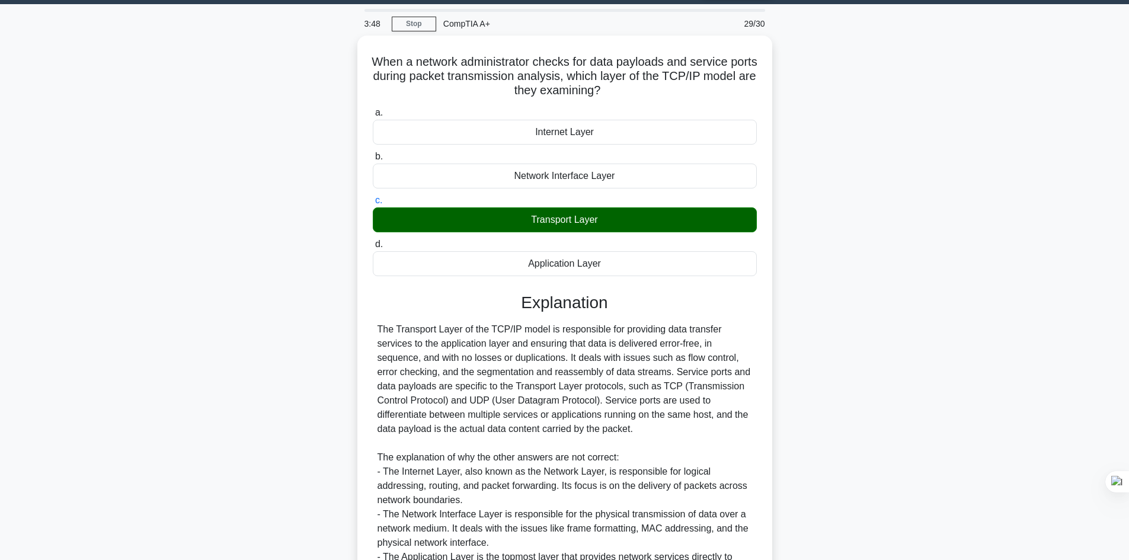
scroll to position [171, 0]
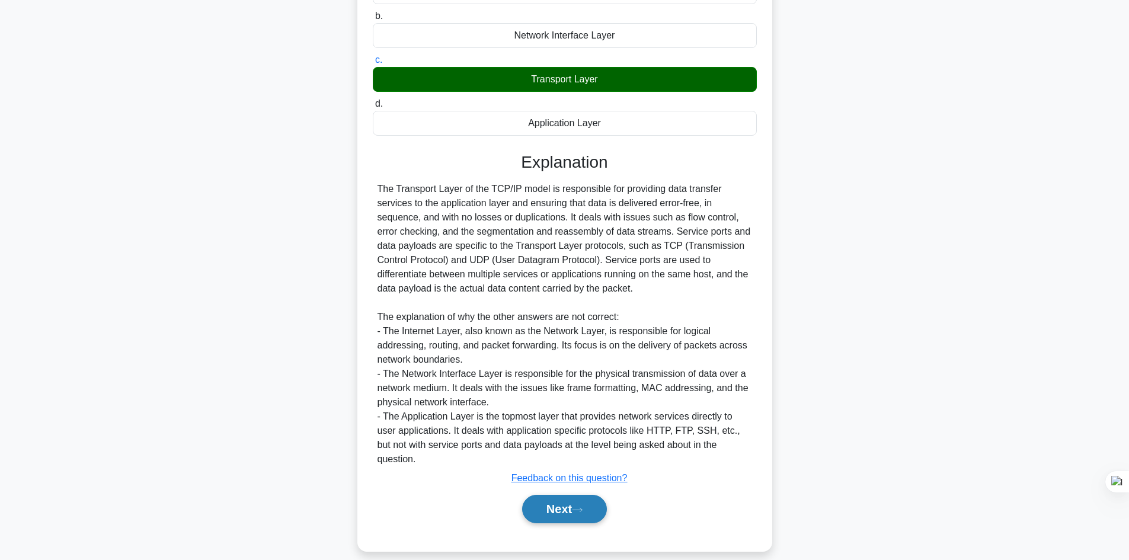
click at [573, 497] on button "Next" at bounding box center [564, 509] width 85 height 28
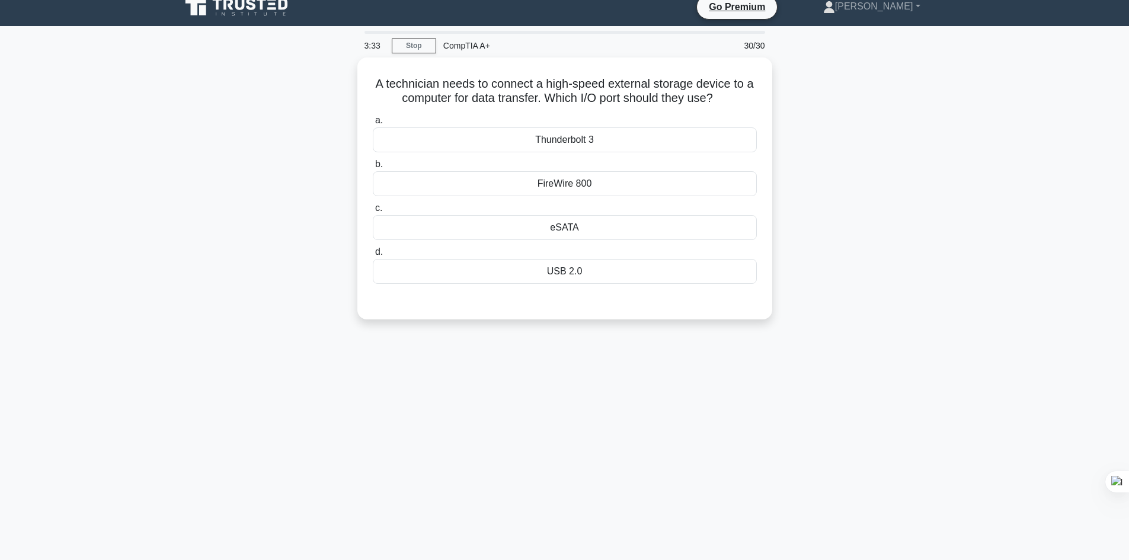
scroll to position [11, 0]
click at [567, 139] on div "Thunderbolt 3" at bounding box center [565, 137] width 384 height 25
click at [373, 122] on input "a. Thunderbolt 3" at bounding box center [373, 118] width 0 height 8
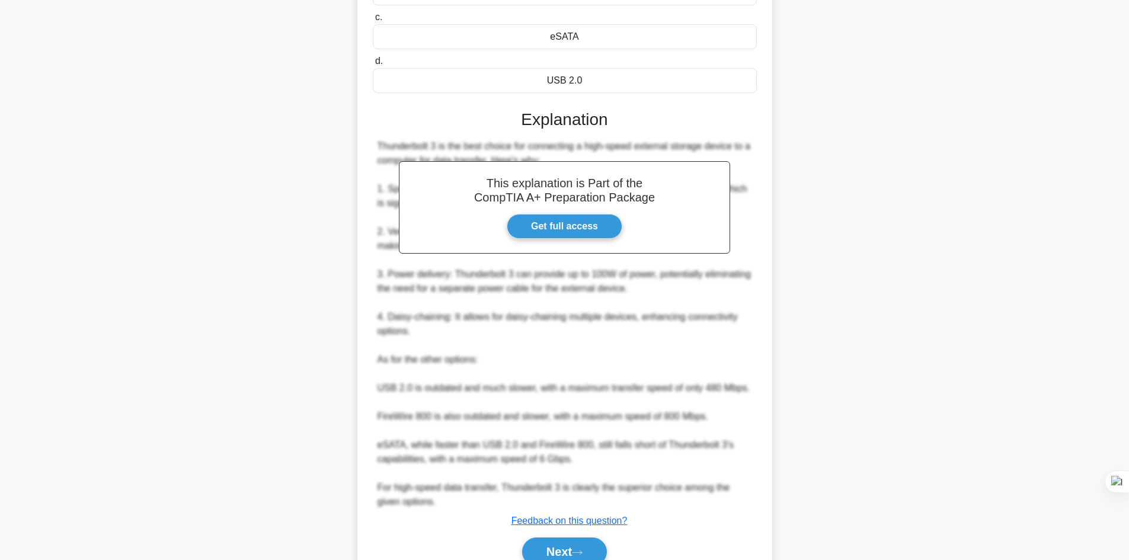
scroll to position [257, 0]
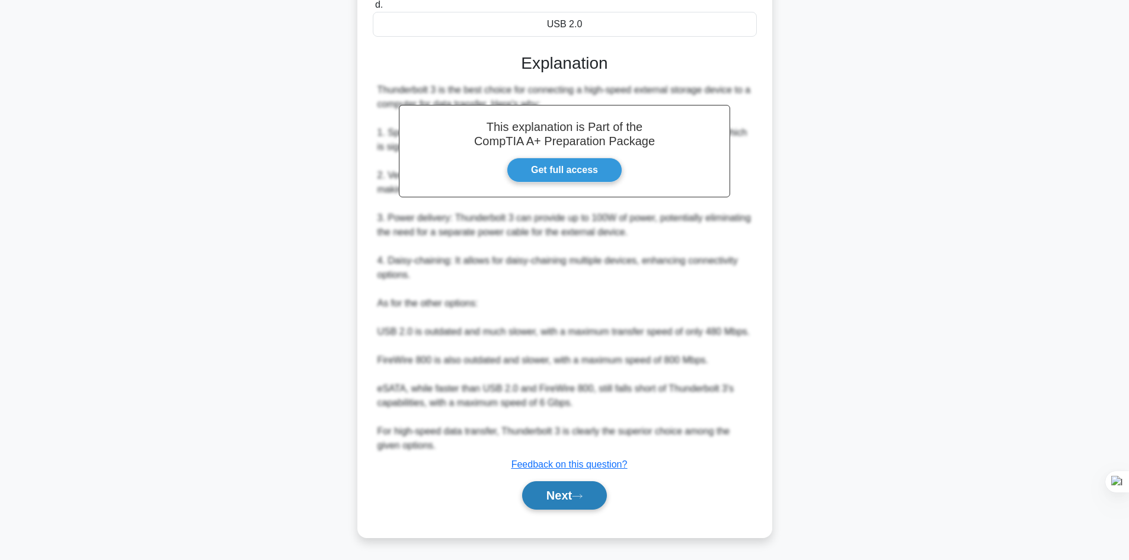
click at [550, 491] on button "Next" at bounding box center [564, 495] width 85 height 28
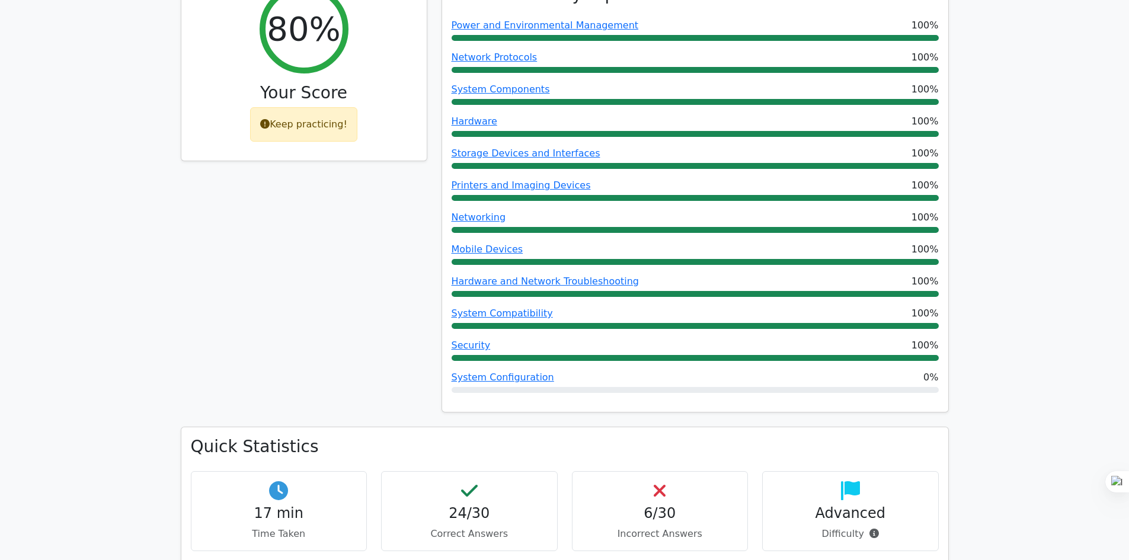
scroll to position [462, 0]
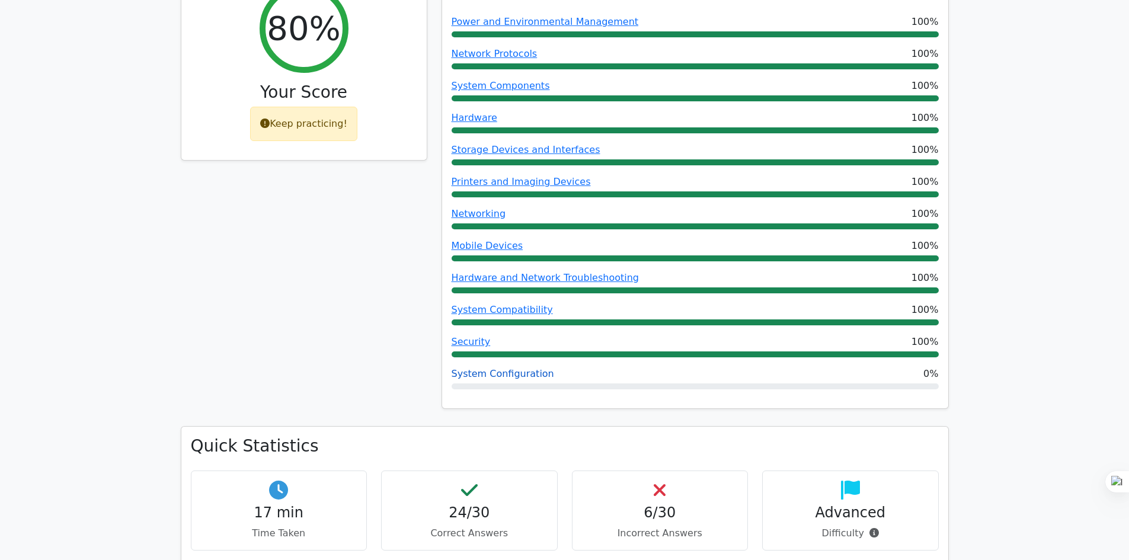
click at [525, 368] on link "System Configuration" at bounding box center [503, 373] width 103 height 11
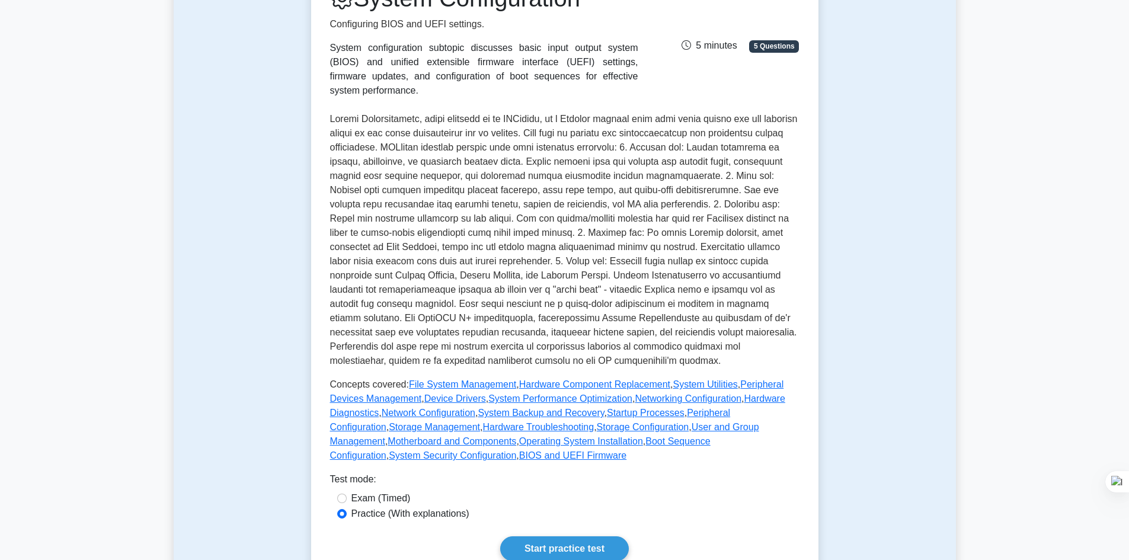
scroll to position [194, 0]
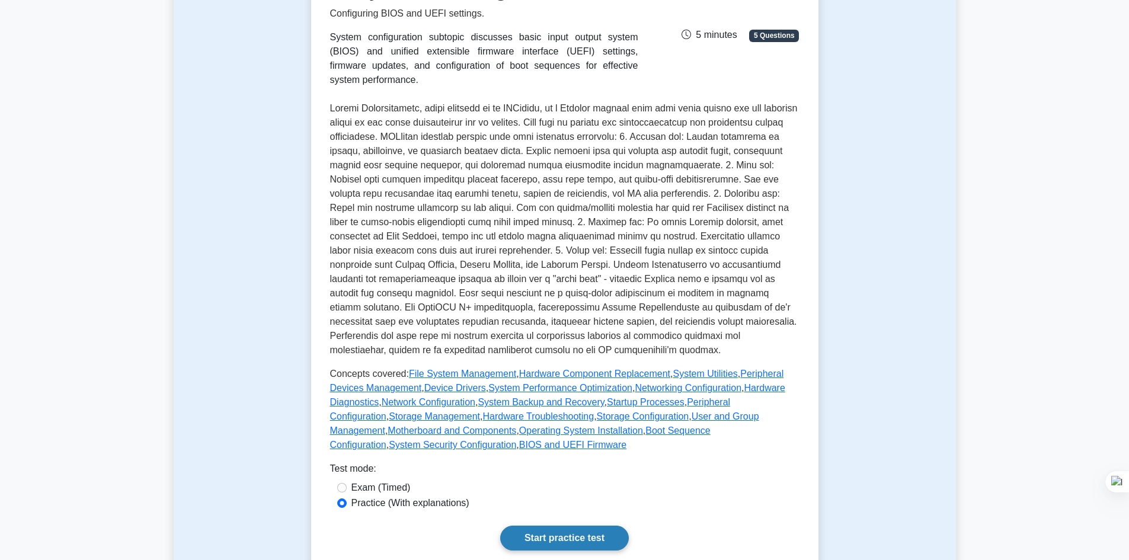
click at [549, 532] on link "Start practice test" at bounding box center [564, 538] width 129 height 25
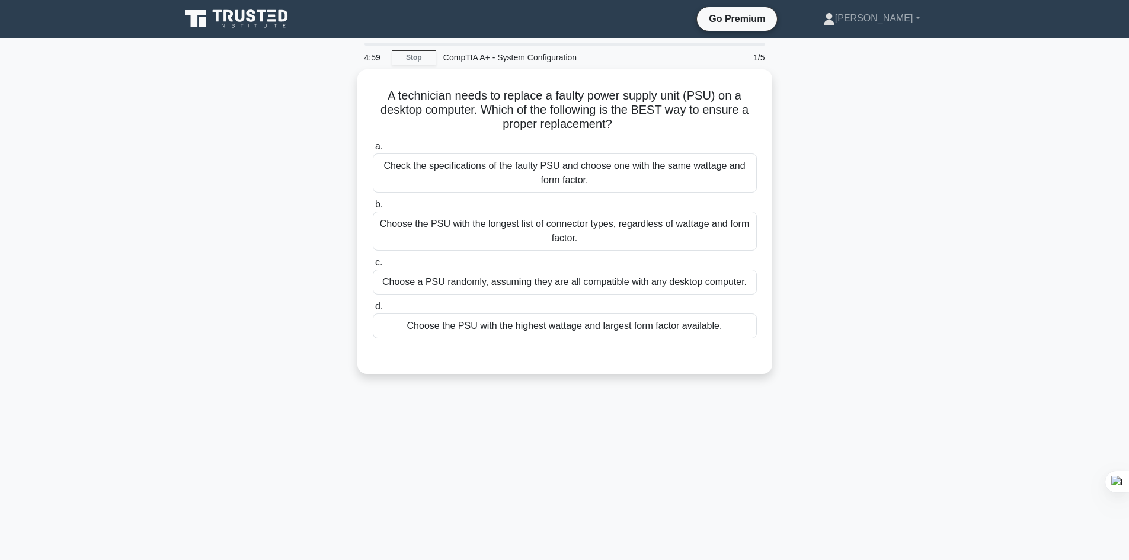
scroll to position [1, 0]
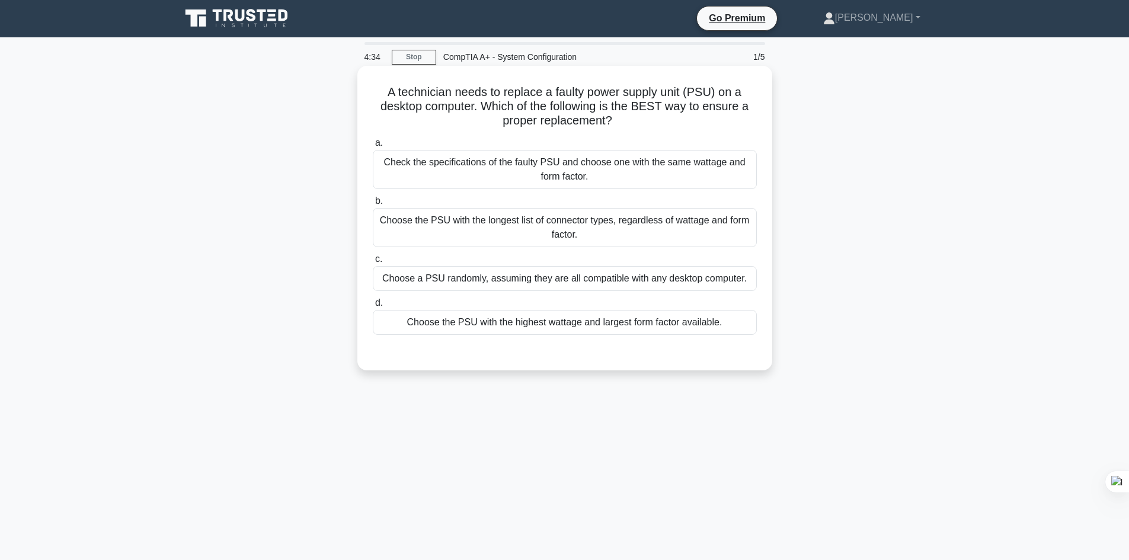
click at [596, 171] on div "Check the specifications of the faulty PSU and choose one with the same wattage…" at bounding box center [565, 169] width 384 height 39
click at [373, 147] on input "a. Check the specifications of the faulty PSU and choose one with the same watt…" at bounding box center [373, 143] width 0 height 8
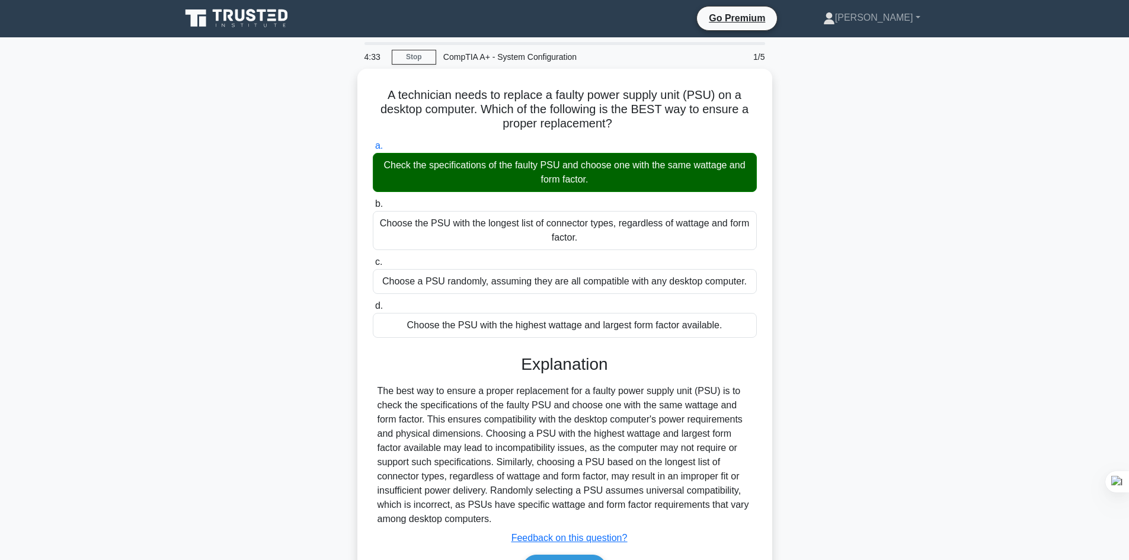
scroll to position [80, 0]
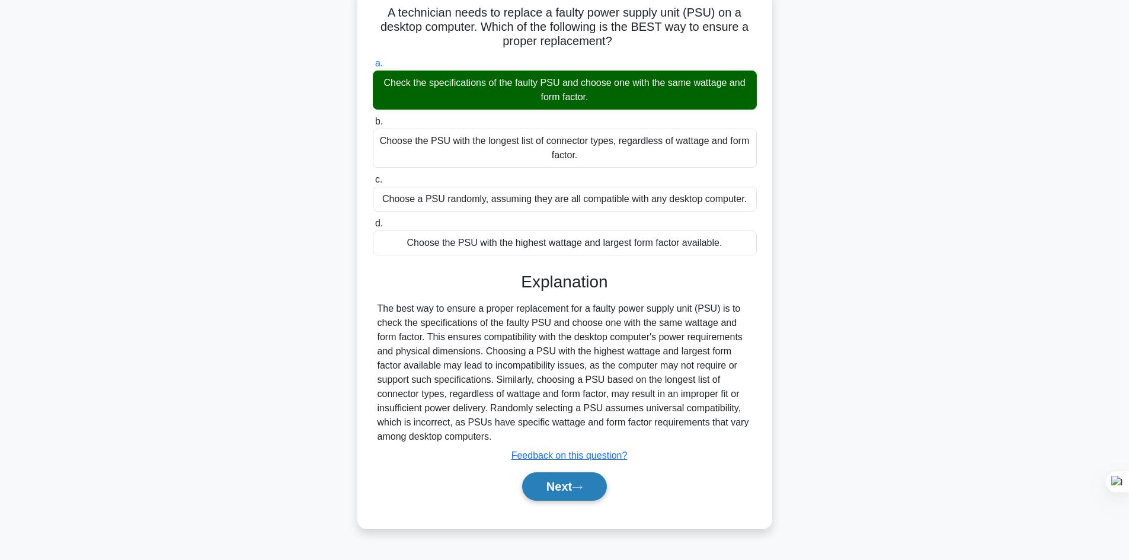
click at [567, 494] on button "Next" at bounding box center [564, 486] width 85 height 28
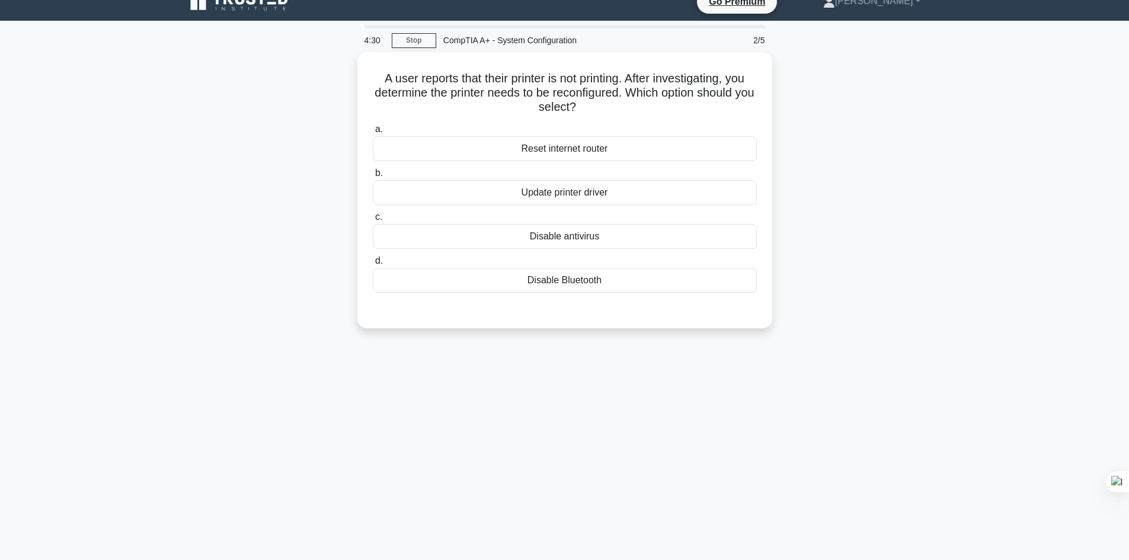
scroll to position [13, 0]
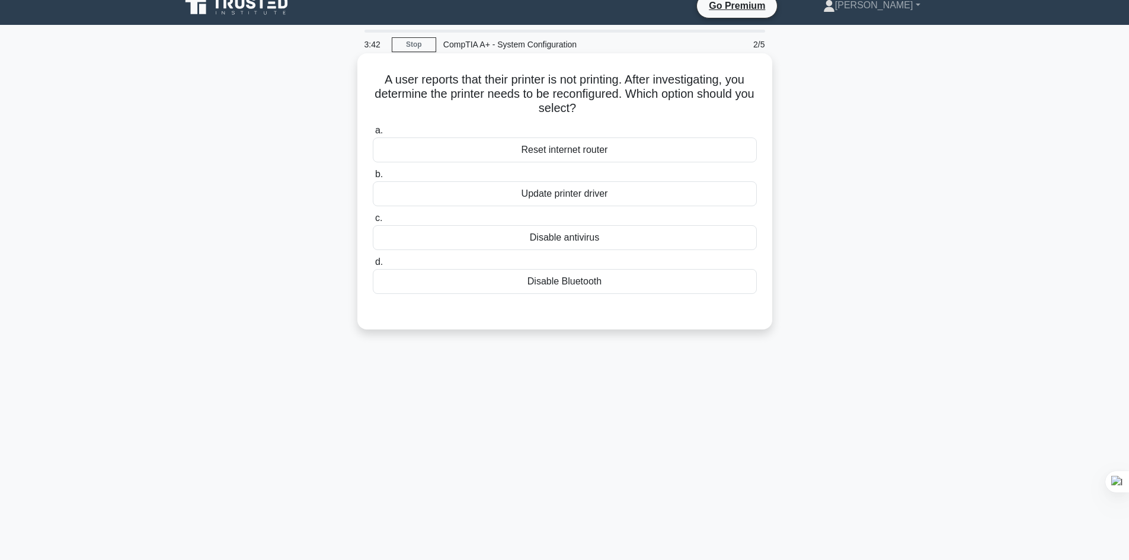
click at [602, 199] on div "Update printer driver" at bounding box center [565, 193] width 384 height 25
click at [373, 178] on input "b. Update printer driver" at bounding box center [373, 175] width 0 height 8
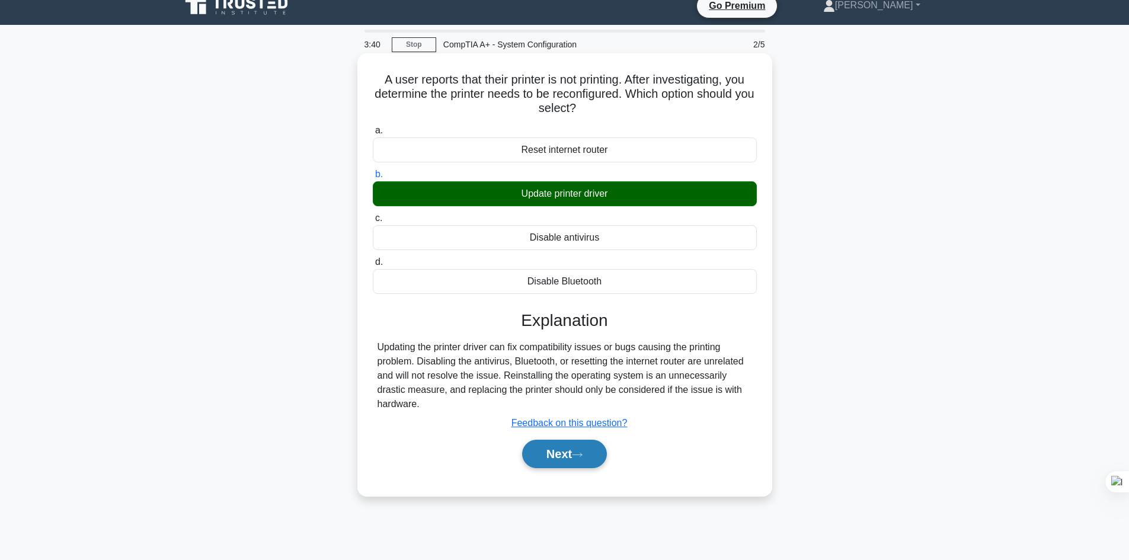
click at [571, 449] on button "Next" at bounding box center [564, 454] width 85 height 28
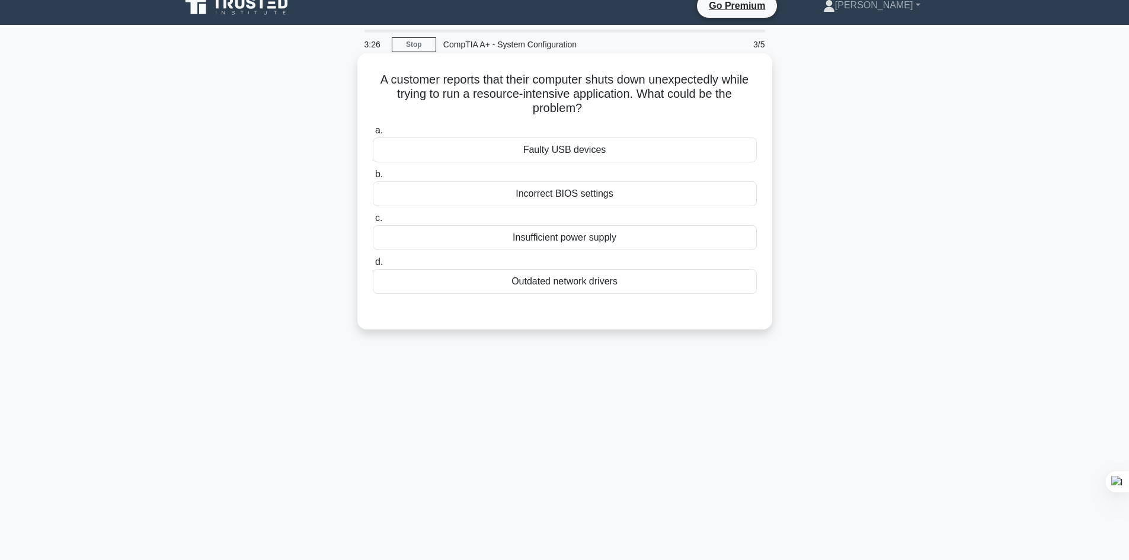
click at [601, 240] on div "Insufficient power supply" at bounding box center [565, 237] width 384 height 25
click at [373, 222] on input "c. Insufficient power supply" at bounding box center [373, 219] width 0 height 8
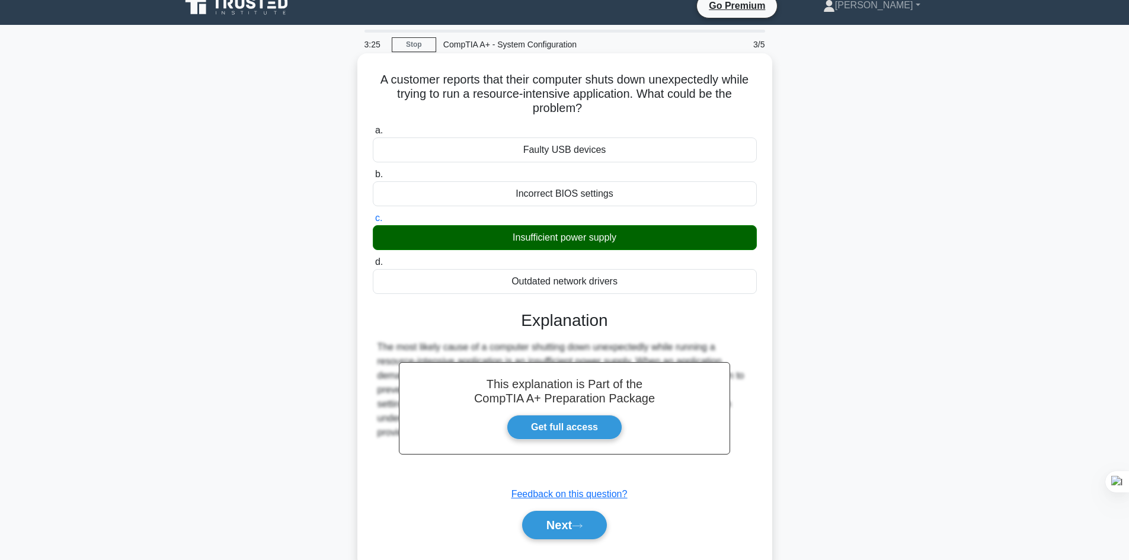
scroll to position [80, 0]
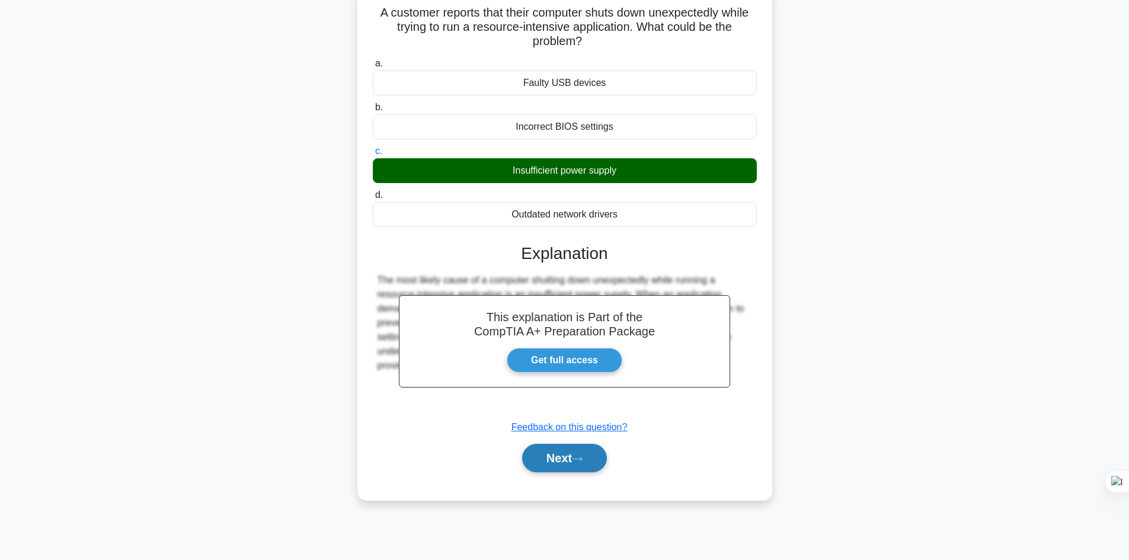
click at [548, 457] on button "Next" at bounding box center [564, 458] width 85 height 28
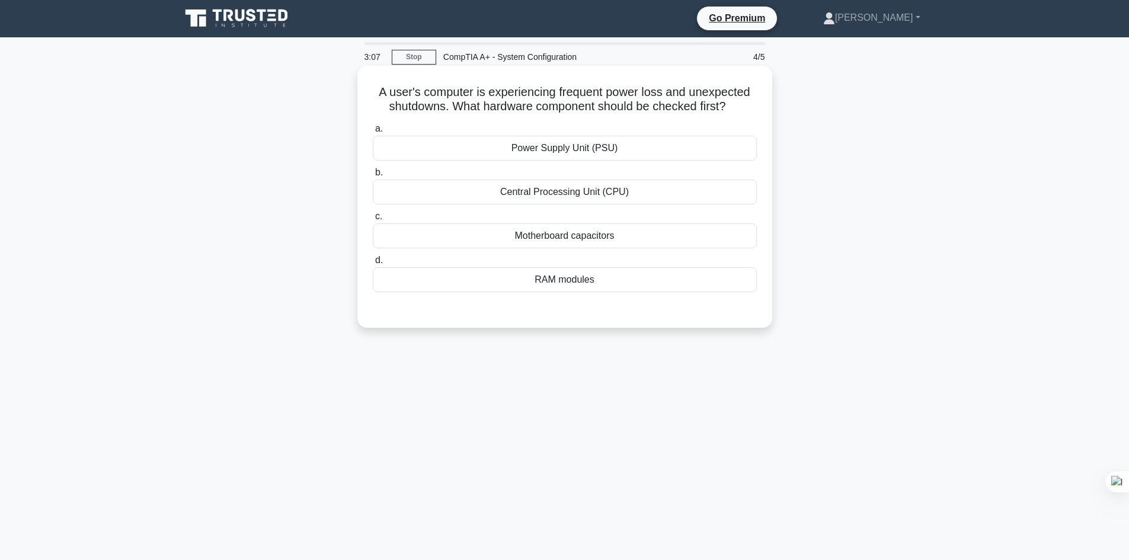
scroll to position [0, 0]
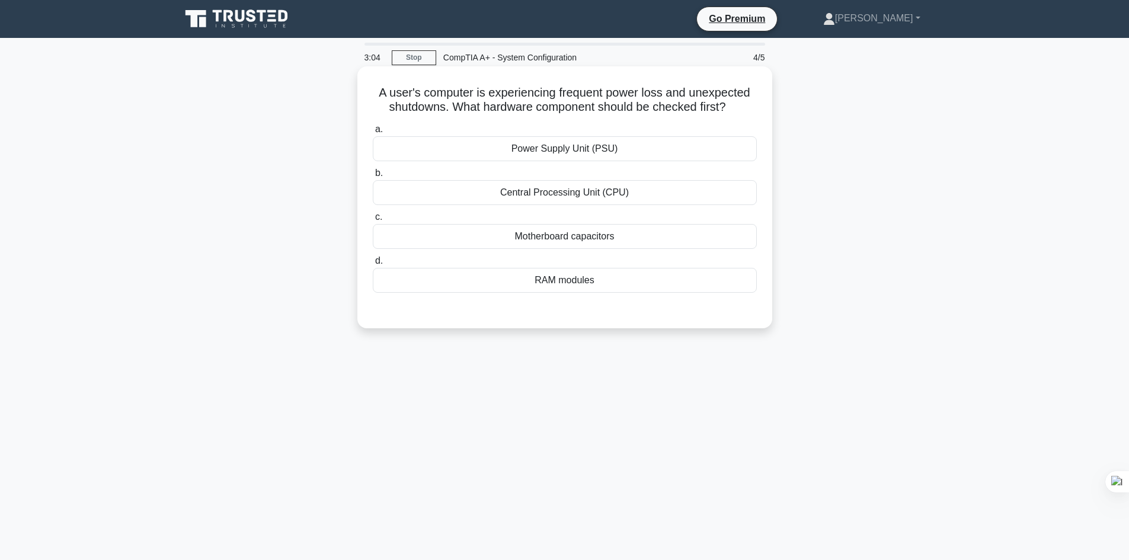
click at [573, 148] on div "Power Supply Unit (PSU)" at bounding box center [565, 148] width 384 height 25
click at [373, 133] on input "a. Power Supply Unit (PSU)" at bounding box center [373, 130] width 0 height 8
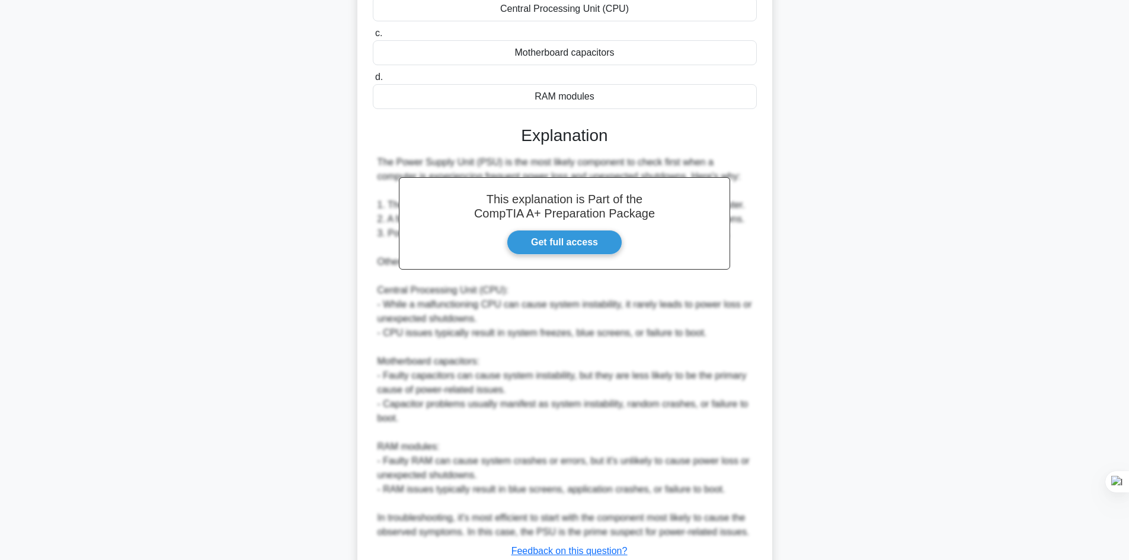
scroll to position [271, 0]
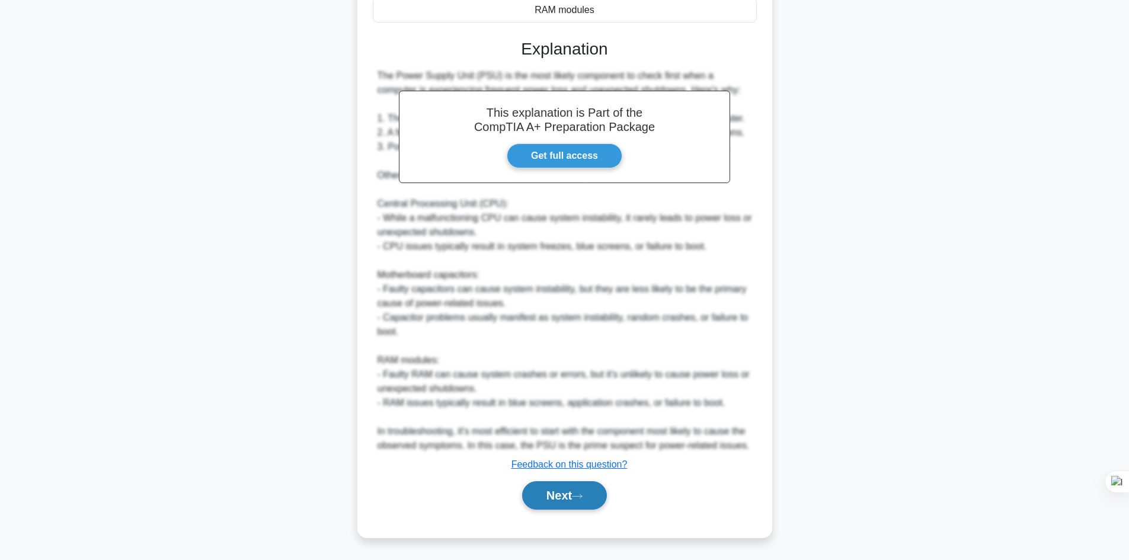
click at [562, 489] on button "Next" at bounding box center [564, 495] width 85 height 28
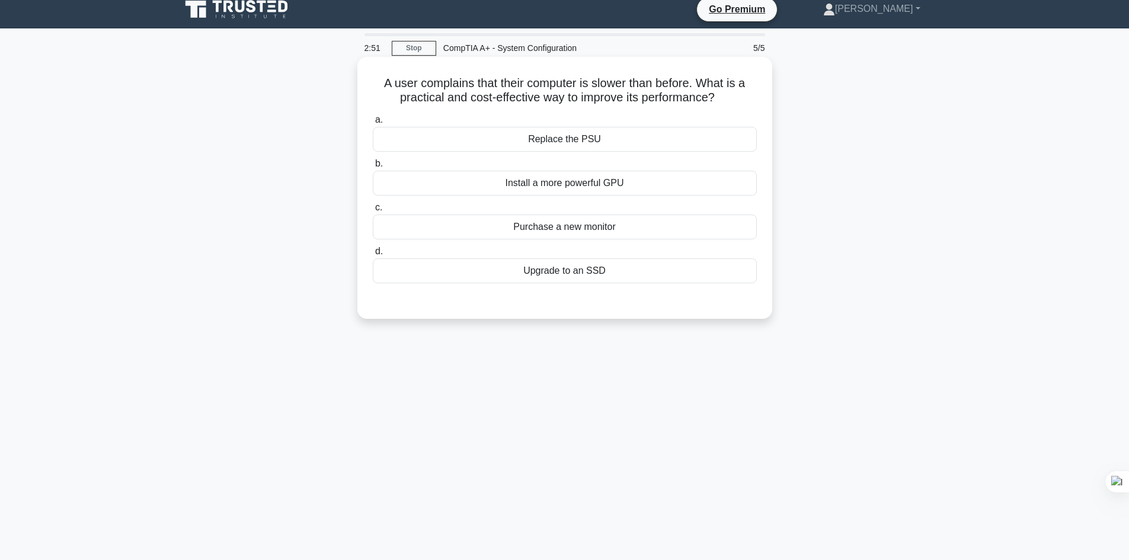
scroll to position [5, 0]
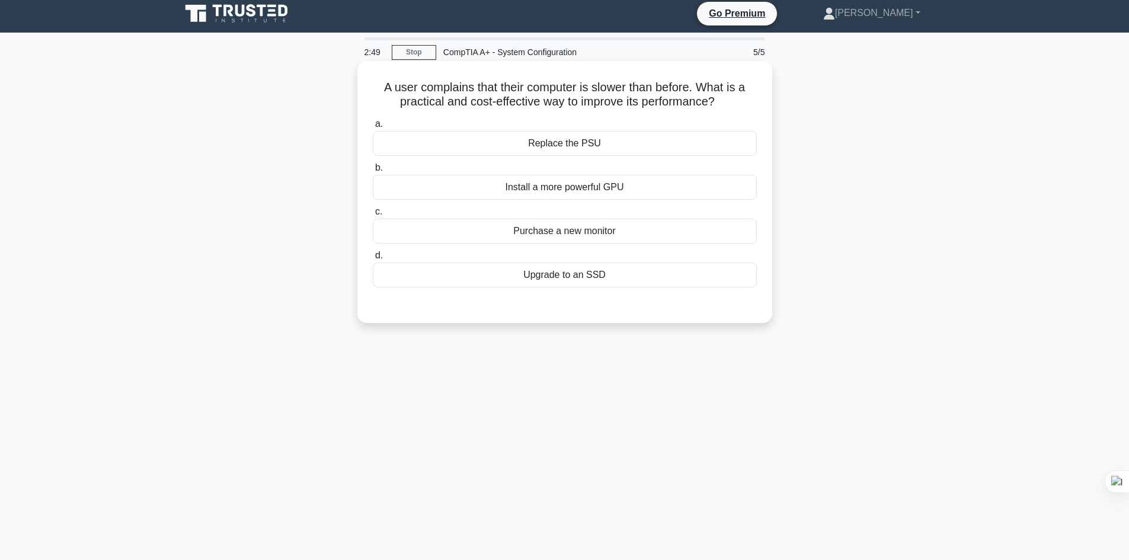
click at [563, 273] on div "Upgrade to an SSD" at bounding box center [565, 275] width 384 height 25
click at [373, 260] on input "d. Upgrade to an SSD" at bounding box center [373, 256] width 0 height 8
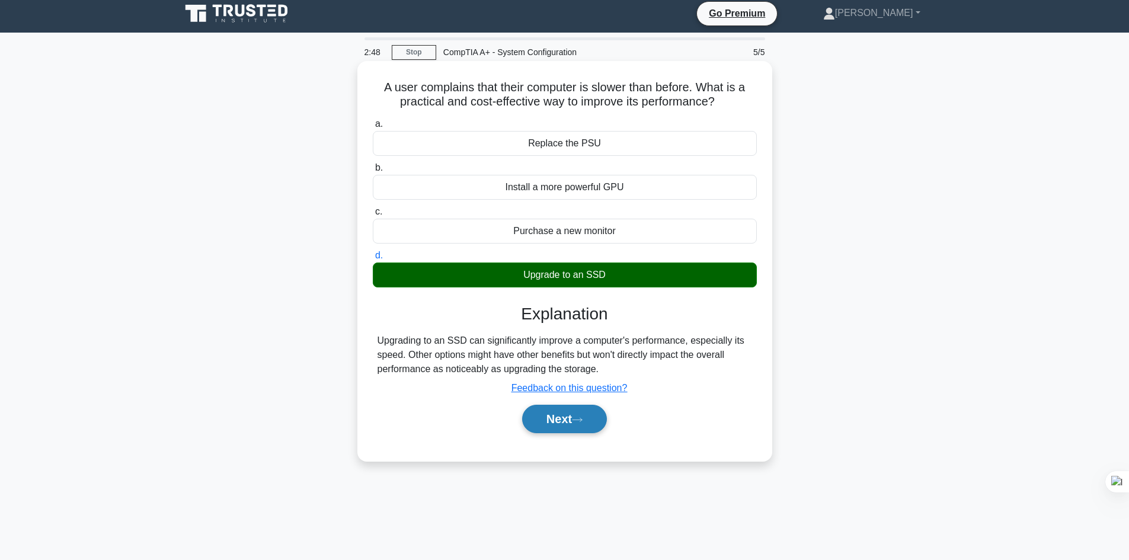
click at [563, 430] on button "Next" at bounding box center [564, 419] width 85 height 28
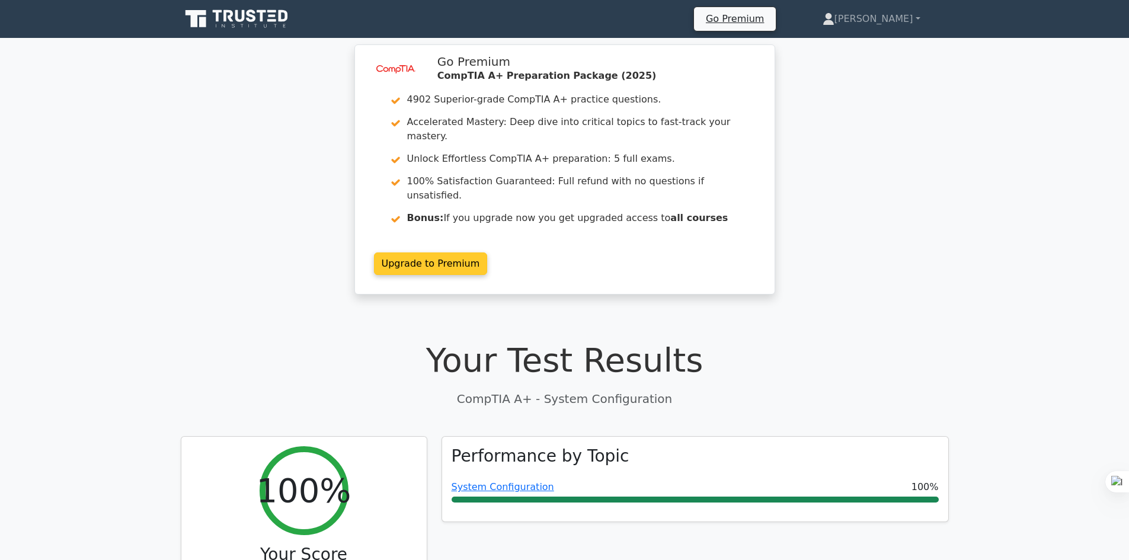
click at [438, 253] on link "Upgrade to Premium" at bounding box center [431, 264] width 114 height 23
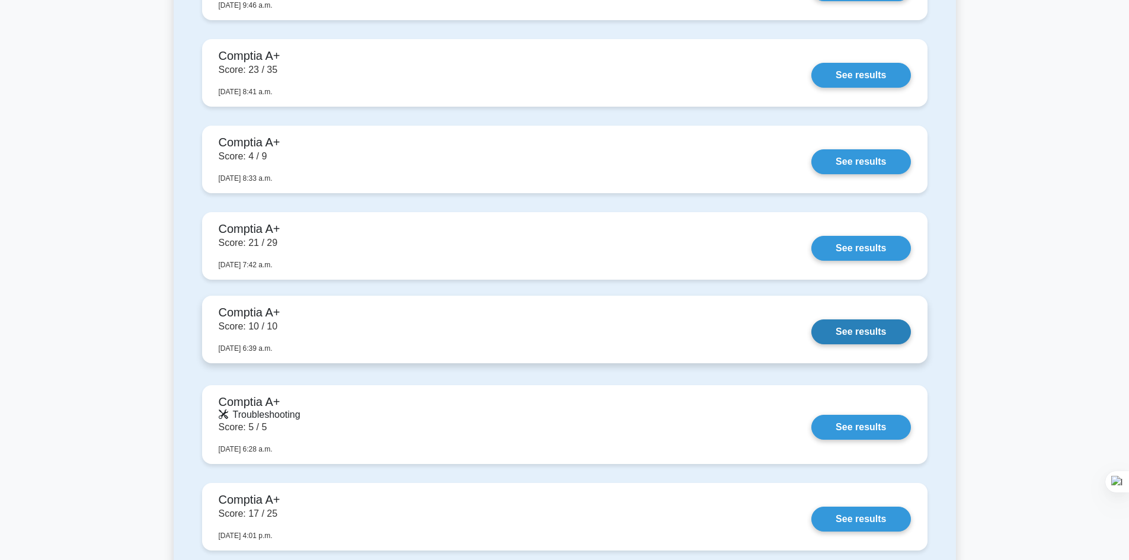
scroll to position [788, 0]
